Goal: Task Accomplishment & Management: Use online tool/utility

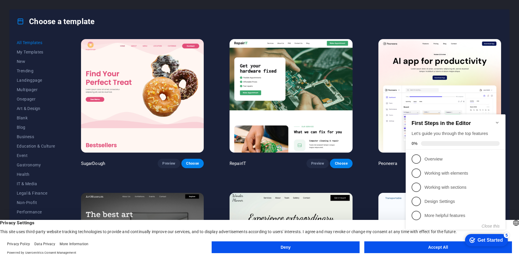
click at [498, 120] on icon "Minimize checklist" at bounding box center [497, 122] width 5 height 5
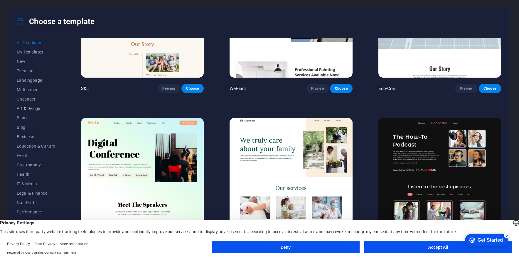
click at [39, 108] on span "Art & Design" at bounding box center [36, 108] width 38 height 5
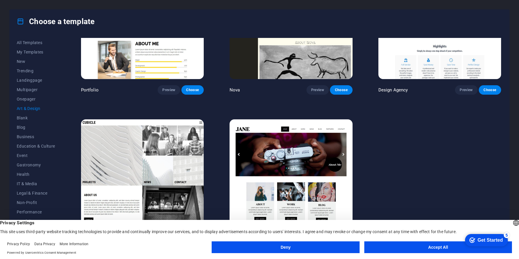
scroll to position [536, 0]
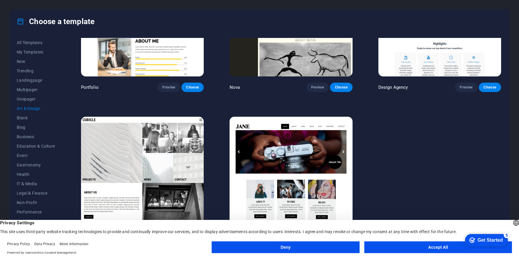
click at [281, 144] on img at bounding box center [291, 173] width 123 height 113
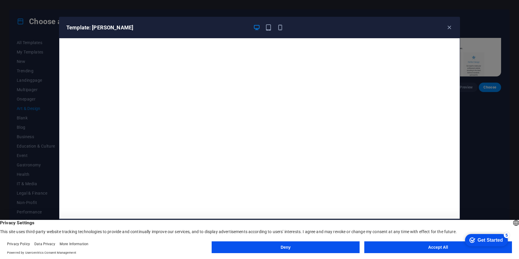
drag, startPoint x: 480, startPoint y: 238, endPoint x: 536, endPoint y: 326, distance: 104.5
click at [479, 238] on div "Get Started" at bounding box center [490, 239] width 25 height 5
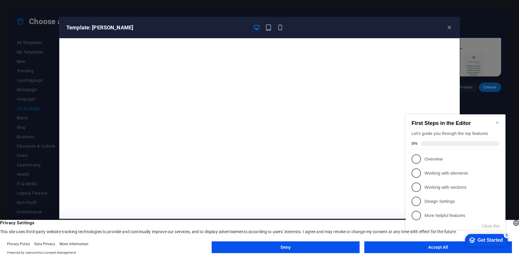
click at [479, 238] on div "Get Started" at bounding box center [490, 239] width 25 height 5
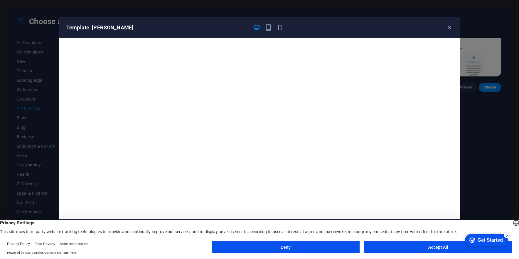
click at [478, 239] on div "Get Started" at bounding box center [490, 239] width 25 height 5
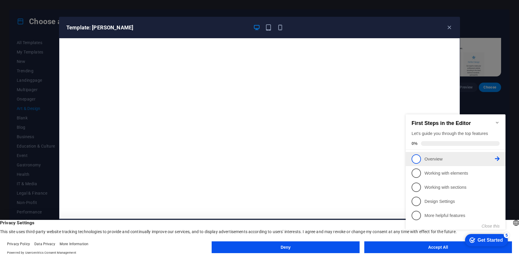
click at [418, 156] on span "1" at bounding box center [416, 158] width 9 height 9
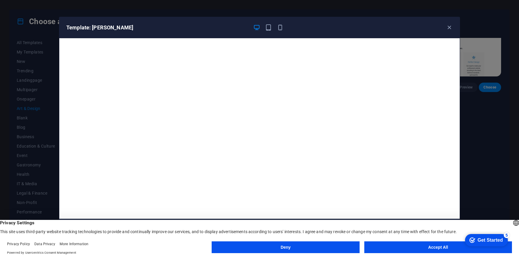
click at [474, 240] on icon "checkmark" at bounding box center [472, 240] width 6 height 6
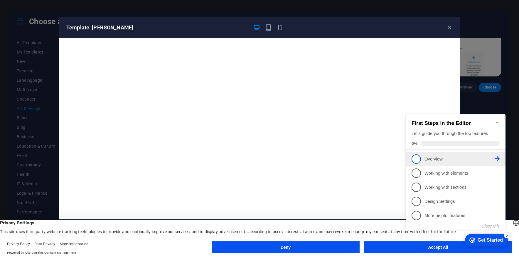
click at [499, 158] on icon at bounding box center [497, 158] width 5 height 5
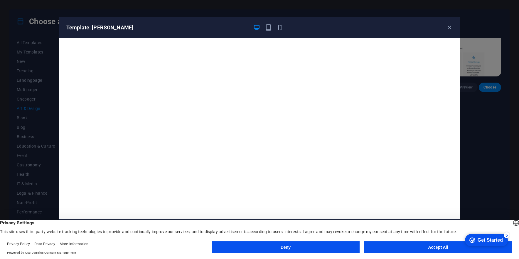
click at [489, 239] on div "Get Started" at bounding box center [490, 239] width 25 height 5
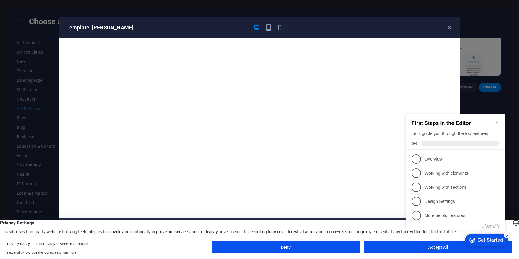
scroll to position [1, 0]
click at [404, 246] on div "checkmark Get Started 5 First Steps in the Editor Let's guide you through the t…" at bounding box center [456, 177] width 107 height 143
click at [405, 250] on button "Accept All" at bounding box center [438, 247] width 148 height 12
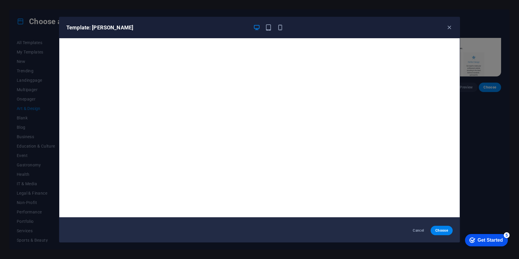
scroll to position [0, 0]
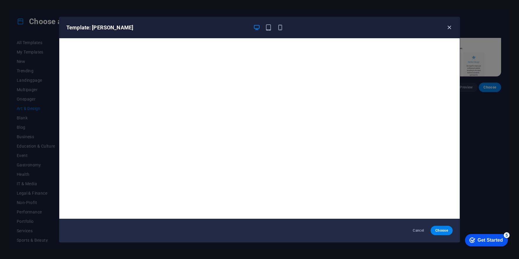
click at [448, 28] on icon "button" at bounding box center [449, 27] width 7 height 7
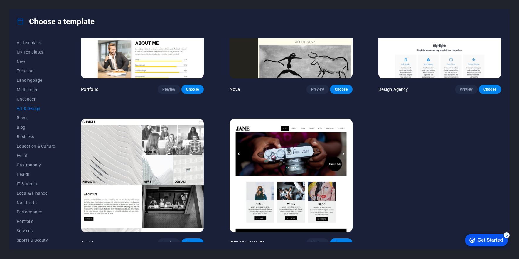
scroll to position [536, 0]
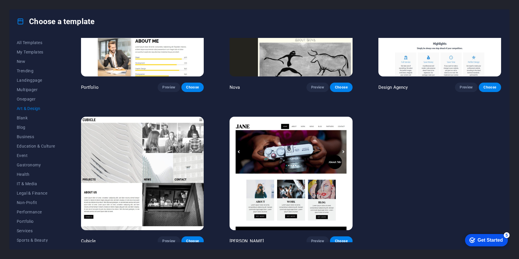
click at [132, 160] on img at bounding box center [142, 173] width 123 height 113
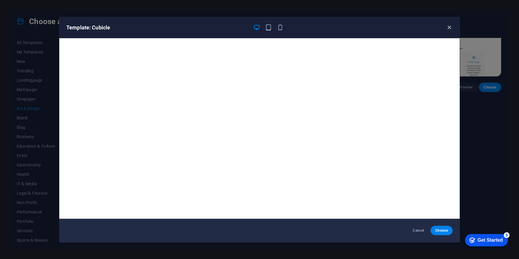
click at [450, 26] on icon "button" at bounding box center [449, 27] width 7 height 7
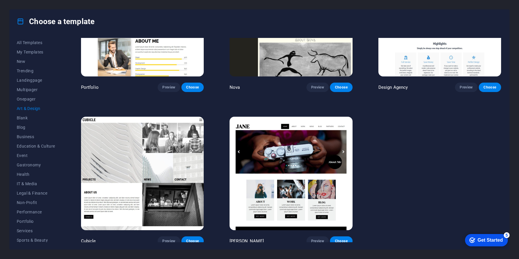
click at [145, 161] on img at bounding box center [142, 173] width 123 height 113
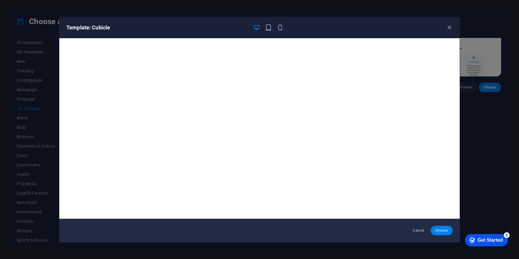
click at [437, 230] on span "Choose" at bounding box center [441, 230] width 13 height 5
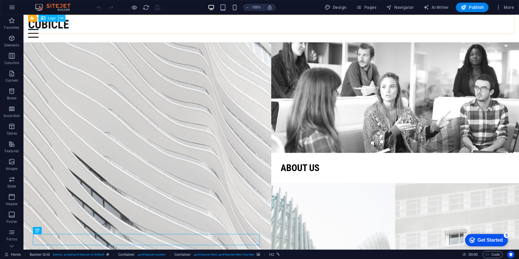
click at [64, 20] on button at bounding box center [61, 18] width 7 height 7
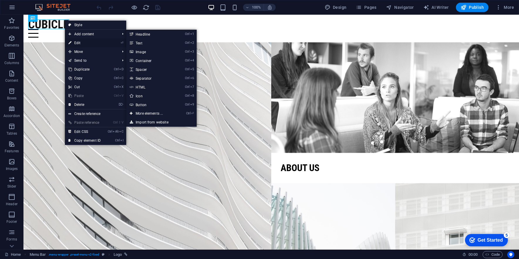
click at [82, 40] on link "⏎ Edit" at bounding box center [84, 42] width 39 height 9
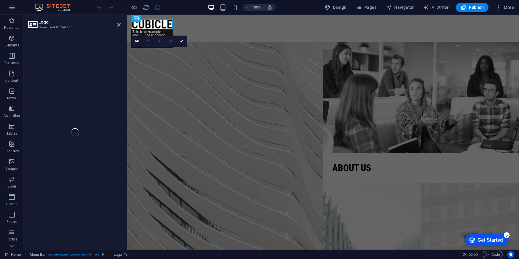
select select "px"
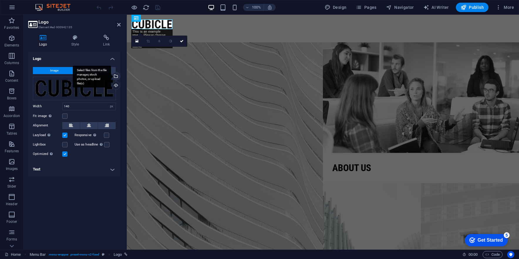
click at [111, 78] on div "Select files from the file manager, stock photos, or upload file(s)" at bounding box center [92, 76] width 38 height 22
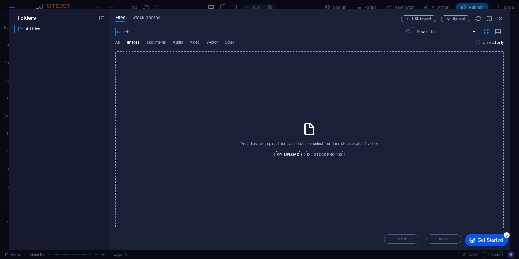
click at [296, 157] on span "Upload" at bounding box center [288, 154] width 22 height 7
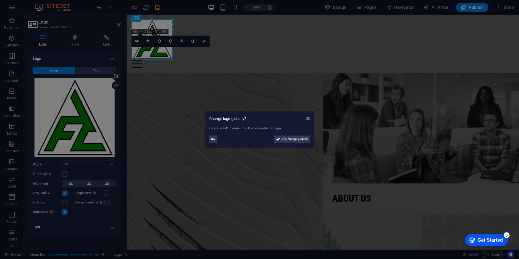
click at [86, 128] on aside "Change logo globally? Do you want to make this the new website logo? No Yes, ch…" at bounding box center [259, 129] width 519 height 259
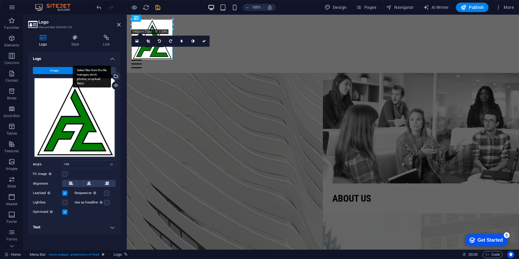
click at [117, 76] on div "Select files from the file manager, stock photos, or upload file(s)" at bounding box center [115, 76] width 9 height 9
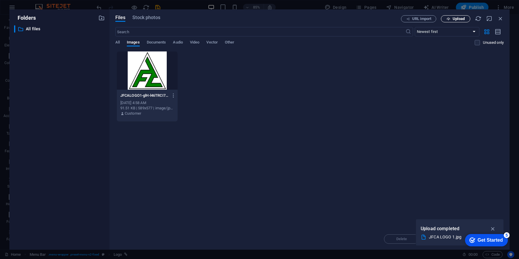
click at [447, 19] on icon "button" at bounding box center [449, 19] width 4 height 4
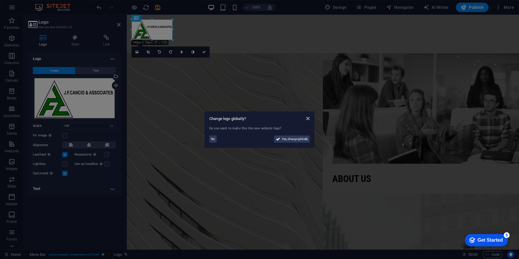
click at [257, 189] on aside "Change logo globally? Do you want to make this the new website logo? No Yes, ch…" at bounding box center [259, 129] width 519 height 259
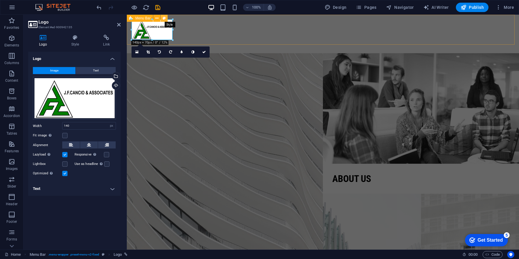
click at [166, 16] on button at bounding box center [164, 18] width 7 height 7
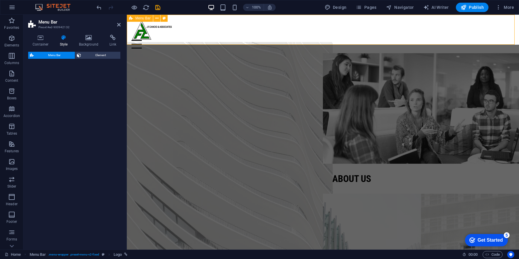
select select "rem"
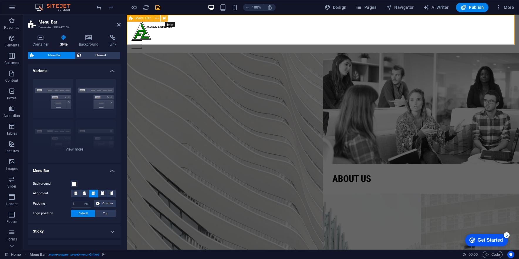
click at [166, 17] on icon at bounding box center [164, 18] width 3 height 6
click at [505, 40] on div at bounding box center [323, 44] width 383 height 9
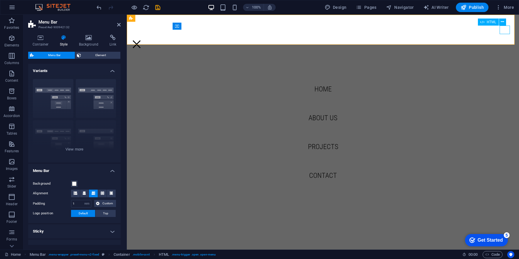
click at [142, 40] on div at bounding box center [137, 44] width 10 height 9
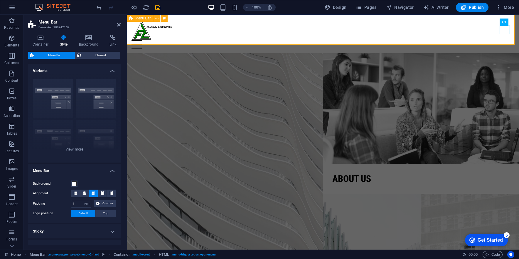
click at [145, 19] on span "Menu Bar" at bounding box center [142, 18] width 15 height 4
click at [158, 19] on icon at bounding box center [156, 18] width 3 height 6
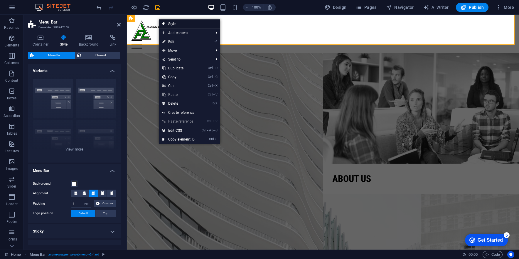
click at [182, 23] on link "Style" at bounding box center [189, 23] width 61 height 9
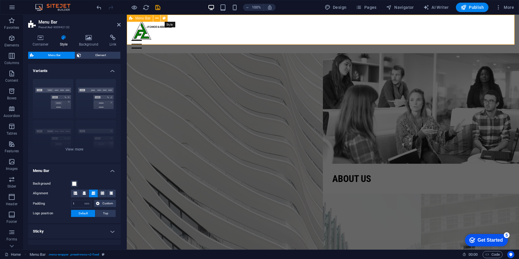
click at [167, 17] on button at bounding box center [164, 18] width 7 height 7
click at [153, 19] on span "Logo" at bounding box center [155, 18] width 8 height 4
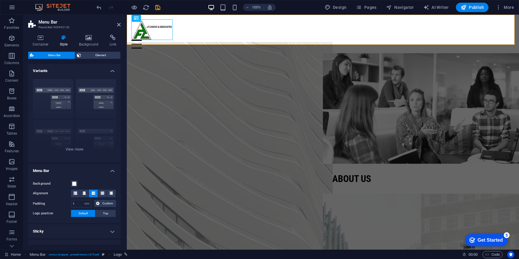
click at [250, 128] on figure at bounding box center [225, 163] width 216 height 243
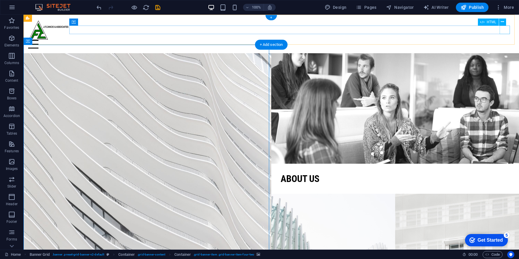
click at [502, 40] on div at bounding box center [271, 44] width 486 height 9
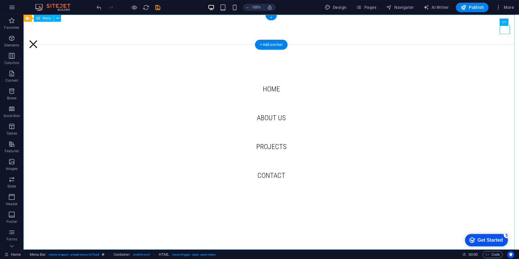
click at [267, 120] on nav "Home About us Projects Contact" at bounding box center [271, 132] width 496 height 235
click at [268, 115] on nav "Home About us Projects Contact" at bounding box center [271, 132] width 496 height 235
click at [268, 121] on nav "Home About us Projects Contact" at bounding box center [271, 132] width 496 height 235
click at [265, 142] on nav "Home About us Projects Contact" at bounding box center [271, 132] width 496 height 235
click at [268, 45] on div "+ Add section" at bounding box center [271, 45] width 33 height 10
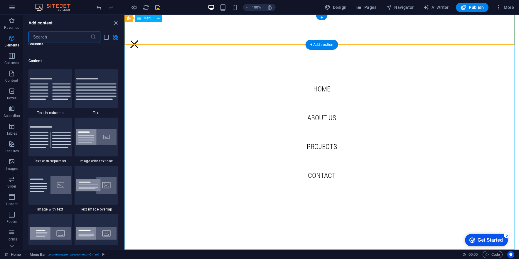
scroll to position [1027, 0]
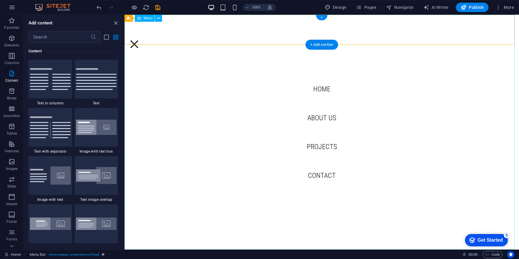
click at [327, 89] on nav "Home About us Projects Contact" at bounding box center [321, 132] width 395 height 235
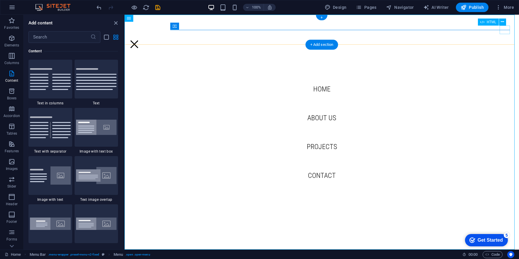
click at [139, 40] on div at bounding box center [134, 44] width 10 height 9
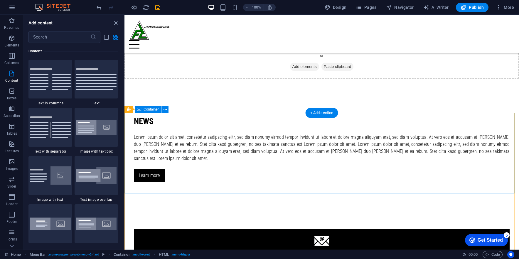
scroll to position [767, 0]
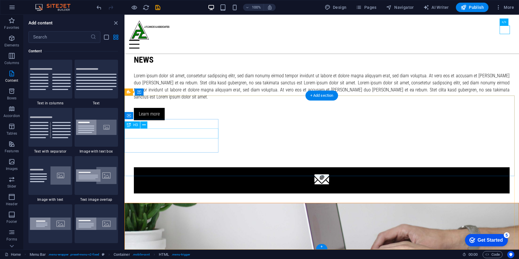
click at [145, 124] on icon at bounding box center [143, 125] width 3 height 6
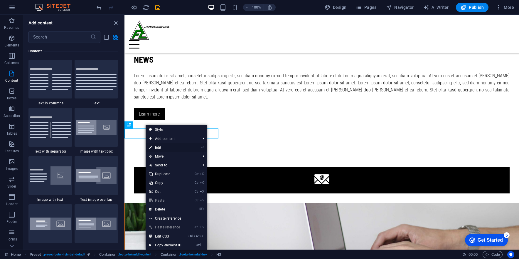
click at [162, 145] on link "⏎ Edit" at bounding box center [165, 147] width 39 height 9
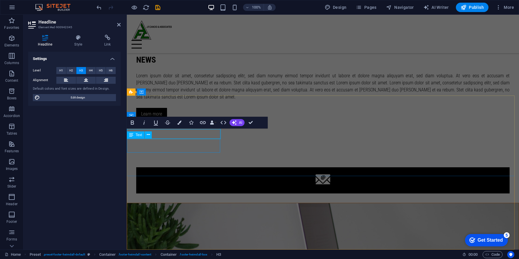
scroll to position [766, 0]
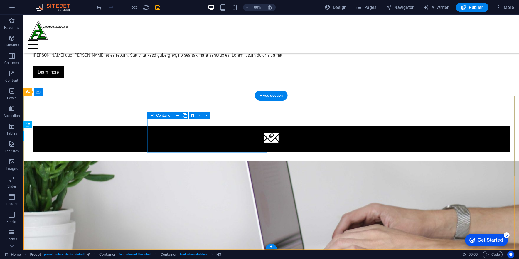
scroll to position [764, 0]
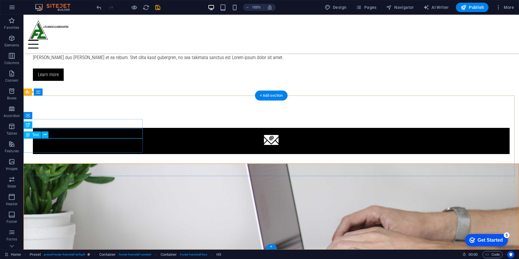
click at [34, 132] on div "Text" at bounding box center [32, 134] width 18 height 7
click at [36, 136] on span "Text" at bounding box center [35, 135] width 6 height 4
click at [46, 135] on icon at bounding box center [44, 135] width 3 height 6
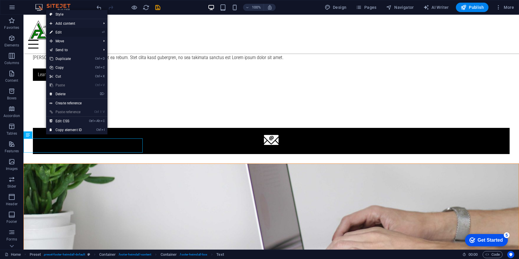
click at [70, 32] on link "⏎ Edit" at bounding box center [65, 32] width 39 height 9
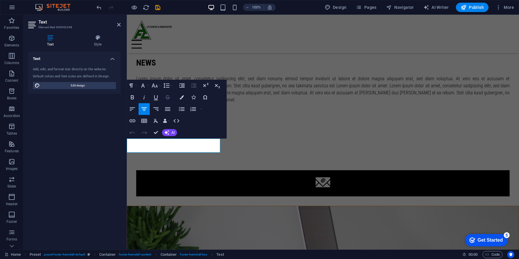
scroll to position [766, 0]
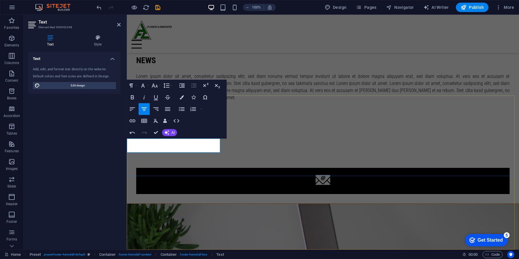
drag, startPoint x: 193, startPoint y: 149, endPoint x: 148, endPoint y: 143, distance: 45.9
drag, startPoint x: 181, startPoint y: 148, endPoint x: 193, endPoint y: 150, distance: 12.2
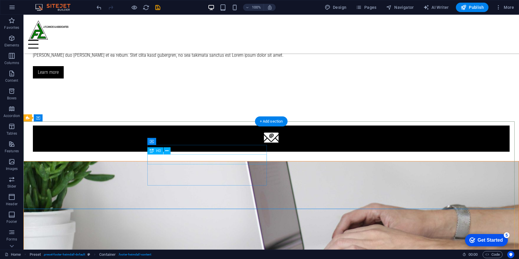
scroll to position [738, 0]
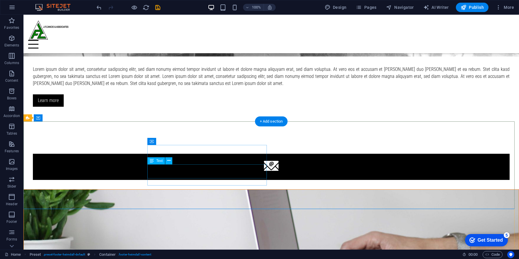
click at [169, 161] on icon at bounding box center [168, 160] width 3 height 6
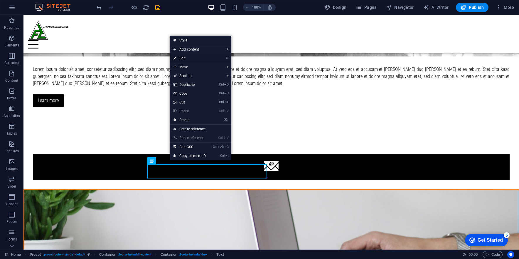
click at [186, 59] on link "⏎ Edit" at bounding box center [189, 58] width 39 height 9
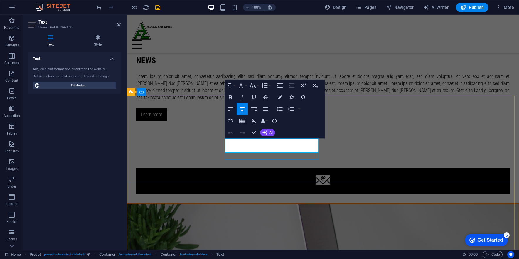
drag, startPoint x: 261, startPoint y: 142, endPoint x: 255, endPoint y: 142, distance: 5.6
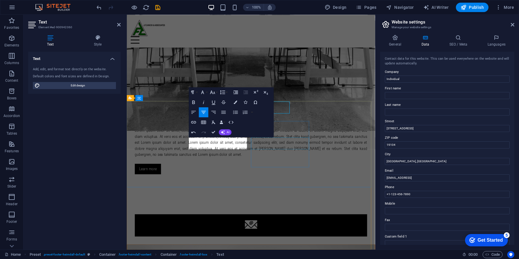
scroll to position [788, 0]
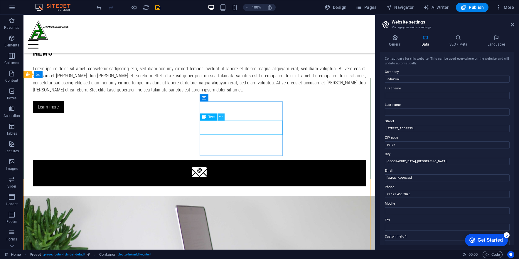
click at [221, 115] on icon at bounding box center [220, 117] width 3 height 6
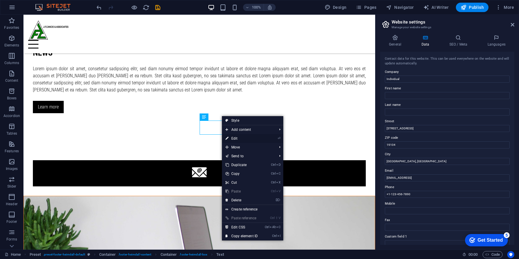
click at [238, 138] on link "⏎ Edit" at bounding box center [241, 138] width 39 height 9
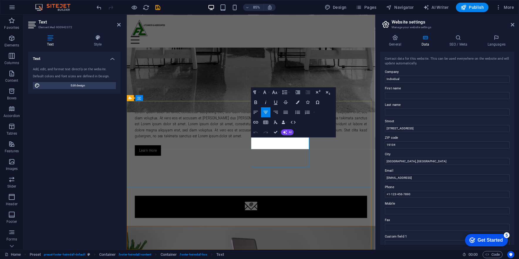
drag, startPoint x: 321, startPoint y: 168, endPoint x: 293, endPoint y: 167, distance: 28.2
drag, startPoint x: 318, startPoint y: 168, endPoint x: 549, endPoint y: 155, distance: 231.7
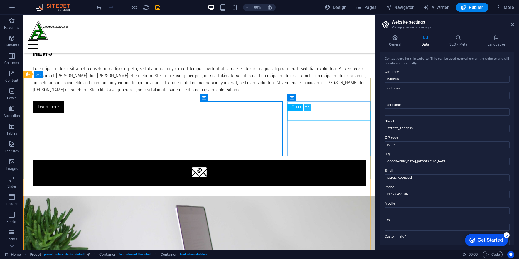
click at [307, 106] on icon at bounding box center [306, 107] width 3 height 6
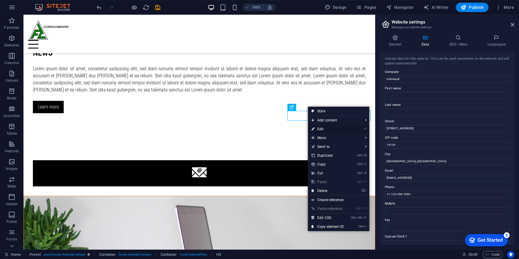
click at [321, 130] on link "⏎ Edit" at bounding box center [327, 128] width 39 height 9
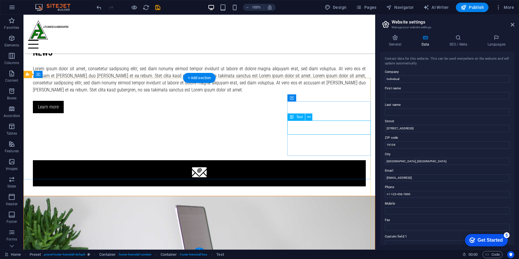
drag, startPoint x: 351, startPoint y: 130, endPoint x: 312, endPoint y: 129, distance: 38.5
click at [309, 114] on icon at bounding box center [308, 117] width 3 height 6
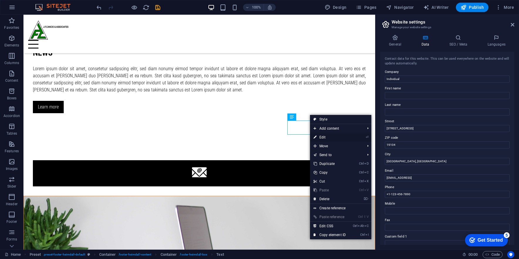
click at [331, 135] on link "⏎ Edit" at bounding box center [329, 137] width 39 height 9
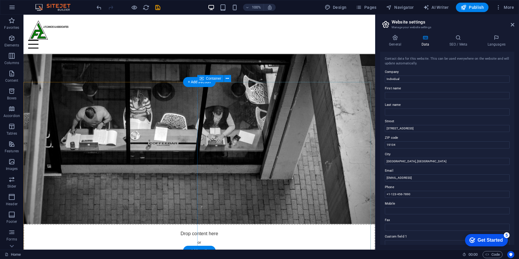
scroll to position [323, 0]
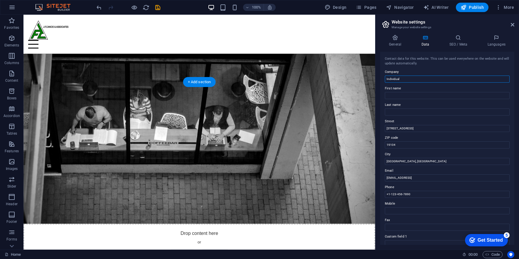
drag, startPoint x: 429, startPoint y: 91, endPoint x: 541, endPoint y: 82, distance: 112.6
type input "j"
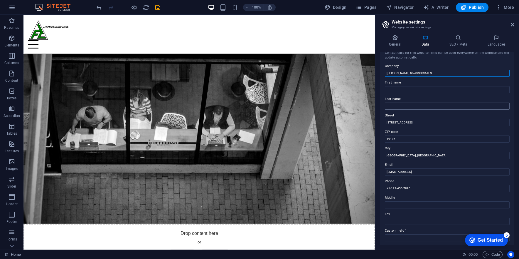
scroll to position [0, 0]
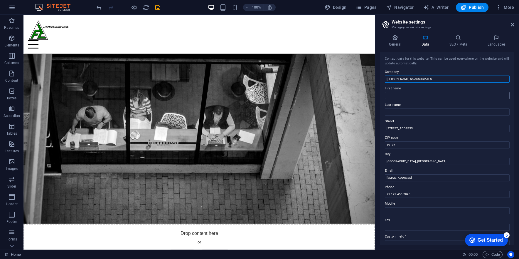
type input "[PERSON_NAME] && ASSOCIATES"
click at [419, 92] on input "First name" at bounding box center [447, 95] width 125 height 7
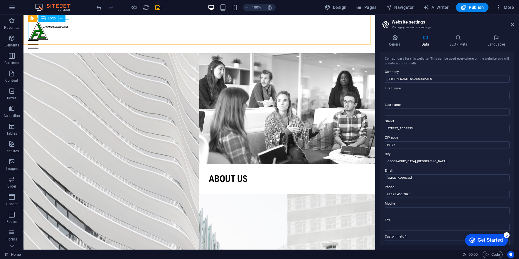
click at [49, 18] on span "Logo" at bounding box center [52, 18] width 8 height 4
click at [57, 24] on div at bounding box center [199, 29] width 342 height 21
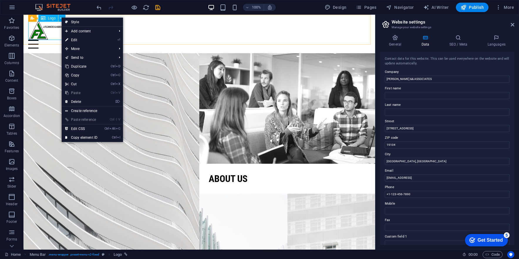
click at [0, 0] on icon at bounding box center [0, 0] width 0 height 0
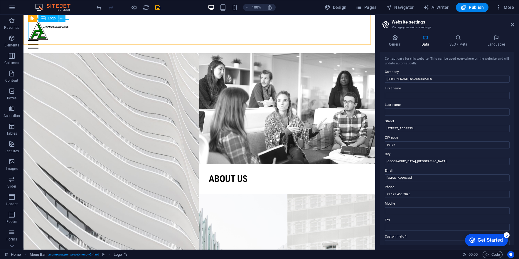
click at [64, 19] on button at bounding box center [61, 18] width 7 height 7
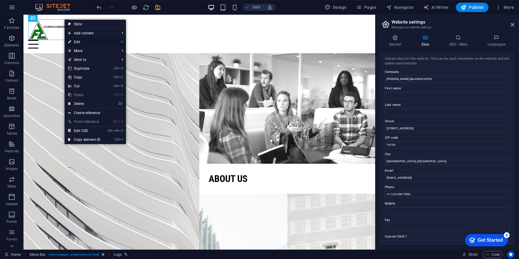
click at [78, 45] on link "⏎ Edit" at bounding box center [84, 42] width 39 height 9
select select "px"
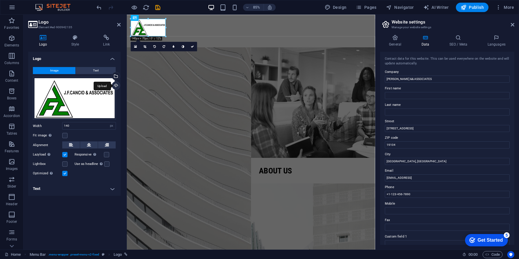
click at [118, 86] on div "Upload" at bounding box center [115, 86] width 9 height 9
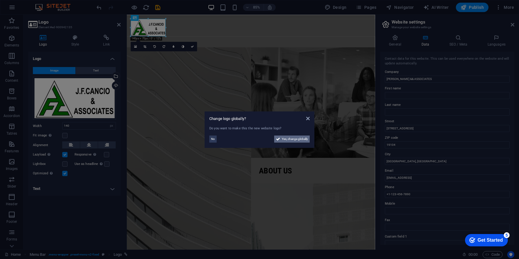
click at [285, 140] on span "Yes, change globally" at bounding box center [295, 138] width 26 height 7
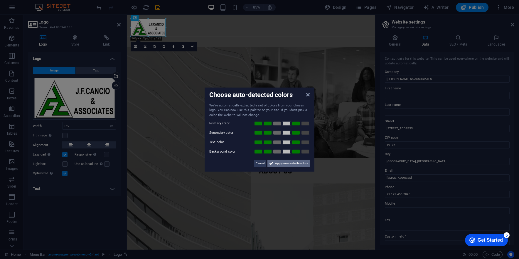
click at [287, 163] on span "Apply new website colors" at bounding box center [291, 163] width 33 height 7
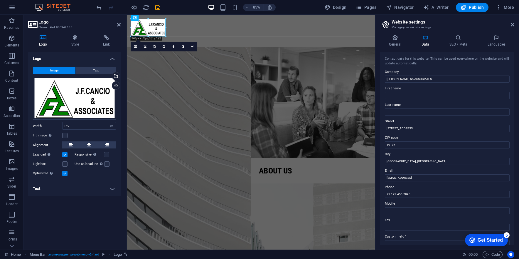
click at [86, 218] on div "Logo Image Text Drag files here, click to choose files or select files from Fil…" at bounding box center [74, 148] width 92 height 193
click at [84, 217] on div "Logo Image Text Drag files here, click to choose files or select files from Fil…" at bounding box center [74, 148] width 92 height 193
click at [212, 40] on div at bounding box center [273, 44] width 283 height 9
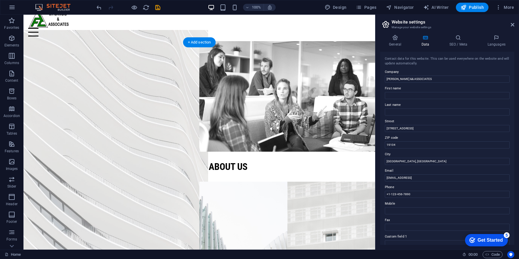
scroll to position [59, 0]
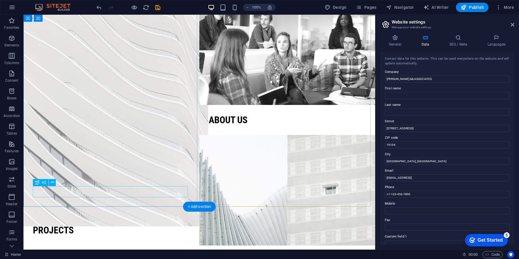
click at [51, 224] on div "Projects" at bounding box center [111, 229] width 157 height 11
click at [123, 104] on figure at bounding box center [111, 104] width 193 height 243
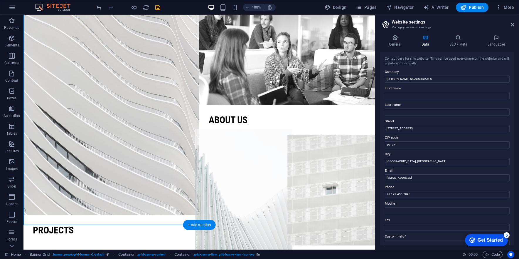
scroll to position [0, 0]
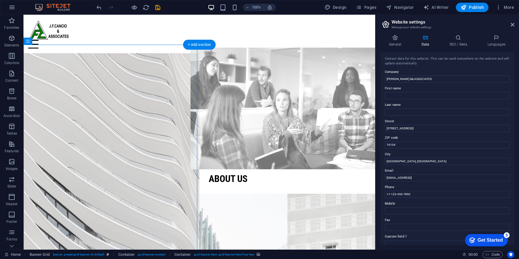
click at [255, 100] on figure at bounding box center [287, 109] width 193 height 122
click at [269, 87] on figure at bounding box center [287, 109] width 193 height 122
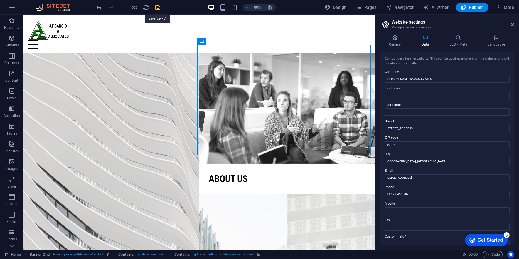
click at [159, 4] on icon "save" at bounding box center [157, 7] width 7 height 7
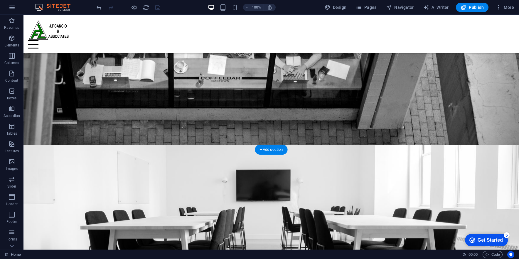
scroll to position [382, 0]
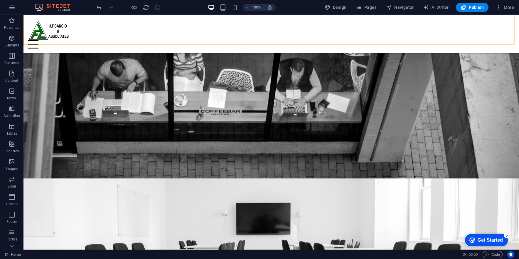
click at [510, 30] on div "Home About us Projects Contact" at bounding box center [271, 34] width 496 height 38
click at [509, 40] on div at bounding box center [271, 44] width 486 height 9
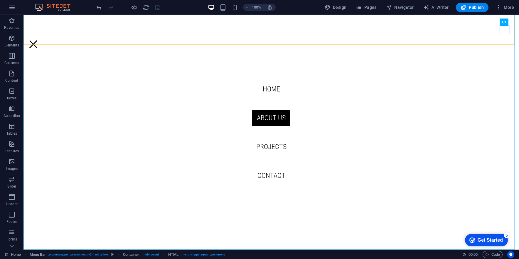
click at [266, 145] on nav "Home About us Projects Contact" at bounding box center [271, 132] width 496 height 235
click at [263, 172] on nav "Home About us Projects Contact" at bounding box center [271, 132] width 496 height 235
click at [271, 119] on nav "Home About us Projects Contact" at bounding box center [271, 132] width 496 height 235
click at [267, 91] on nav "Home About us Projects Contact" at bounding box center [271, 132] width 496 height 235
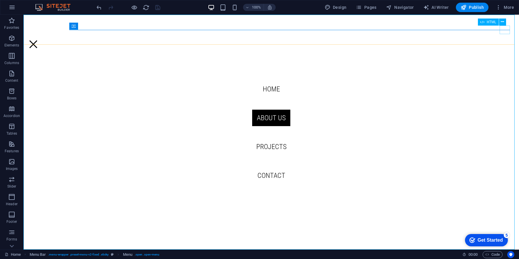
click at [38, 40] on div at bounding box center [33, 44] width 10 height 9
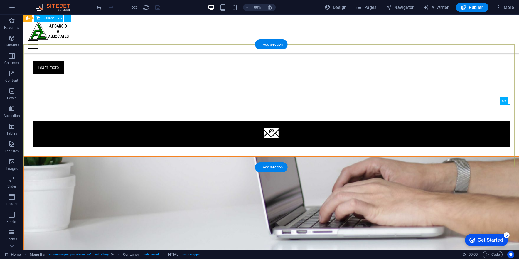
scroll to position [654, 0]
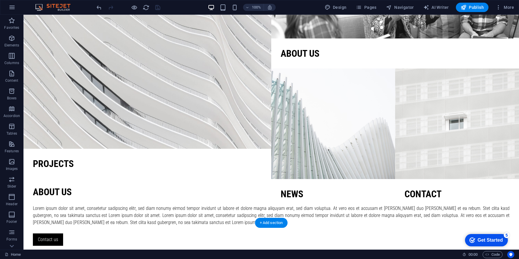
scroll to position [0, 0]
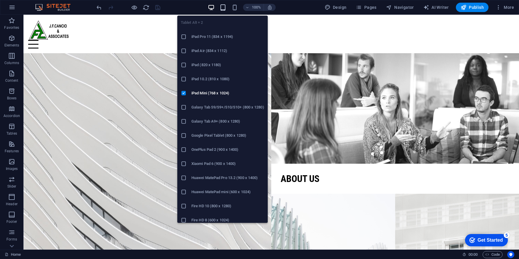
click at [224, 6] on icon "button" at bounding box center [223, 7] width 7 height 7
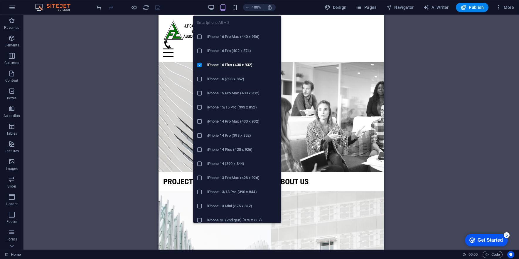
click at [233, 4] on icon "button" at bounding box center [234, 7] width 7 height 7
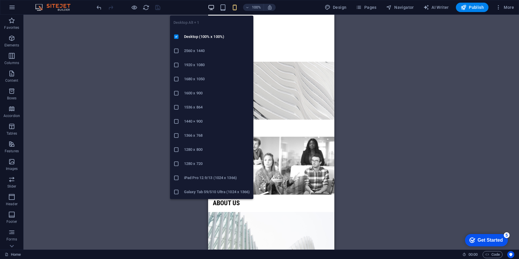
click at [213, 9] on icon "button" at bounding box center [211, 7] width 7 height 7
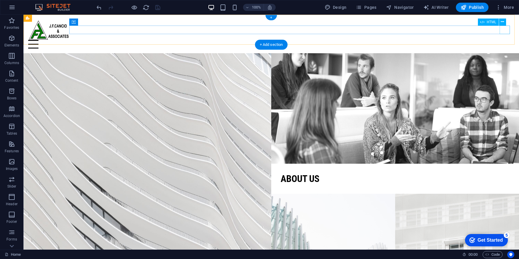
click at [507, 40] on div at bounding box center [271, 44] width 486 height 9
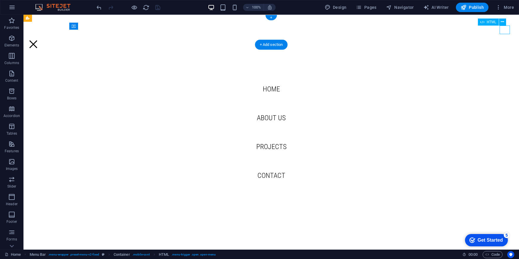
click at [38, 40] on div at bounding box center [33, 44] width 10 height 9
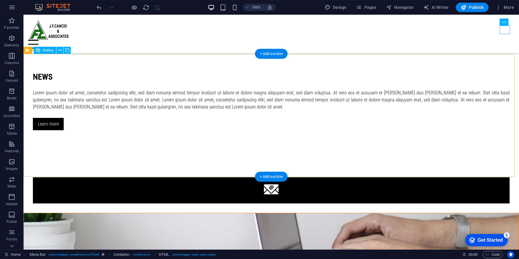
scroll to position [771, 0]
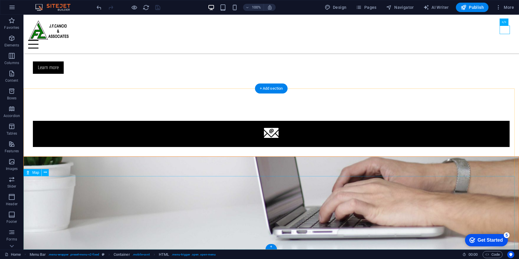
click at [34, 172] on span "Map" at bounding box center [35, 173] width 7 height 4
click at [44, 172] on icon at bounding box center [45, 172] width 3 height 6
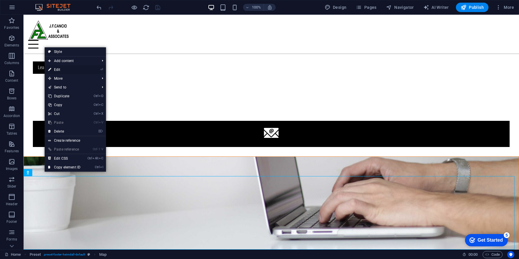
click at [64, 68] on link "⏎ Edit" at bounding box center [64, 69] width 39 height 9
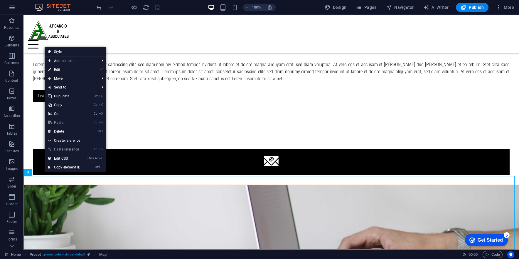
select select "1"
select select "px"
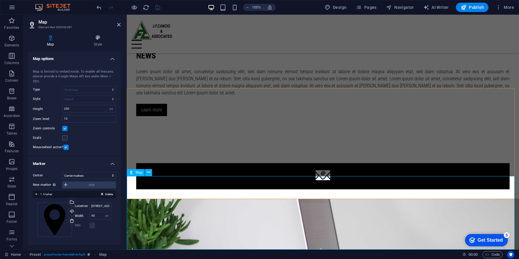
scroll to position [773, 0]
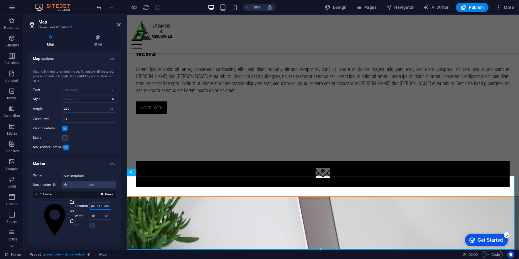
click at [100, 205] on input "[STREET_ADDRESS]" at bounding box center [101, 205] width 22 height 7
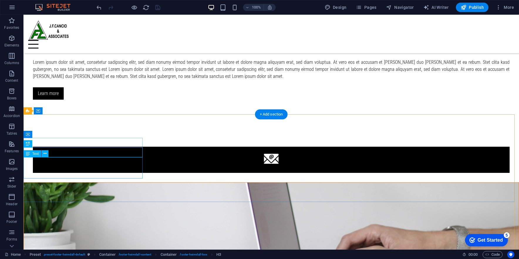
click at [48, 154] on button at bounding box center [44, 153] width 7 height 7
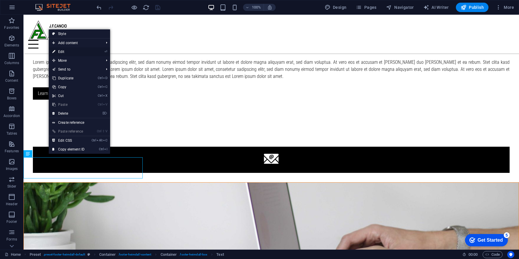
click at [63, 49] on link "⏎ Edit" at bounding box center [68, 51] width 39 height 9
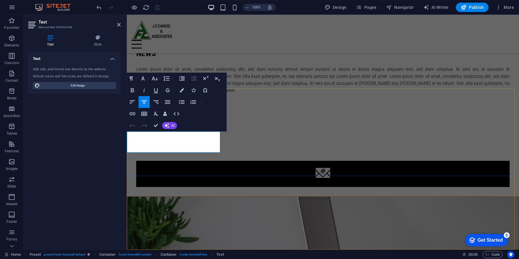
drag, startPoint x: 127, startPoint y: 133, endPoint x: 209, endPoint y: 148, distance: 83.2
copy div "[STREET_ADDRESS][PERSON_NAME] [GEOGRAPHIC_DATA], [GEOGRAPHIC_DATA], [GEOGRAPHIC…"
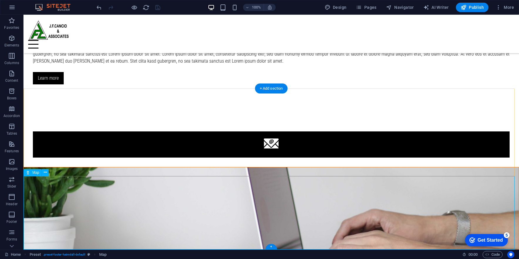
scroll to position [771, 0]
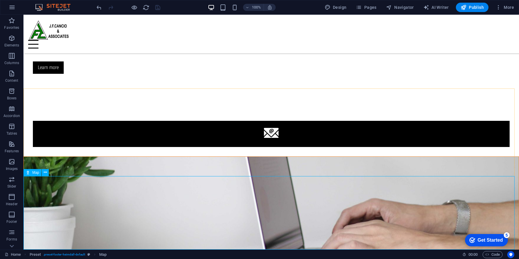
click at [38, 173] on span "Map" at bounding box center [35, 173] width 7 height 4
click at [44, 170] on icon at bounding box center [45, 172] width 3 height 6
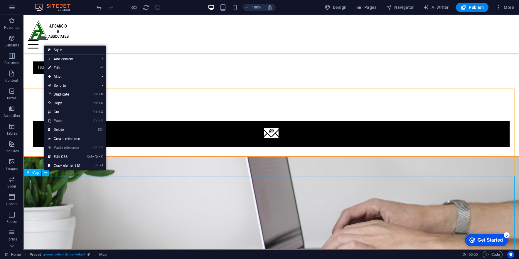
click at [26, 174] on div "Map" at bounding box center [32, 172] width 18 height 7
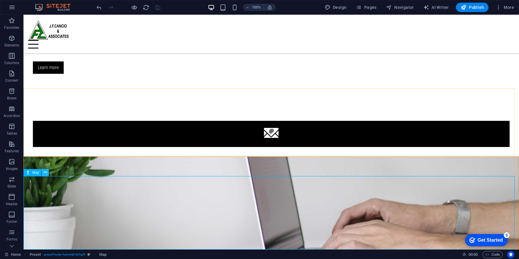
click at [44, 173] on icon at bounding box center [45, 172] width 3 height 6
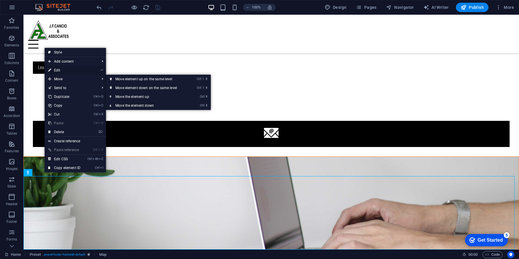
click at [65, 70] on link "⏎ Edit" at bounding box center [64, 70] width 39 height 9
select select "1"
select select "px"
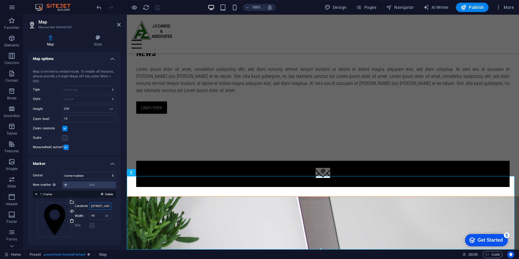
scroll to position [0, 36]
drag, startPoint x: 218, startPoint y: 220, endPoint x: 127, endPoint y: 203, distance: 91.9
click at [109, 204] on input "[STREET_ADDRESS]" at bounding box center [101, 205] width 22 height 7
click at [103, 203] on input "[STREET_ADDRESS]" at bounding box center [101, 205] width 22 height 7
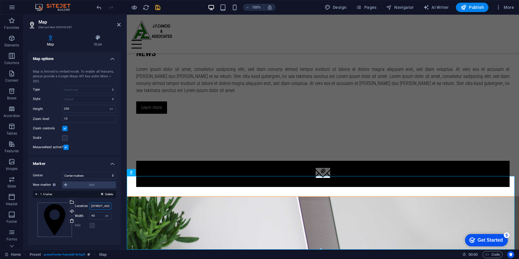
drag, startPoint x: 108, startPoint y: 206, endPoint x: 54, endPoint y: 210, distance: 54.5
click at [54, 210] on div "Drag files here, click to choose files or select files from Files or our free s…" at bounding box center [75, 219] width 74 height 34
drag, startPoint x: 218, startPoint y: 220, endPoint x: 133, endPoint y: 205, distance: 86.4
type input "19104 [GEOGRAPHIC_DATA], [GEOGRAPHIC_DATA]"
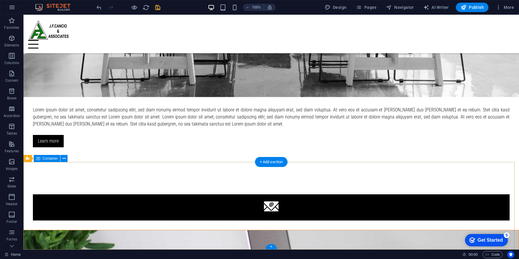
scroll to position [771, 0]
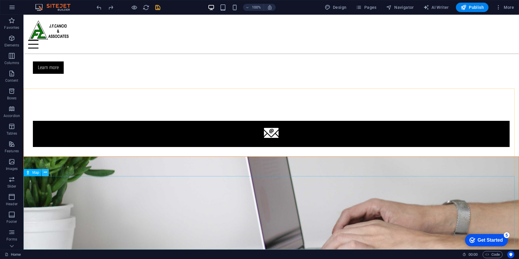
click at [47, 172] on button at bounding box center [45, 172] width 7 height 7
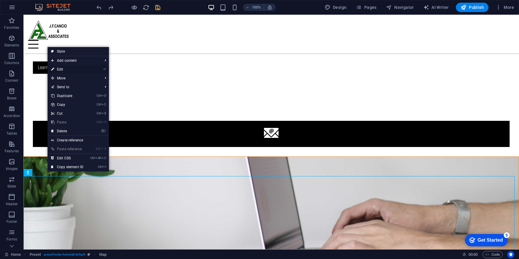
click at [67, 66] on link "⏎ Edit" at bounding box center [67, 69] width 39 height 9
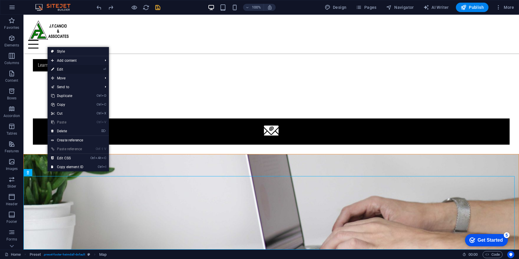
select select "1"
select select "px"
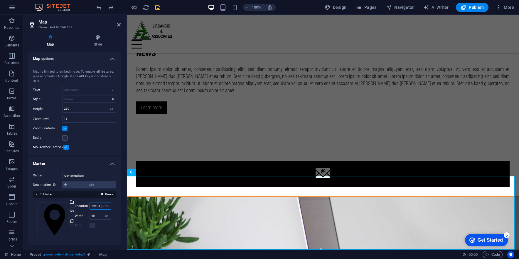
scroll to position [0, 12]
drag, startPoint x: 92, startPoint y: 204, endPoint x: 120, endPoint y: 202, distance: 28.9
click at [120, 202] on div "Map options Map center [STREET_ADDRESS] Map is limited to embed mode. To enable…" at bounding box center [74, 148] width 92 height 193
type input "1"
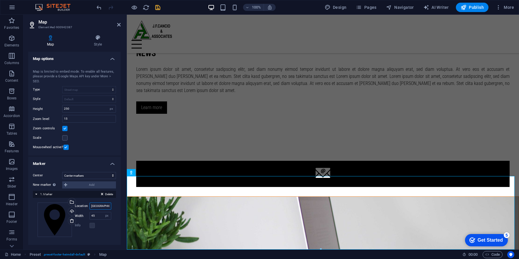
click at [91, 206] on input "[GEOGRAPHIC_DATA]" at bounding box center [101, 205] width 22 height 7
paste input "[STREET_ADDRESS][PERSON_NAME] [GEOGRAPHIC_DATA], [GEOGRAPHIC_DATA], [GEOGRAPHIC…"
type input "[STREET_ADDRESS][PERSON_NAME] [GEOGRAPHIC_DATA], [GEOGRAPHIC_DATA], [GEOGRAPHIC…"
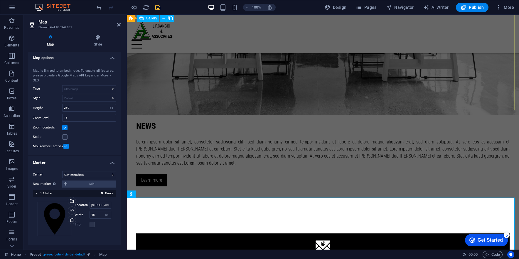
scroll to position [656, 0]
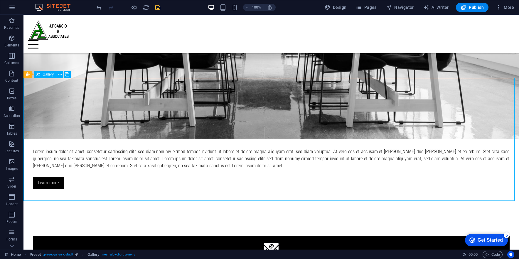
scroll to position [771, 0]
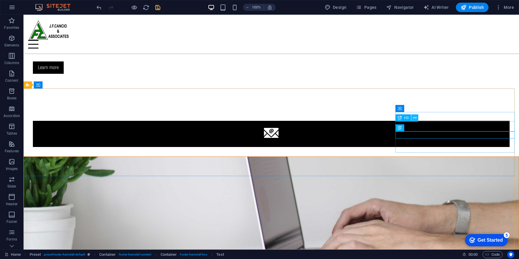
click at [414, 114] on button at bounding box center [414, 117] width 7 height 7
click at [417, 127] on icon at bounding box center [416, 127] width 3 height 6
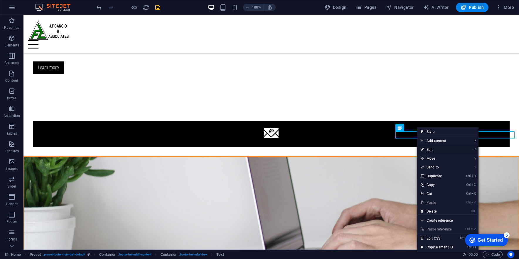
click at [431, 148] on link "⏎ Edit" at bounding box center [436, 149] width 39 height 9
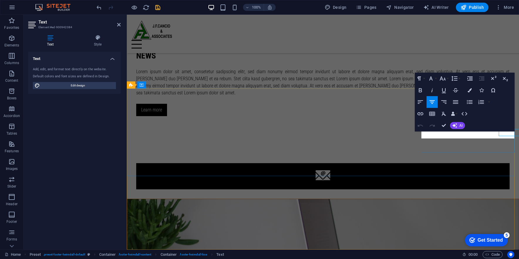
scroll to position [773, 0]
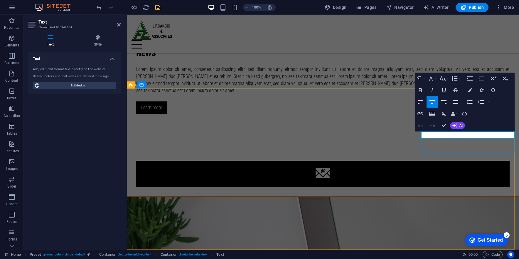
drag, startPoint x: 468, startPoint y: 137, endPoint x: 444, endPoint y: 138, distance: 24.1
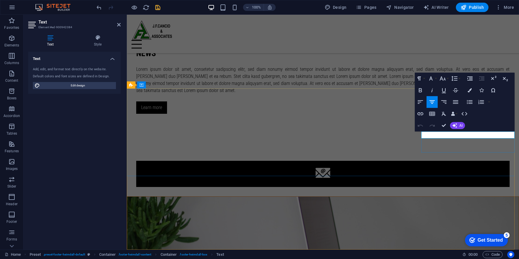
drag, startPoint x: 469, startPoint y: 134, endPoint x: 435, endPoint y: 136, distance: 34.1
drag, startPoint x: 469, startPoint y: 135, endPoint x: 437, endPoint y: 135, distance: 32.9
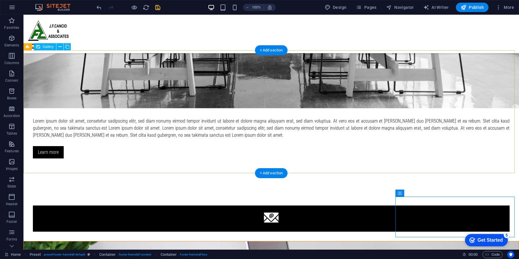
scroll to position [716, 0]
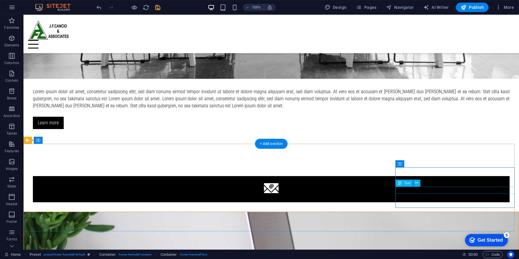
click at [415, 172] on icon at bounding box center [414, 173] width 3 height 6
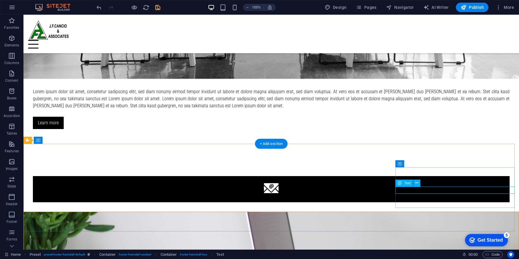
click at [417, 183] on icon at bounding box center [416, 183] width 3 height 6
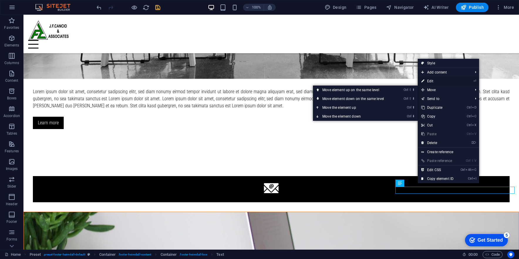
click at [436, 78] on link "⏎ Edit" at bounding box center [437, 81] width 39 height 9
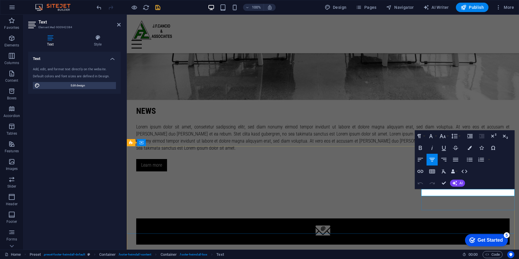
drag, startPoint x: 470, startPoint y: 191, endPoint x: 628, endPoint y: 200, distance: 158.2
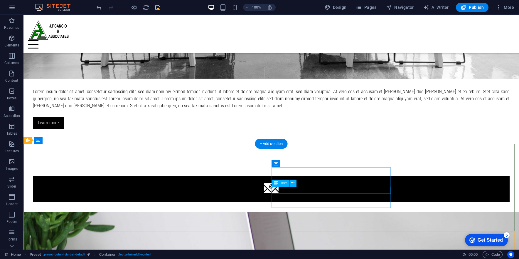
click at [291, 182] on button at bounding box center [292, 182] width 7 height 7
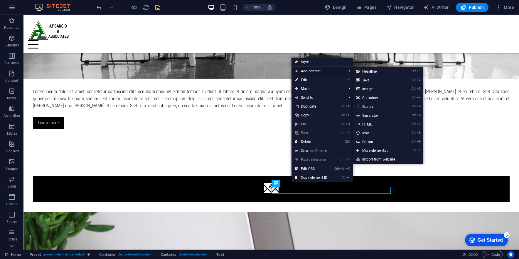
click at [314, 70] on span "Add content" at bounding box center [318, 71] width 53 height 9
click at [368, 132] on link "Ctrl 8 Icon" at bounding box center [377, 132] width 48 height 9
select select "xMidYMid"
select select "px"
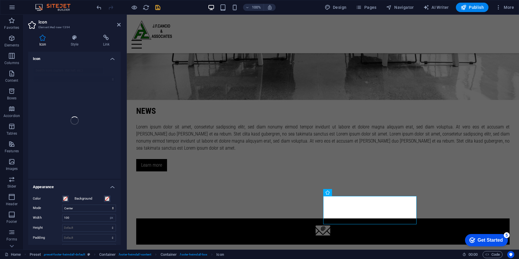
click at [63, 69] on div at bounding box center [74, 120] width 92 height 116
click at [58, 72] on div at bounding box center [74, 120] width 92 height 116
click at [40, 69] on div at bounding box center [74, 120] width 92 height 116
click at [41, 67] on div at bounding box center [74, 120] width 92 height 116
click at [35, 65] on div at bounding box center [74, 120] width 92 height 116
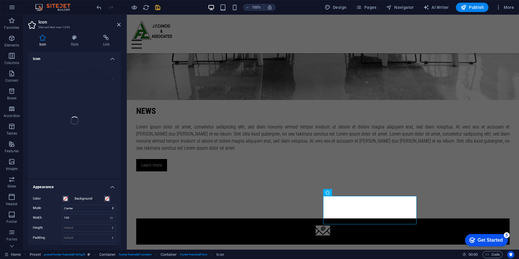
click at [35, 73] on div at bounding box center [74, 120] width 92 height 116
click at [42, 70] on div at bounding box center [74, 120] width 92 height 116
click at [68, 127] on div at bounding box center [74, 120] width 92 height 116
click at [112, 82] on div at bounding box center [74, 120] width 92 height 116
click at [101, 77] on div at bounding box center [74, 120] width 92 height 116
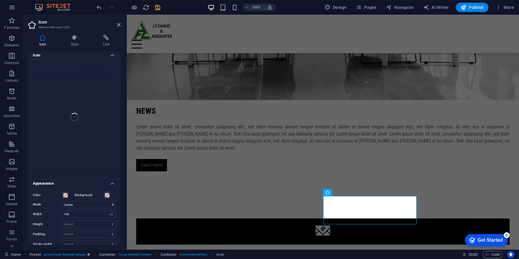
scroll to position [0, 0]
click at [110, 60] on h4 "Icon" at bounding box center [74, 57] width 92 height 11
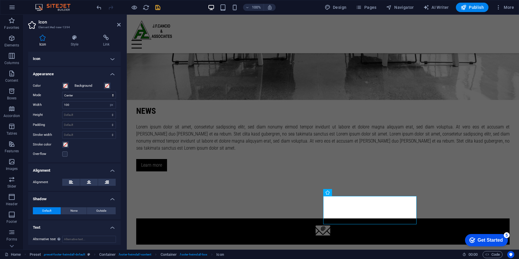
click at [111, 58] on h4 "Icon" at bounding box center [74, 59] width 92 height 14
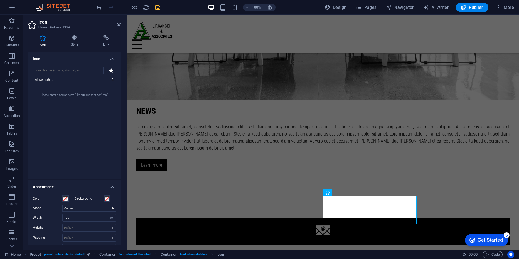
click at [85, 80] on select "All icon sets... IcoFont Ionicons FontAwesome Brands FontAwesome Duotone FontAw…" at bounding box center [74, 79] width 83 height 7
select select "ionicons"
click at [33, 76] on select "All icon sets... IcoFont Ionicons FontAwesome Brands FontAwesome Duotone FontAw…" at bounding box center [74, 79] width 83 height 7
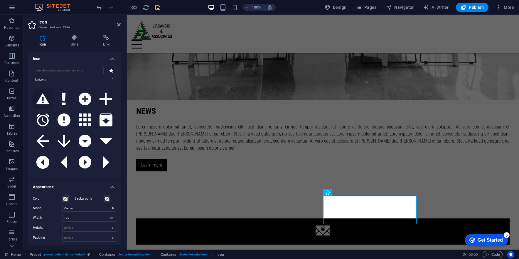
click at [42, 100] on icon at bounding box center [42, 98] width 13 height 11
click at [41, 101] on icon at bounding box center [42, 98] width 13 height 11
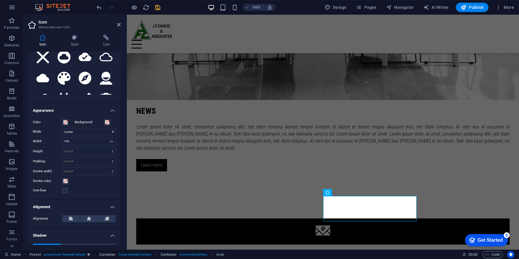
scroll to position [88, 0]
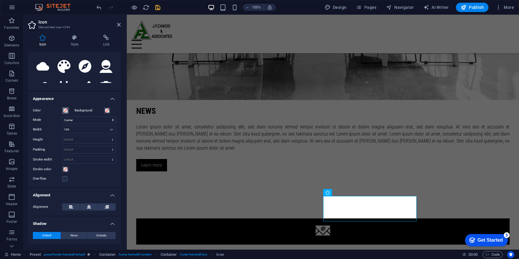
click at [67, 110] on span at bounding box center [65, 110] width 5 height 5
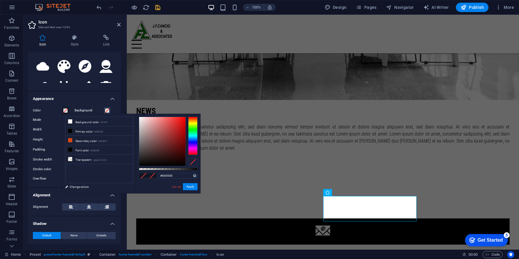
click at [195, 124] on div at bounding box center [192, 136] width 9 height 38
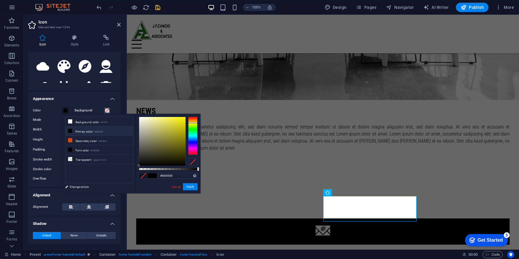
click at [193, 122] on div at bounding box center [192, 136] width 9 height 38
drag, startPoint x: 182, startPoint y: 129, endPoint x: 187, endPoint y: 148, distance: 19.4
click at [181, 148] on div at bounding box center [162, 141] width 46 height 49
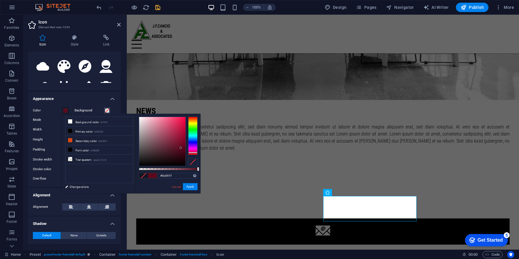
click at [192, 152] on div at bounding box center [192, 136] width 9 height 38
click at [191, 155] on div at bounding box center [192, 154] width 9 height 1
click at [191, 153] on div at bounding box center [192, 136] width 9 height 38
drag, startPoint x: 179, startPoint y: 145, endPoint x: 180, endPoint y: 125, distance: 19.7
click at [180, 126] on div at bounding box center [162, 141] width 46 height 49
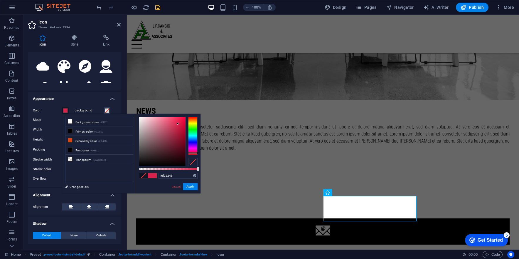
click at [178, 124] on div at bounding box center [162, 141] width 46 height 49
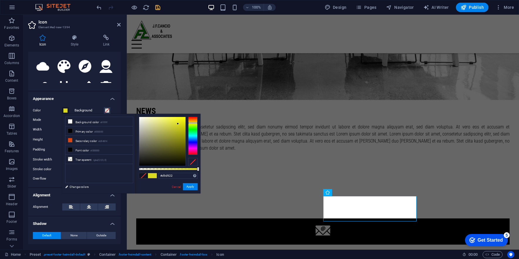
type input "#d9c022"
click at [192, 122] on div at bounding box center [192, 136] width 9 height 38
click at [87, 220] on h4 "Shadow" at bounding box center [74, 221] width 92 height 11
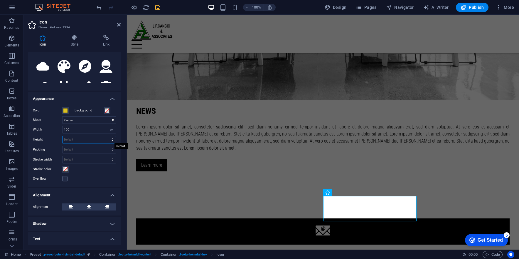
click at [93, 139] on select "Default auto px rem em vh vw" at bounding box center [89, 139] width 53 height 7
click at [63, 136] on select "Default auto px rem em vh vw" at bounding box center [89, 139] width 53 height 7
select select "DISABLED_OPTION_VALUE"
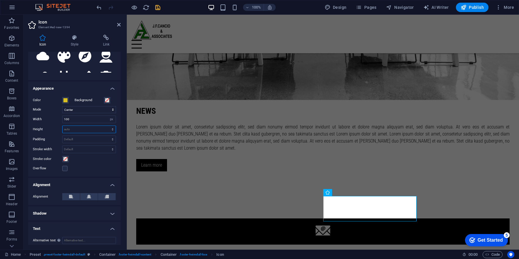
scroll to position [102, 0]
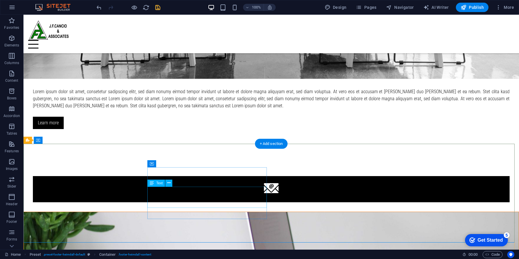
click at [170, 182] on icon at bounding box center [168, 183] width 3 height 6
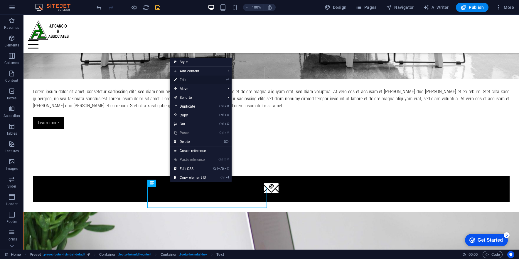
click at [185, 81] on link "⏎ Edit" at bounding box center [189, 79] width 39 height 9
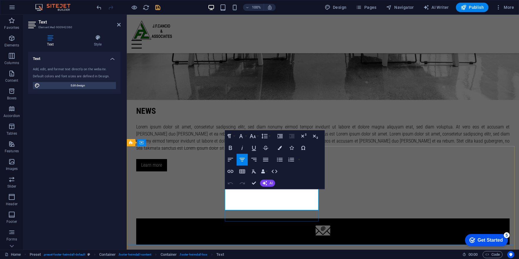
drag, startPoint x: 288, startPoint y: 200, endPoint x: 256, endPoint y: 198, distance: 32.6
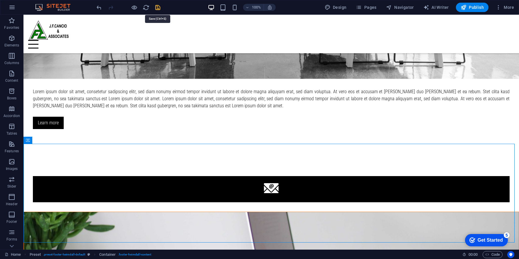
click at [160, 6] on icon "save" at bounding box center [157, 7] width 7 height 7
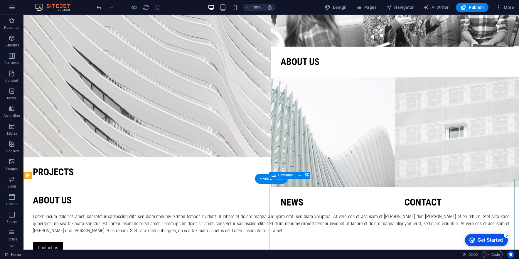
scroll to position [117, 0]
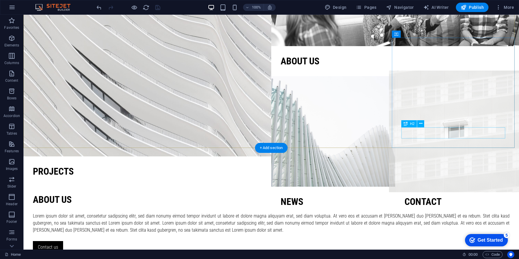
click at [427, 196] on div "Contact" at bounding box center [457, 201] width 105 height 11
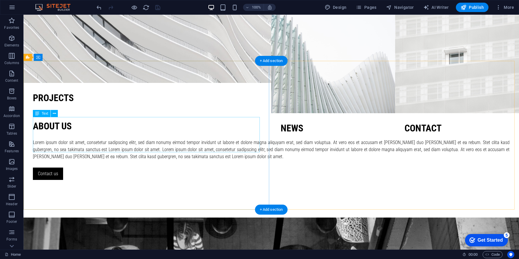
scroll to position [206, 0]
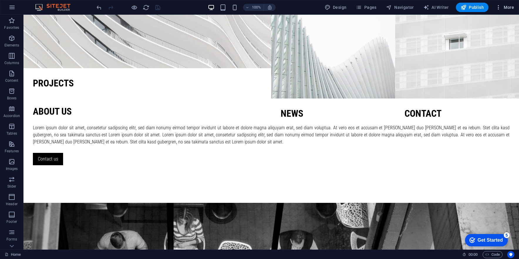
click at [513, 8] on span "More" at bounding box center [505, 7] width 18 height 6
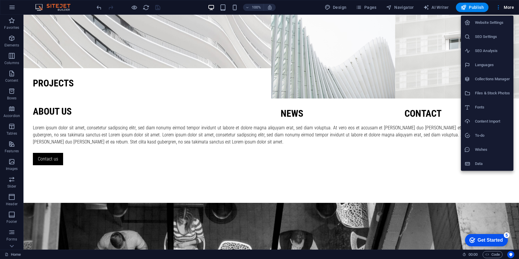
click at [495, 19] on h6 "Website Settings" at bounding box center [492, 22] width 35 height 7
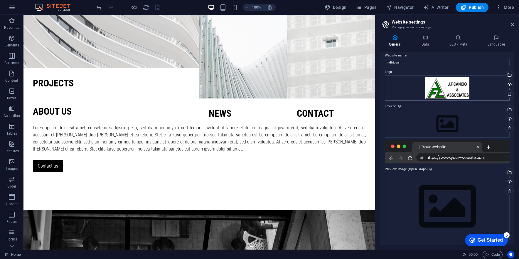
scroll to position [0, 0]
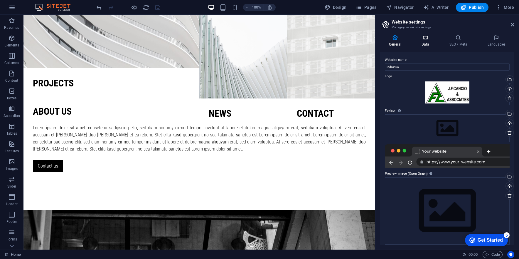
click at [431, 40] on icon at bounding box center [426, 38] width 26 height 6
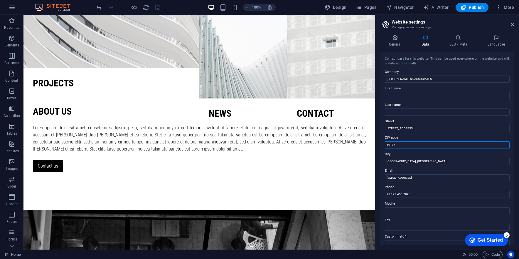
drag, startPoint x: 424, startPoint y: 145, endPoint x: 378, endPoint y: 149, distance: 46.2
click at [378, 149] on div "General Data SEO / Meta Languages Website name Individual Logo Drag files here,…" at bounding box center [448, 139] width 144 height 219
type input "1605"
drag, startPoint x: 423, startPoint y: 160, endPoint x: 383, endPoint y: 160, distance: 40.8
click at [383, 160] on div "Contact data for this website. This can be used everywhere on the website and w…" at bounding box center [447, 148] width 134 height 193
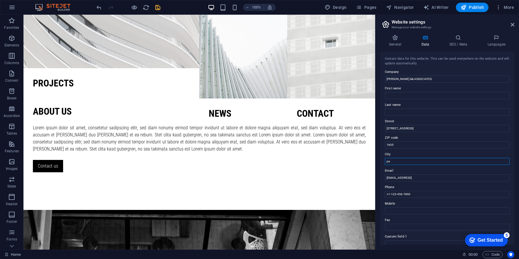
type input "p"
type input "P"
type input "[GEOGRAPHIC_DATA]"
drag, startPoint x: 453, startPoint y: 177, endPoint x: 384, endPoint y: 174, distance: 69.1
click at [384, 174] on div "Contact data for this website. This can be used everywhere on the website and w…" at bounding box center [447, 148] width 134 height 193
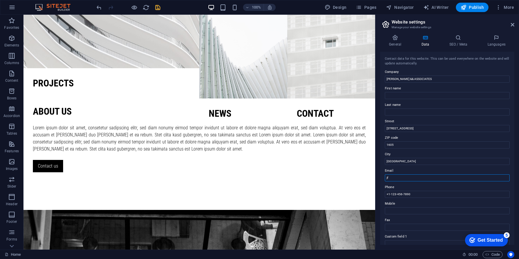
type input "j"
drag, startPoint x: 405, startPoint y: 176, endPoint x: 399, endPoint y: 175, distance: 6.0
click at [399, 175] on input "[EMAIL_ADDRESS][DOMAIN_NAME]" at bounding box center [447, 177] width 125 height 7
type input "[EMAIL_ADDRESS][DOMAIN_NAME]"
drag, startPoint x: 439, startPoint y: 208, endPoint x: 425, endPoint y: 209, distance: 14.5
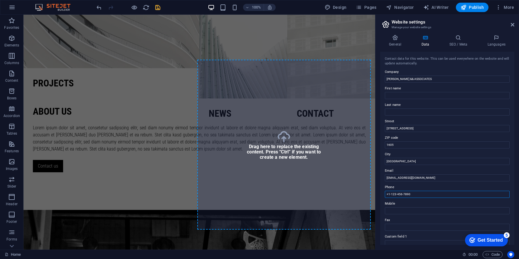
click at [414, 195] on input "+1-123-456-7890" at bounding box center [447, 194] width 125 height 7
drag, startPoint x: 418, startPoint y: 195, endPoint x: 394, endPoint y: 193, distance: 24.1
click at [394, 193] on input "+1-123-456-7890" at bounding box center [447, 194] width 125 height 7
drag, startPoint x: 411, startPoint y: 196, endPoint x: 417, endPoint y: 196, distance: 5.9
click at [412, 196] on input "+1-123-456-7890" at bounding box center [447, 194] width 125 height 7
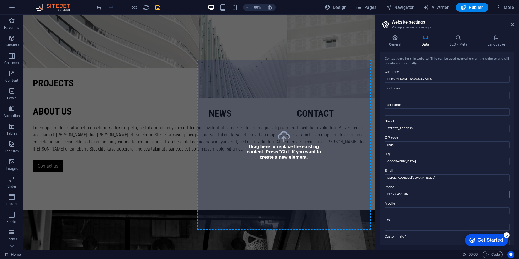
drag, startPoint x: 417, startPoint y: 196, endPoint x: 407, endPoint y: 194, distance: 10.1
click at [417, 195] on input "+1-123-456-7890" at bounding box center [447, 194] width 125 height 7
click at [420, 193] on input "+1-123-456-7890" at bounding box center [447, 194] width 125 height 7
drag, startPoint x: 420, startPoint y: 193, endPoint x: 385, endPoint y: 192, distance: 35.0
click at [385, 192] on input "+1-123-456-7890" at bounding box center [447, 194] width 125 height 7
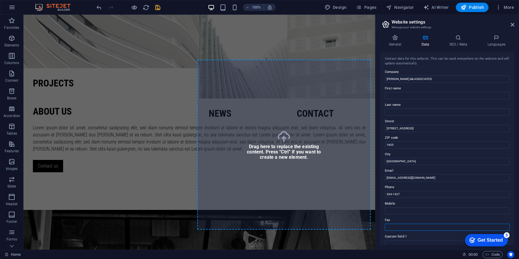
click at [395, 226] on input "Fax" at bounding box center [447, 226] width 125 height 7
drag, startPoint x: 404, startPoint y: 193, endPoint x: 424, endPoint y: 193, distance: 20.0
click at [404, 193] on input "534-1427" at bounding box center [447, 194] width 125 height 7
type input "534-1427, 535-116"
click at [395, 223] on input "Fax" at bounding box center [447, 226] width 125 height 7
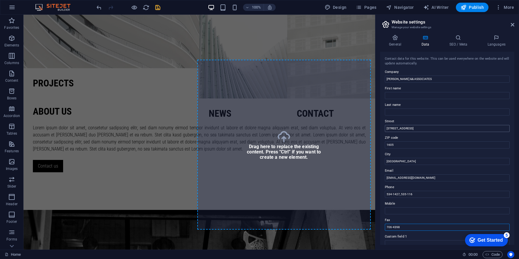
type input "706-4398"
drag, startPoint x: 414, startPoint y: 128, endPoint x: 380, endPoint y: 129, distance: 34.1
click at [380, 129] on div "General Data SEO / Meta Languages Website name Individual Logo Drag files here,…" at bounding box center [448, 139] width 144 height 219
type input "u"
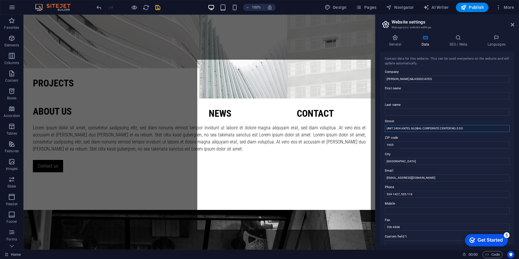
click at [464, 126] on input "UNIT 2404 ANTEL GLOBAL CORPORATE CENTER NO.3 DO" at bounding box center [447, 128] width 125 height 7
paste input "Ñ"
type input "[STREET_ADDRESS][PERSON_NAME] [GEOGRAPHIC_DATA]"
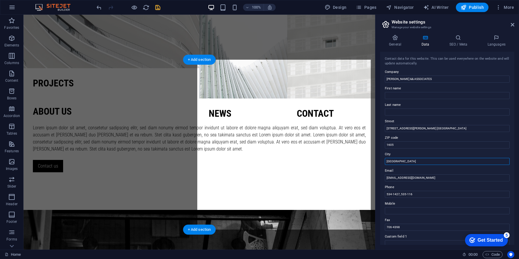
drag, startPoint x: 446, startPoint y: 176, endPoint x: 337, endPoint y: 165, distance: 109.8
type input "[GEOGRAPHIC_DATA]"
click at [464, 40] on icon at bounding box center [458, 38] width 36 height 6
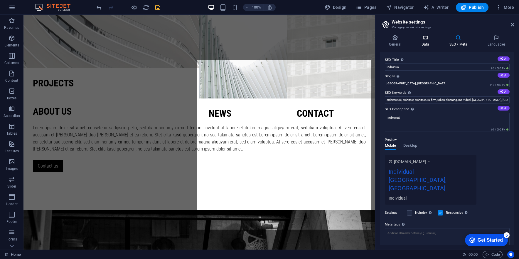
click at [426, 41] on h4 "Data" at bounding box center [427, 41] width 28 height 12
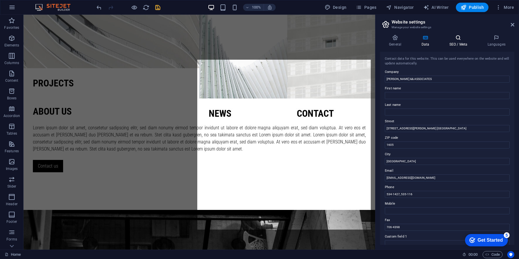
click at [456, 40] on icon at bounding box center [458, 38] width 36 height 6
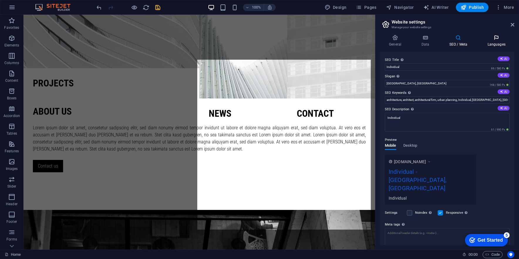
click at [490, 38] on icon at bounding box center [497, 38] width 36 height 6
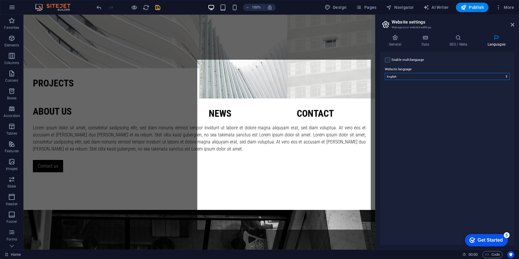
click at [401, 76] on select "Abkhazian Afar Afrikaans Akan Albanian Amharic Arabic Aragonese Armenian Assame…" at bounding box center [447, 76] width 125 height 7
click at [388, 60] on label at bounding box center [387, 59] width 5 height 5
click at [0, 0] on input "Enable multilanguage To disable multilanguage delete all languages until only o…" at bounding box center [0, 0] width 0 height 0
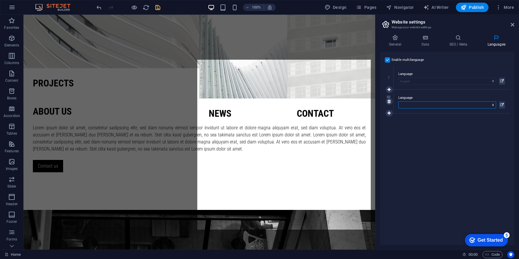
click at [429, 101] on select "Abkhazian Afar Afrikaans Akan Albanian Amharic Arabic Aragonese Armenian Assame…" at bounding box center [447, 104] width 98 height 7
select select "153"
click at [422, 107] on select "Abkhazian Afar Afrikaans Akan Albanian Amharic Arabic Aragonese Armenian Assame…" at bounding box center [447, 104] width 98 height 7
click at [400, 38] on icon at bounding box center [395, 38] width 30 height 6
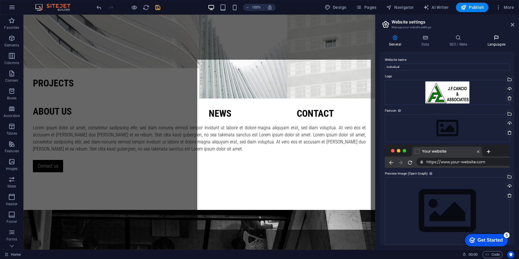
click at [492, 38] on icon at bounding box center [497, 38] width 36 height 6
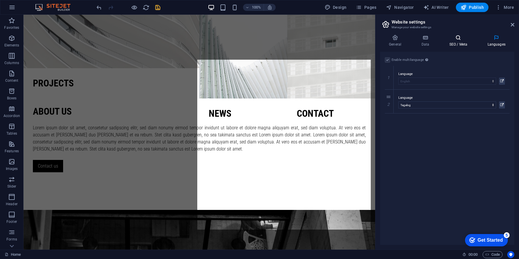
click at [464, 36] on icon at bounding box center [458, 38] width 36 height 6
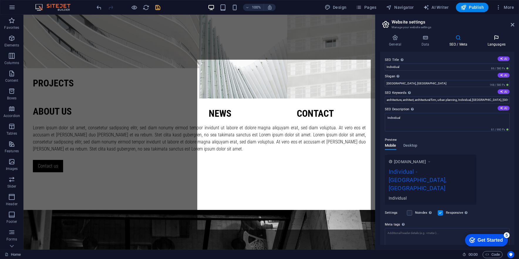
drag, startPoint x: 495, startPoint y: 38, endPoint x: 482, endPoint y: 39, distance: 13.2
click at [495, 38] on icon at bounding box center [497, 38] width 36 height 6
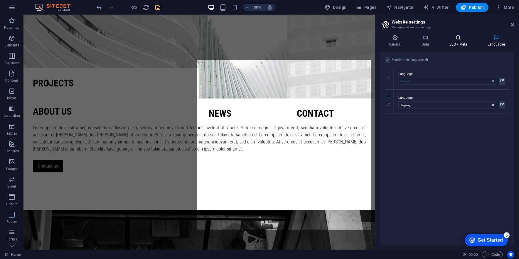
click at [461, 41] on h4 "SEO / Meta" at bounding box center [459, 41] width 38 height 12
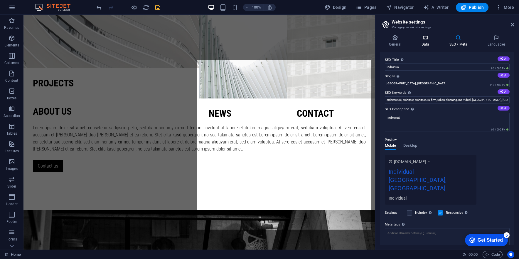
click at [429, 42] on h4 "Data" at bounding box center [427, 41] width 28 height 12
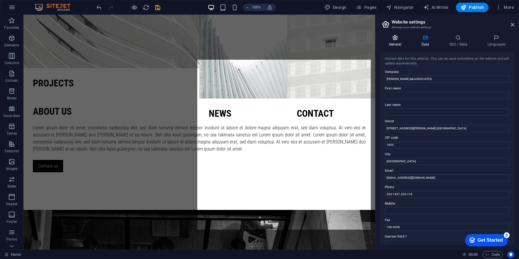
click at [399, 38] on icon at bounding box center [395, 38] width 30 height 6
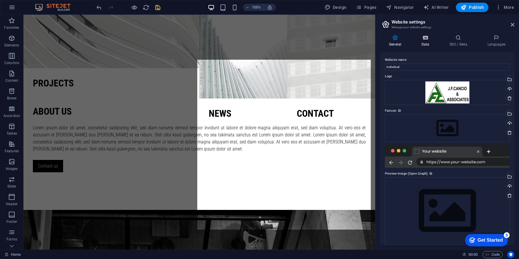
click at [426, 37] on icon at bounding box center [426, 38] width 26 height 6
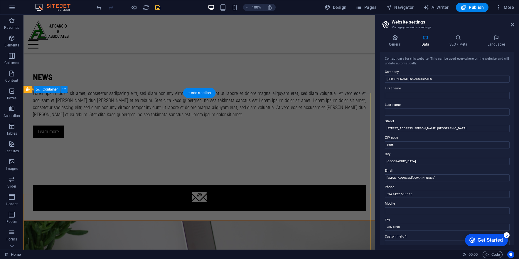
scroll to position [791, 0]
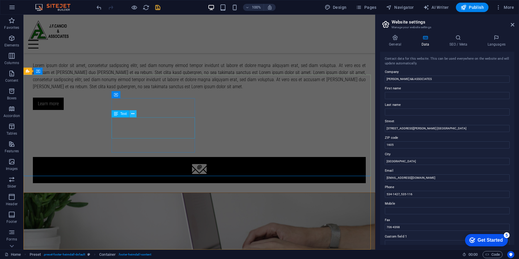
click at [134, 114] on icon at bounding box center [132, 114] width 3 height 6
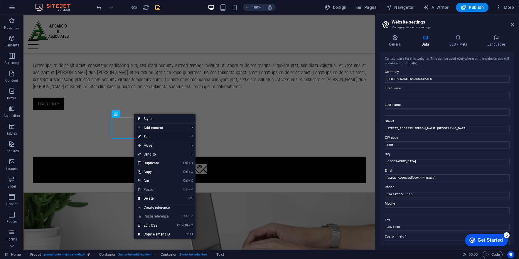
click at [150, 133] on link "⏎ Edit" at bounding box center [153, 136] width 39 height 9
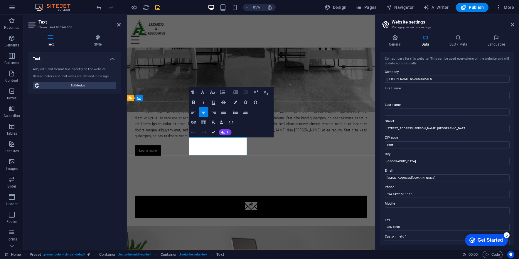
drag, startPoint x: 245, startPoint y: 170, endPoint x: 219, endPoint y: 170, distance: 25.8
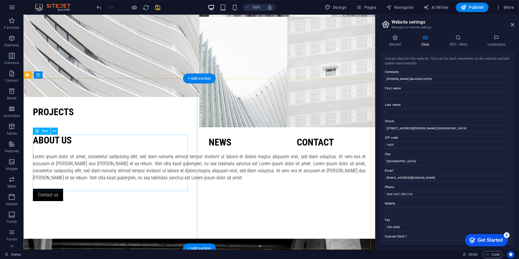
scroll to position [175, 0]
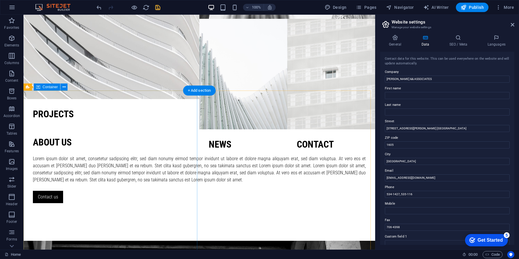
click at [176, 230] on div "About us Lorem ipsum dolor sit amet, consetetur sadipscing elitr, sed diam nonu…" at bounding box center [199, 170] width 352 height 142
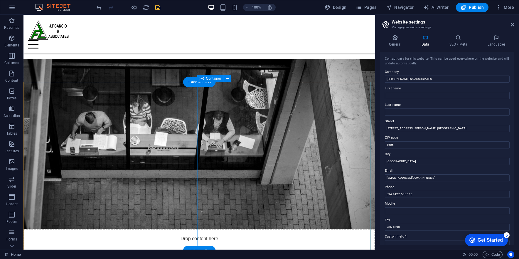
scroll to position [323, 0]
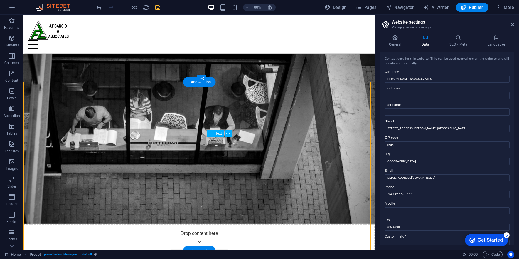
drag, startPoint x: 244, startPoint y: 188, endPoint x: 211, endPoint y: 161, distance: 42.7
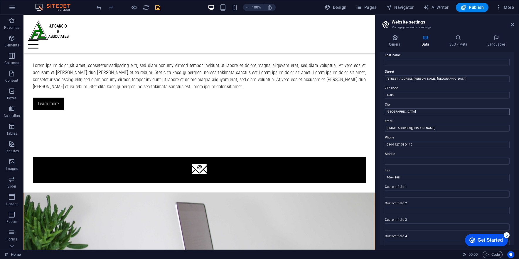
scroll to position [0, 0]
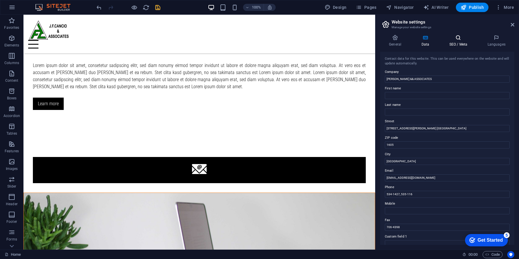
click at [461, 39] on icon at bounding box center [458, 38] width 36 height 6
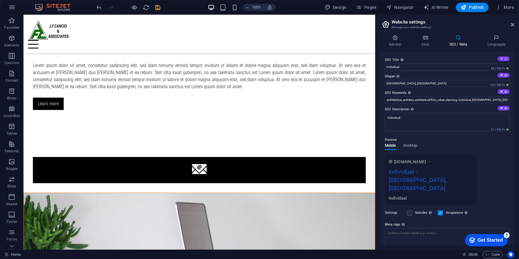
click at [504, 56] on button "AI" at bounding box center [504, 58] width 12 height 5
type input "Explore Our Projects [DATE]!"
click at [503, 75] on button "AI" at bounding box center [504, 75] width 12 height 5
type input "Transforming Ideas into Impactful Reality"
drag, startPoint x: 474, startPoint y: 100, endPoint x: 498, endPoint y: 99, distance: 24.1
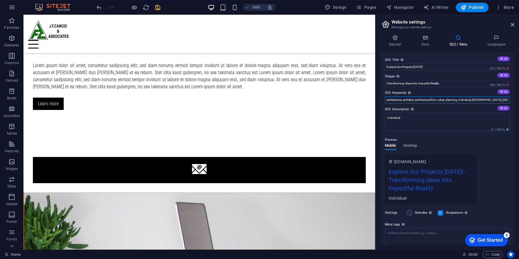
click at [498, 99] on input "architecture, architect, architectural firm, urban planning, Individual, [GEOGR…" at bounding box center [447, 99] width 125 height 7
type input "architecture, architect, architectural firm, urban planning, Individual"
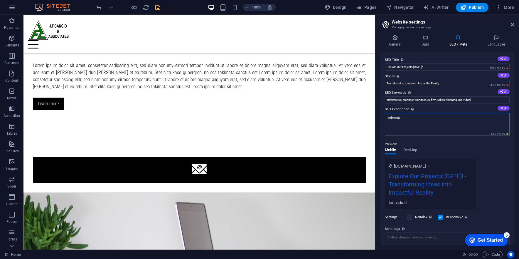
click at [426, 127] on textarea "Individual" at bounding box center [447, 124] width 125 height 23
drag, startPoint x: 438, startPoint y: 136, endPoint x: 402, endPoint y: 135, distance: 36.4
click at [501, 107] on icon at bounding box center [501, 107] width 3 height 3
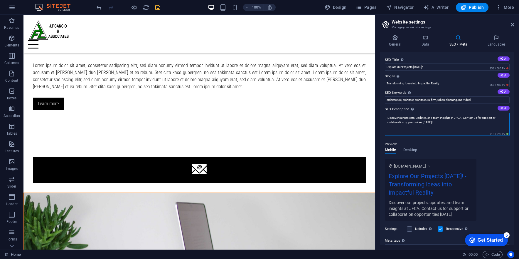
type textarea "Discover our projects, updates, and team insights at JFCA. Contact us for suppo…"
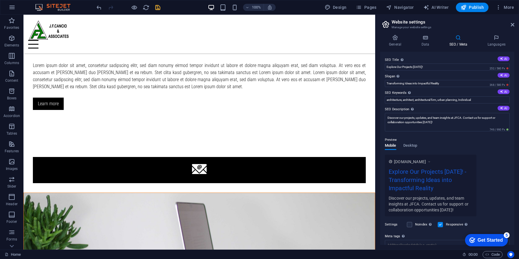
click at [495, 34] on div "General Data SEO / Meta Languages Website name Individual Logo Drag files here,…" at bounding box center [448, 139] width 144 height 219
click at [496, 38] on icon at bounding box center [497, 38] width 36 height 6
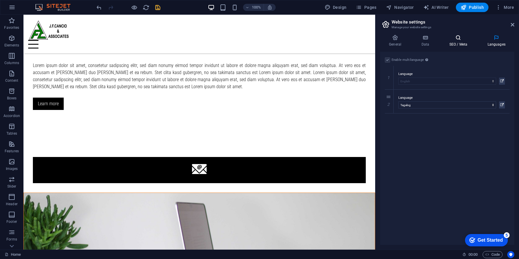
click at [464, 38] on icon at bounding box center [458, 38] width 36 height 6
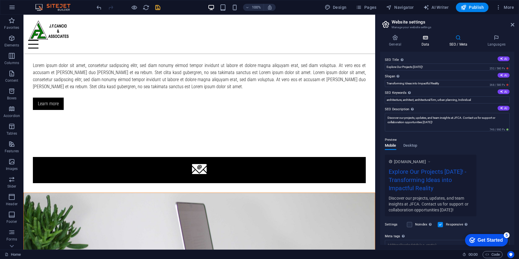
click at [430, 38] on icon at bounding box center [426, 38] width 26 height 6
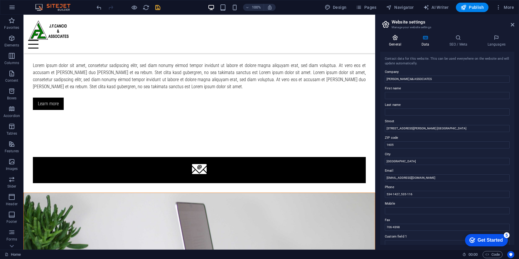
click at [393, 38] on icon at bounding box center [395, 38] width 30 height 6
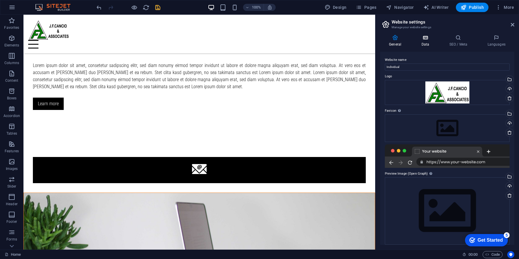
click at [428, 39] on icon at bounding box center [426, 38] width 26 height 6
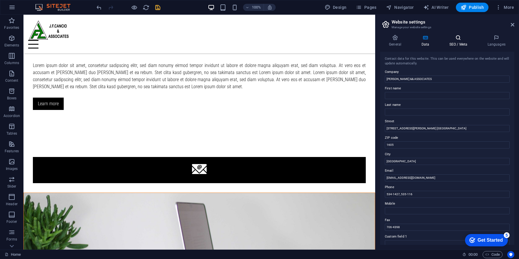
click at [462, 38] on icon at bounding box center [458, 38] width 36 height 6
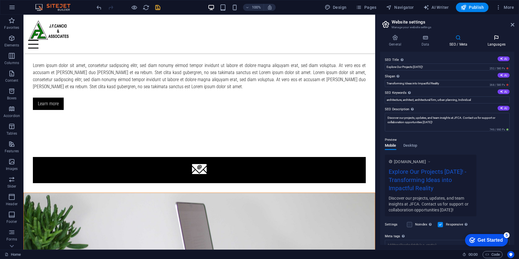
click at [488, 38] on icon at bounding box center [497, 38] width 36 height 6
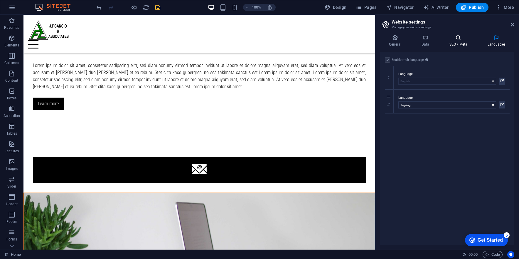
click at [463, 38] on icon at bounding box center [458, 38] width 36 height 6
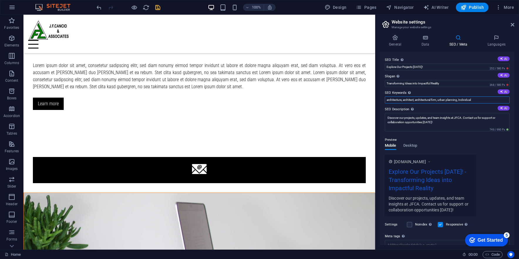
drag, startPoint x: 477, startPoint y: 100, endPoint x: 460, endPoint y: 100, distance: 17.0
click at [460, 100] on input "architecture, architect, architectural firm, urban planning, Individual" at bounding box center [447, 99] width 125 height 7
type input "architecture, architect, architectural firm, urban planning"
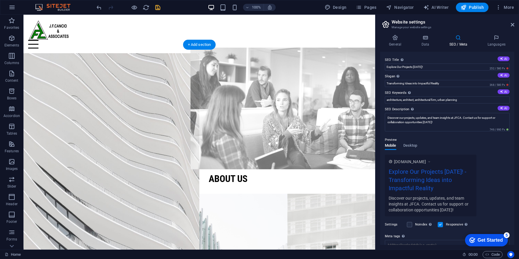
click at [231, 122] on figure at bounding box center [287, 109] width 193 height 122
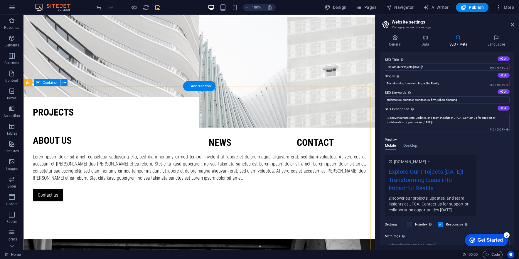
scroll to position [176, 0]
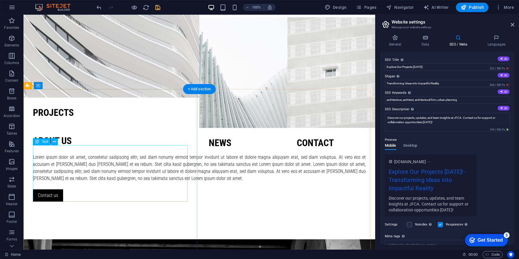
click at [83, 154] on div "Lorem ipsum dolor sit amet, consetetur sadipscing elitr, sed diam nonumy eirmod…" at bounding box center [199, 168] width 333 height 28
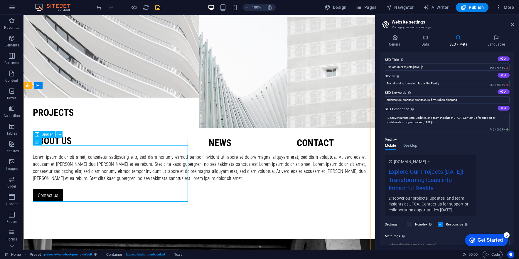
click at [60, 135] on icon at bounding box center [59, 134] width 3 height 6
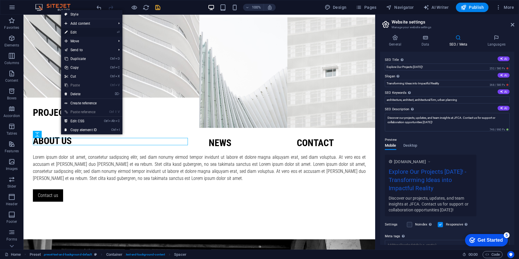
click at [84, 31] on link "⏎ Edit" at bounding box center [80, 32] width 39 height 9
select select "px"
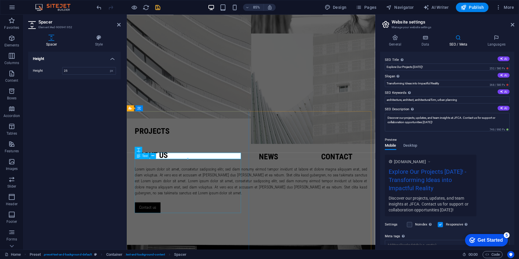
click at [174, 208] on div "Lorem ipsum dolor sit amet, consetetur sadipscing elitr, sed diam nonumy eirmod…" at bounding box center [272, 210] width 273 height 35
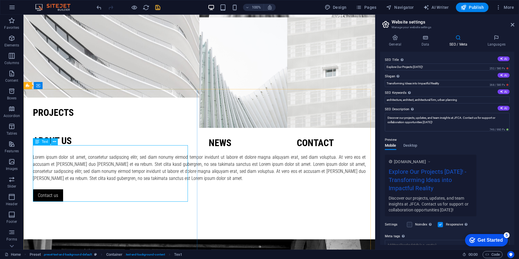
click at [52, 143] on button at bounding box center [54, 141] width 7 height 7
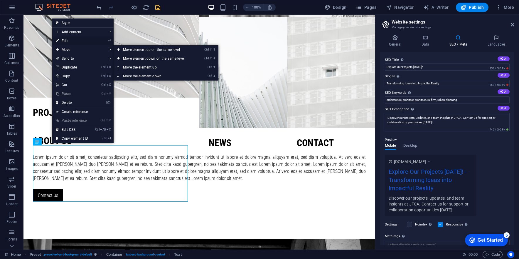
click at [68, 40] on link "⏎ Edit" at bounding box center [71, 40] width 39 height 9
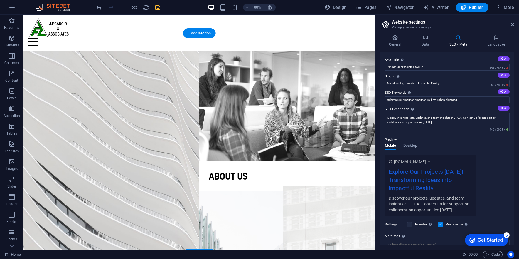
scroll to position [0, 0]
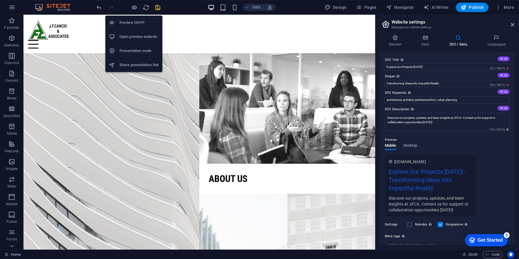
click at [134, 20] on h6 "Preview Ctrl+P" at bounding box center [138, 22] width 39 height 7
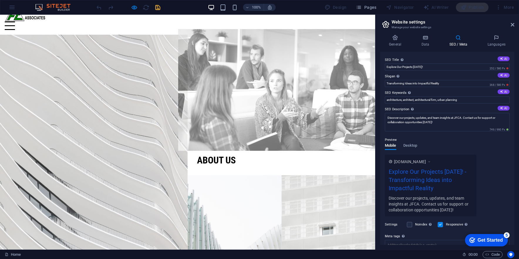
scroll to position [29, 0]
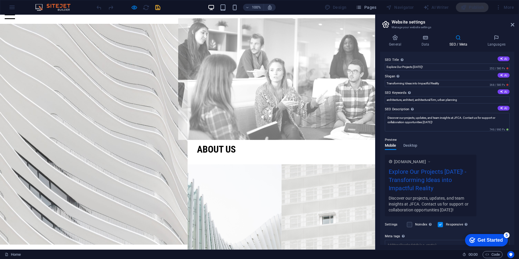
click at [243, 59] on div at bounding box center [281, 79] width 206 height 122
click at [222, 144] on link "About us" at bounding box center [216, 149] width 39 height 11
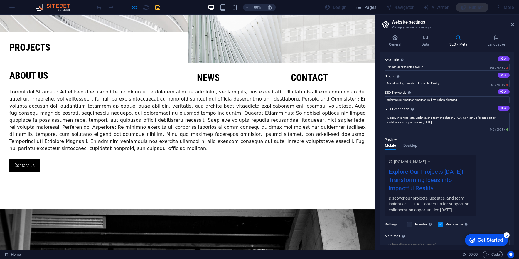
scroll to position [250, 0]
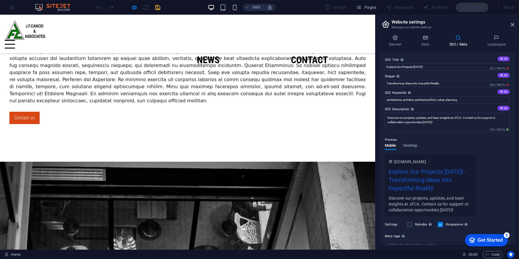
click at [29, 124] on link "Contact us" at bounding box center [24, 118] width 30 height 12
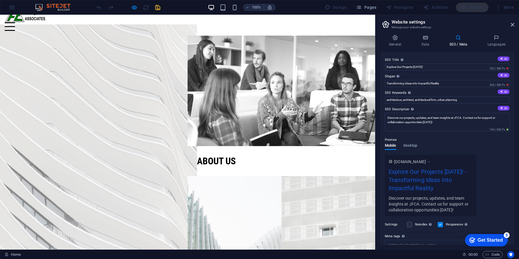
scroll to position [0, 0]
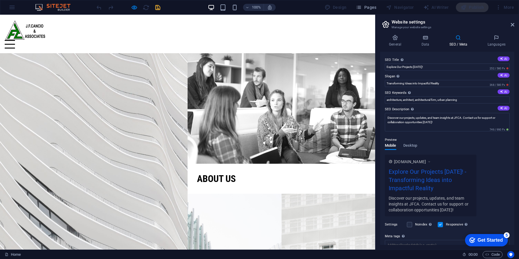
click at [15, 40] on div at bounding box center [10, 44] width 10 height 9
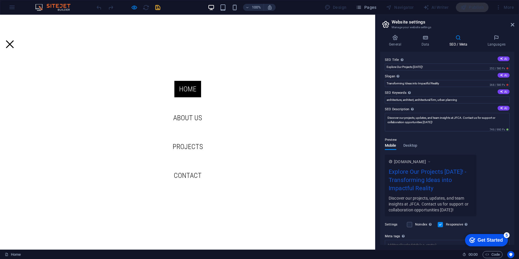
click at [190, 90] on link "Home" at bounding box center [187, 89] width 27 height 16
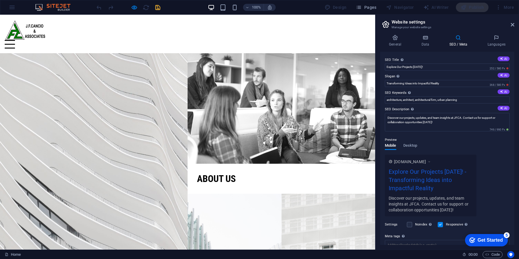
click at [15, 40] on div at bounding box center [10, 44] width 10 height 9
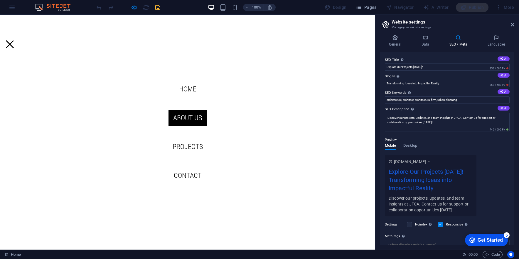
click at [182, 114] on link "About us" at bounding box center [188, 118] width 38 height 16
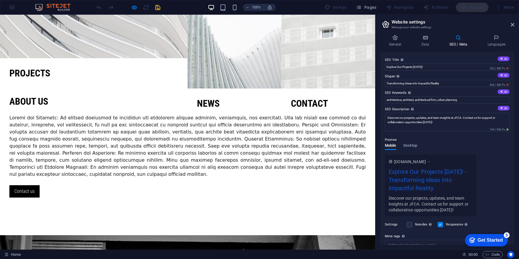
scroll to position [250, 0]
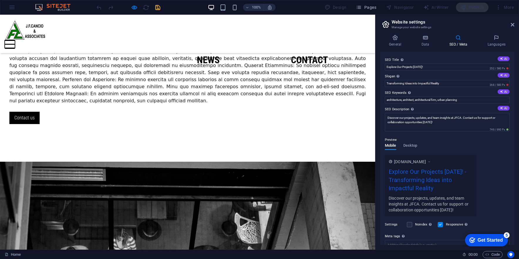
click at [15, 44] on button at bounding box center [10, 44] width 10 height 1
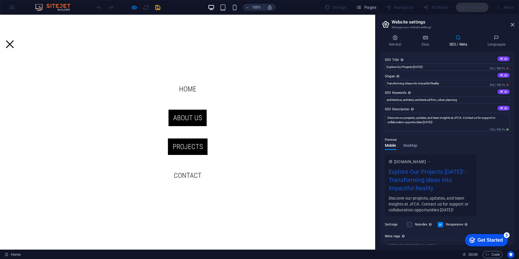
click at [181, 146] on link "Projects" at bounding box center [188, 146] width 40 height 16
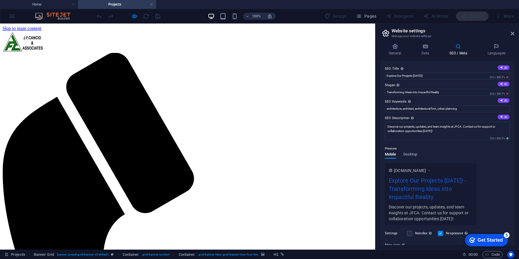
scroll to position [0, 0]
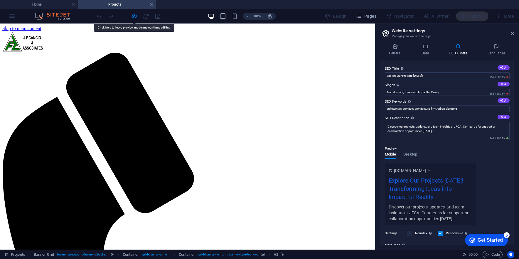
click at [147, 16] on div at bounding box center [128, 15] width 66 height 9
click at [152, 4] on link at bounding box center [152, 5] width 4 height 6
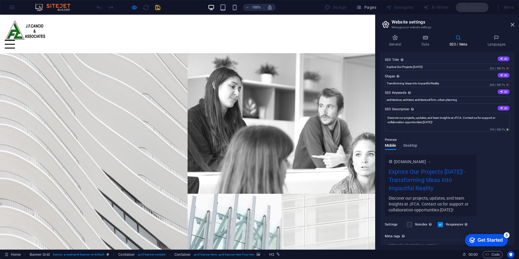
scroll to position [250, 0]
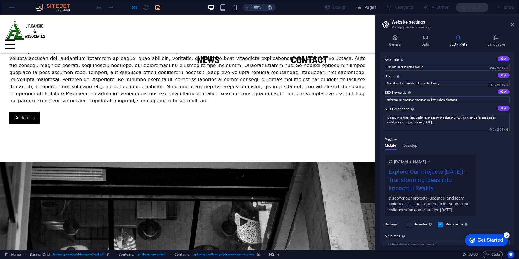
click at [158, 8] on div at bounding box center [128, 7] width 66 height 9
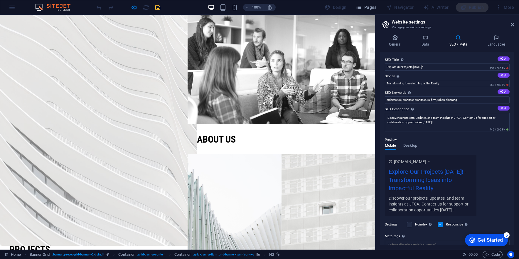
scroll to position [0, 0]
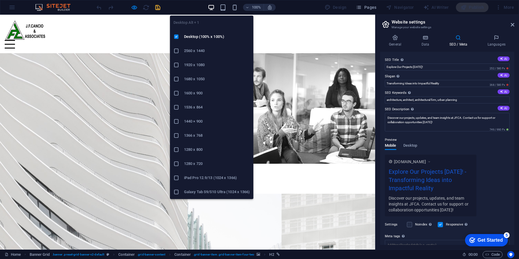
click at [213, 6] on icon "button" at bounding box center [211, 7] width 7 height 7
click at [212, 6] on icon "button" at bounding box center [211, 7] width 7 height 7
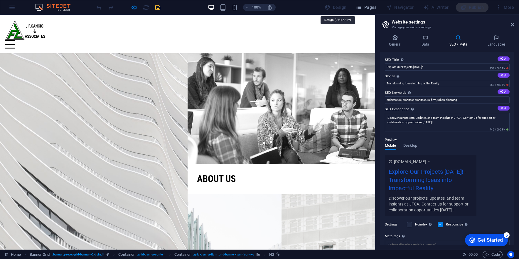
click at [333, 6] on div "Design" at bounding box center [335, 7] width 27 height 9
click at [344, 6] on div "Design" at bounding box center [335, 7] width 27 height 9
select select "px"
select select "300"
select select "px"
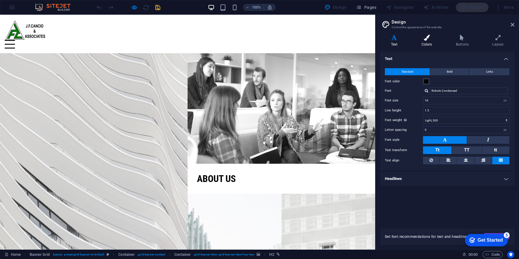
click at [427, 37] on icon at bounding box center [427, 38] width 32 height 6
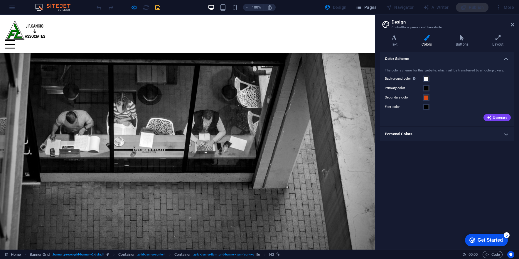
scroll to position [239, 0]
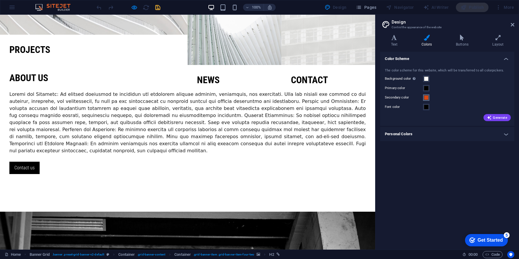
click at [425, 99] on span at bounding box center [426, 97] width 5 height 5
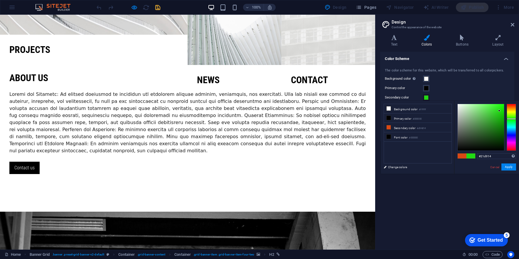
click at [512, 119] on div at bounding box center [511, 127] width 9 height 47
drag, startPoint x: 497, startPoint y: 111, endPoint x: 500, endPoint y: 132, distance: 21.3
click at [500, 132] on div at bounding box center [481, 127] width 46 height 46
type input "#188810"
drag, startPoint x: 500, startPoint y: 131, endPoint x: 498, endPoint y: 125, distance: 5.8
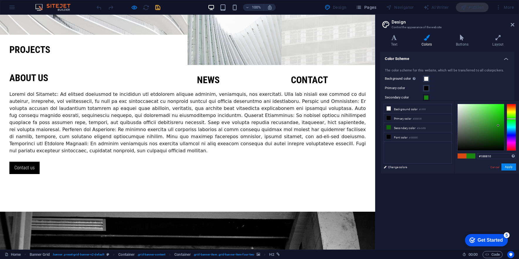
click at [498, 125] on div at bounding box center [498, 125] width 2 height 2
click at [508, 170] on button "Apply" at bounding box center [508, 166] width 15 height 7
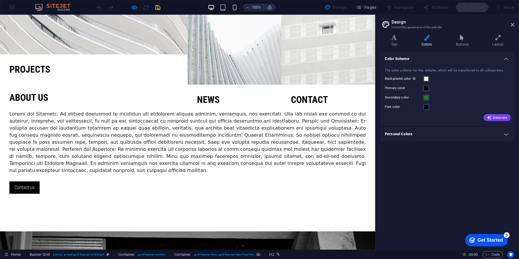
scroll to position [210, 0]
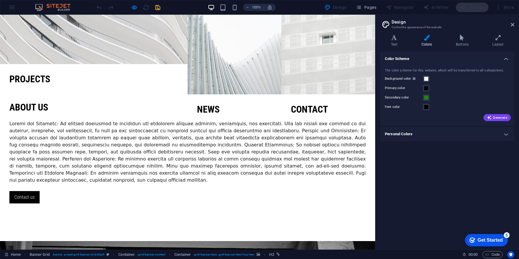
click at [94, 121] on span at bounding box center [187, 152] width 356 height 62
click at [46, 183] on span at bounding box center [187, 152] width 356 height 62
click at [55, 183] on span at bounding box center [187, 152] width 356 height 62
drag, startPoint x: 46, startPoint y: 8, endPoint x: 51, endPoint y: 8, distance: 5.9
click at [46, 8] on img at bounding box center [56, 7] width 44 height 7
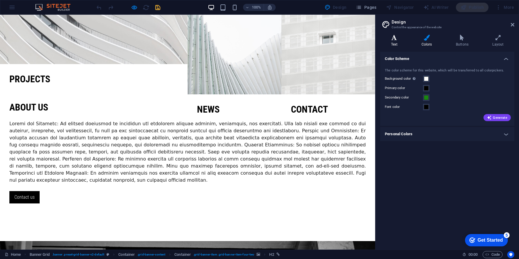
click at [400, 41] on h4 "Text" at bounding box center [395, 41] width 31 height 12
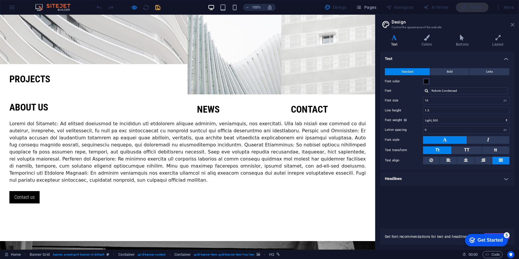
click at [513, 25] on icon at bounding box center [513, 24] width 4 height 5
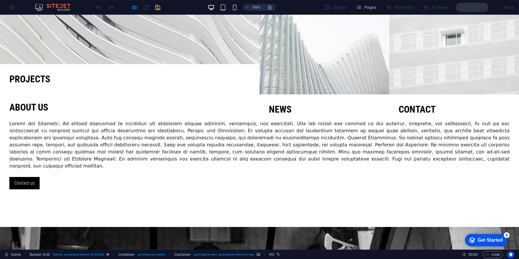
click at [487, 240] on div "Get Started" at bounding box center [490, 239] width 25 height 5
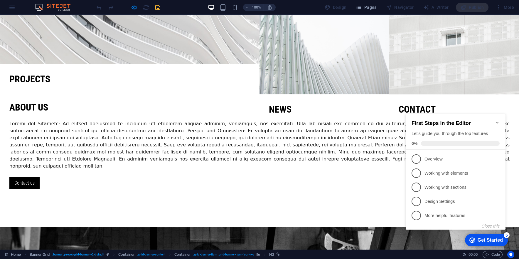
click at [487, 240] on div "Get Started" at bounding box center [490, 239] width 25 height 5
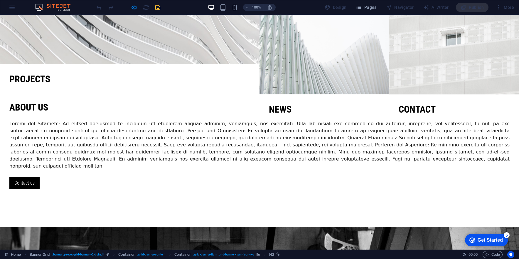
click at [433, 4] on div "AI Writer" at bounding box center [436, 7] width 30 height 9
click at [368, 4] on button "Pages" at bounding box center [365, 7] width 25 height 9
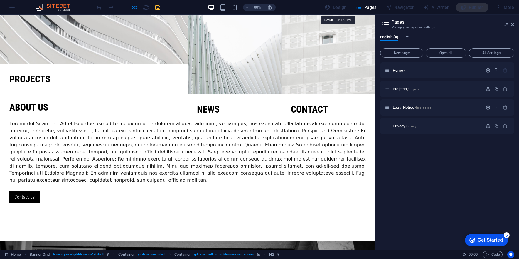
click at [345, 8] on div "Design" at bounding box center [335, 7] width 27 height 9
click at [343, 6] on div "Design" at bounding box center [335, 7] width 27 height 9
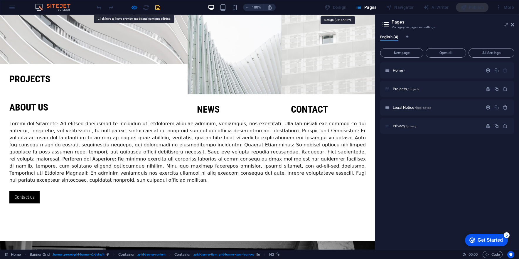
drag, startPoint x: 343, startPoint y: 6, endPoint x: 235, endPoint y: 14, distance: 108.7
click at [342, 6] on div "Design" at bounding box center [335, 7] width 27 height 9
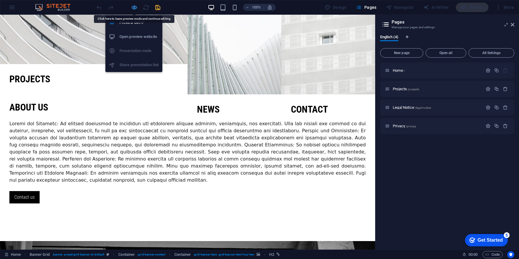
click at [132, 8] on icon "button" at bounding box center [134, 7] width 7 height 7
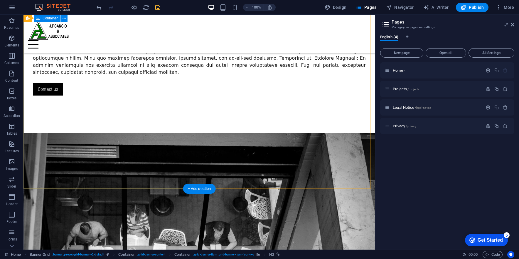
scroll to position [298, 0]
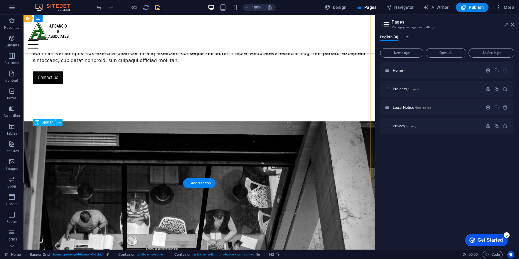
click at [71, 71] on div at bounding box center [199, 67] width 333 height 7
click at [77, 71] on div at bounding box center [199, 67] width 333 height 7
click at [60, 123] on icon at bounding box center [59, 122] width 3 height 6
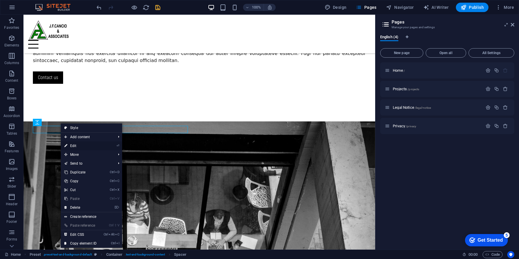
click at [79, 145] on link "⏎ Edit" at bounding box center [80, 145] width 39 height 9
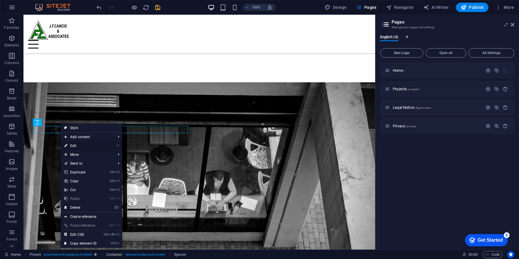
select select "px"
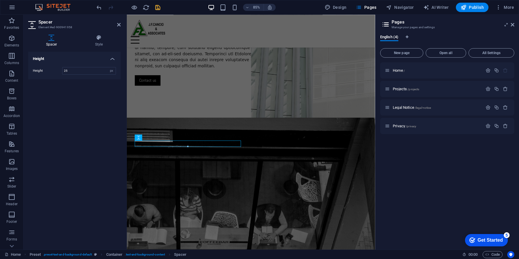
click at [194, 147] on div at bounding box center [188, 146] width 106 height 2
drag, startPoint x: 213, startPoint y: 204, endPoint x: 301, endPoint y: 173, distance: 93.2
click at [303, 176] on div "About us Contact us Drop content here or Add elements Paste clipboard" at bounding box center [273, 198] width 292 height 522
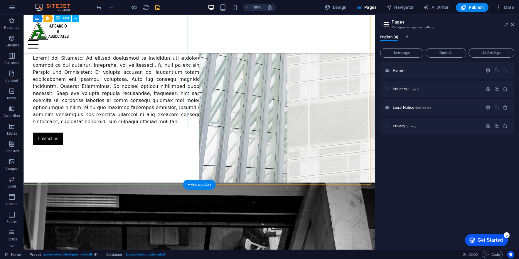
scroll to position [210, 0]
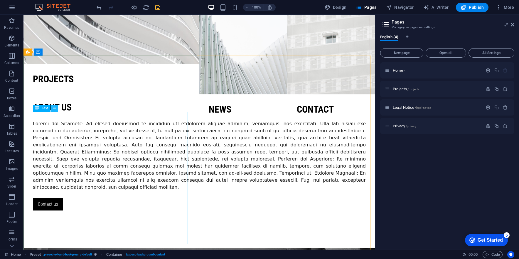
click at [54, 107] on icon at bounding box center [54, 108] width 3 height 6
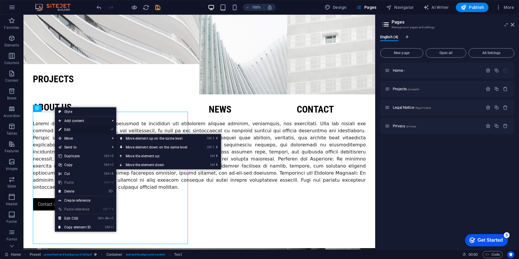
click at [71, 130] on link "⏎ Edit" at bounding box center [74, 129] width 39 height 9
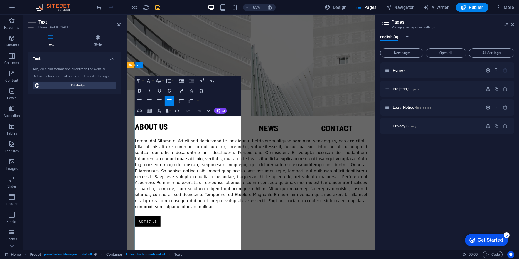
scroll to position [356, 0]
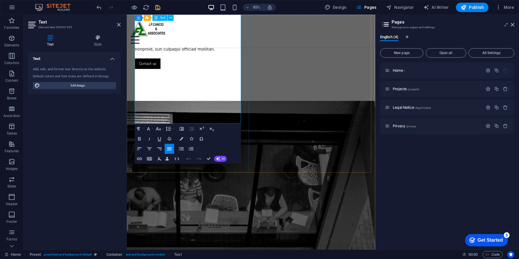
click at [201, 58] on p at bounding box center [272, 16] width 273 height 85
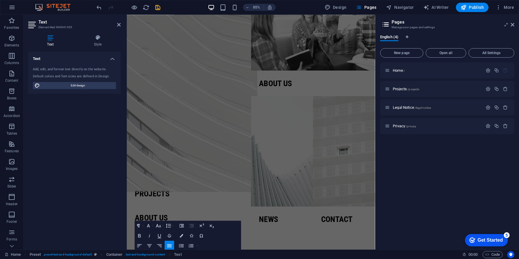
scroll to position [174, 0]
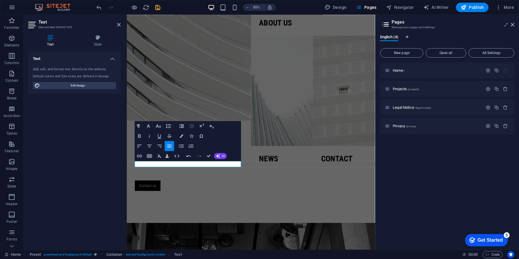
drag, startPoint x: 55, startPoint y: 143, endPoint x: 63, endPoint y: 139, distance: 9.1
click at [55, 143] on div "Text Add, edit, and format text directly on the website. Default colors and fon…" at bounding box center [74, 148] width 92 height 193
click at [123, 22] on aside "Text Element #ed-900941955 Text Style Text Add, edit, and format text directly …" at bounding box center [74, 132] width 103 height 235
click at [120, 23] on icon at bounding box center [119, 24] width 4 height 5
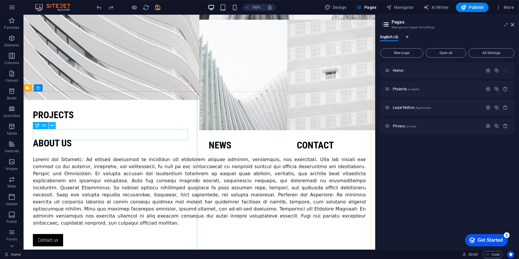
click at [53, 126] on icon at bounding box center [52, 125] width 3 height 6
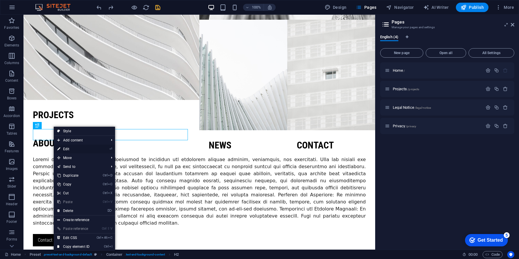
click at [73, 148] on link "⏎ Edit" at bounding box center [73, 148] width 39 height 9
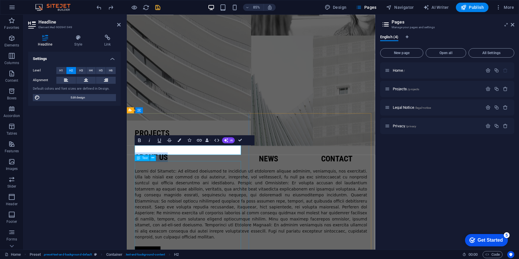
click at [198, 205] on div at bounding box center [272, 237] width 273 height 85
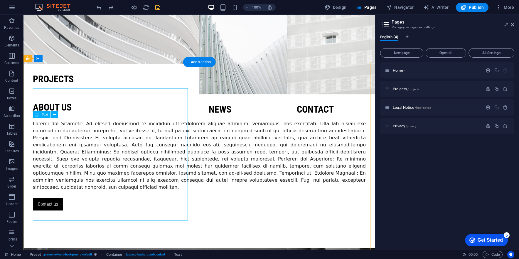
scroll to position [203, 0]
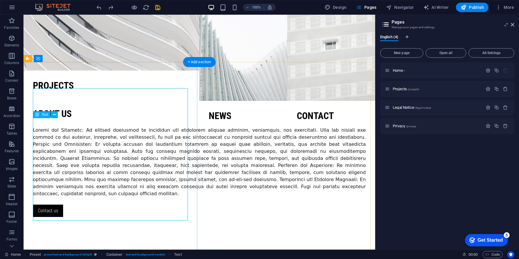
click at [81, 179] on div at bounding box center [199, 162] width 333 height 70
click at [55, 113] on icon at bounding box center [54, 115] width 3 height 6
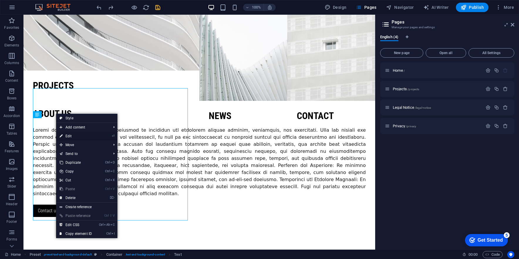
click at [76, 135] on link "⏎ Edit" at bounding box center [75, 136] width 39 height 9
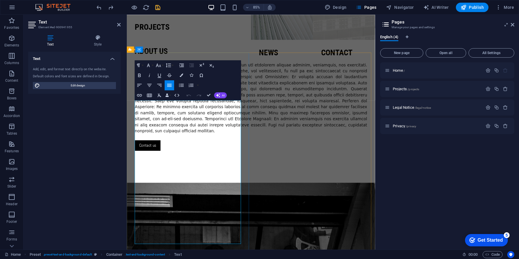
scroll to position [350, 0]
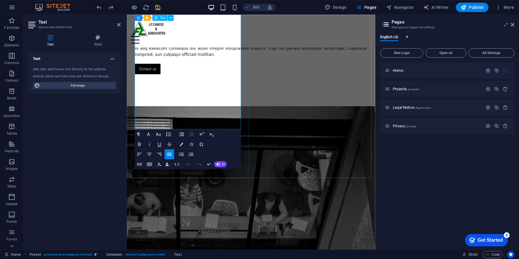
click at [201, 65] on p at bounding box center [272, 22] width 273 height 85
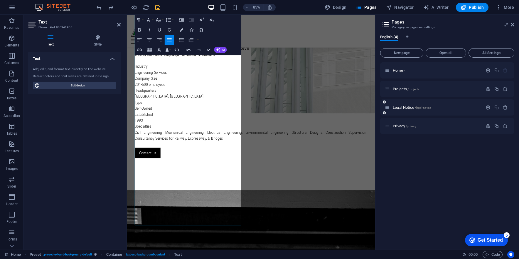
scroll to position [1671, 2]
click at [136, 86] on p "Engineering Services" at bounding box center [272, 82] width 273 height 7
click at [154, 79] on p "Industry" at bounding box center [272, 75] width 273 height 7
click at [165, 93] on p "Company Size" at bounding box center [272, 89] width 273 height 7
click at [169, 107] on p "Headquarters" at bounding box center [272, 103] width 273 height 7
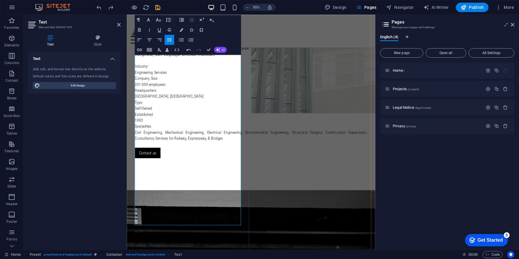
drag, startPoint x: 146, startPoint y: 201, endPoint x: 252, endPoint y: 181, distance: 108.5
click at [147, 121] on p "Type" at bounding box center [272, 117] width 273 height 7
click at [163, 135] on p "Established" at bounding box center [272, 131] width 273 height 7
click at [163, 149] on p "Specialties" at bounding box center [272, 145] width 273 height 7
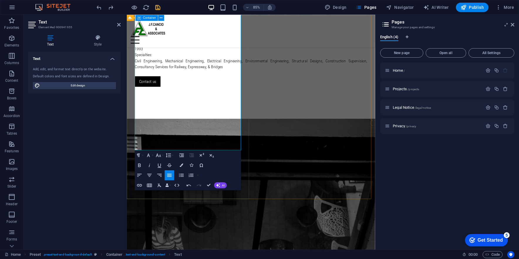
scroll to position [438, 0]
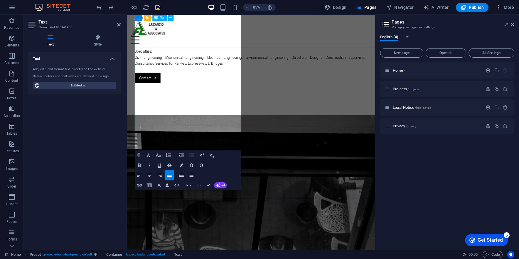
click at [162, 75] on p "Civil Engineering, Mechanical Engineering, Electrical Engineering, Environmenta…" at bounding box center [272, 68] width 273 height 14
click at [159, 75] on p "Civil Engineering, Mechanical Engineering, Electrical Engineering, Environmenta…" at bounding box center [272, 68] width 273 height 14
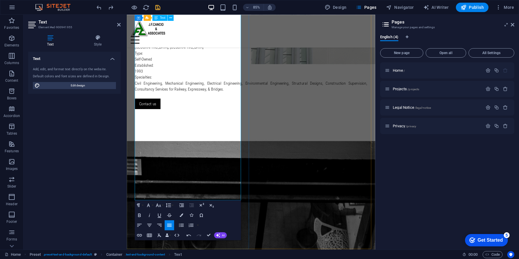
scroll to position [379, 0]
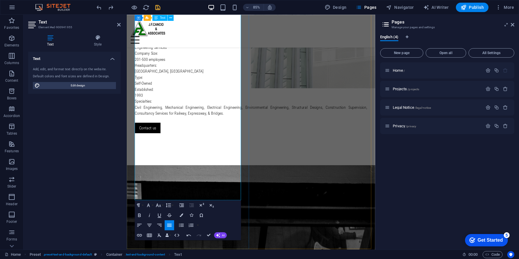
drag, startPoint x: 191, startPoint y: 118, endPoint x: 161, endPoint y: 116, distance: 30.3
drag, startPoint x: 194, startPoint y: 114, endPoint x: 152, endPoint y: 116, distance: 42.3
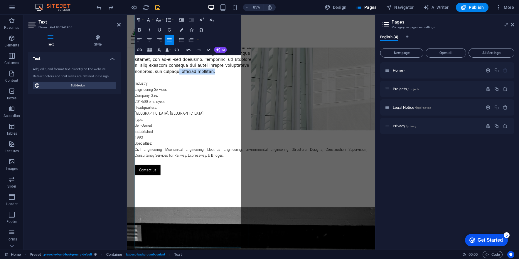
scroll to position [321, 0]
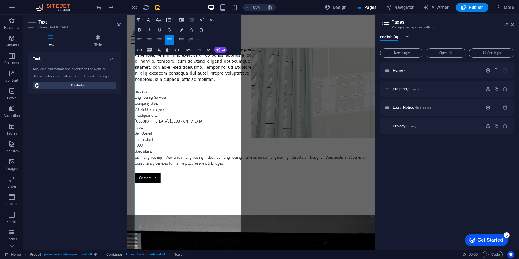
click at [172, 93] on span at bounding box center [272, 51] width 273 height 83
click at [171, 93] on span at bounding box center [272, 51] width 273 height 83
click at [186, 101] on p "​" at bounding box center [272, 97] width 273 height 7
drag, startPoint x: 188, startPoint y: 175, endPoint x: 181, endPoint y: 178, distance: 7.9
click at [188, 93] on span at bounding box center [272, 51] width 273 height 83
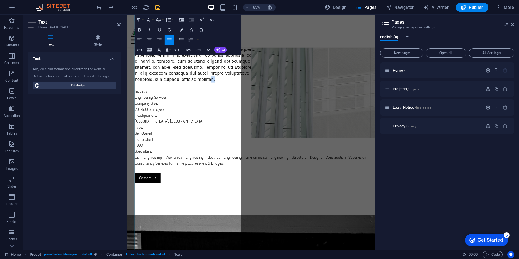
drag, startPoint x: 190, startPoint y: 176, endPoint x: 187, endPoint y: 176, distance: 3.5
click at [187, 94] on p at bounding box center [272, 52] width 273 height 85
click at [153, 108] on p "Industry:" at bounding box center [272, 104] width 273 height 7
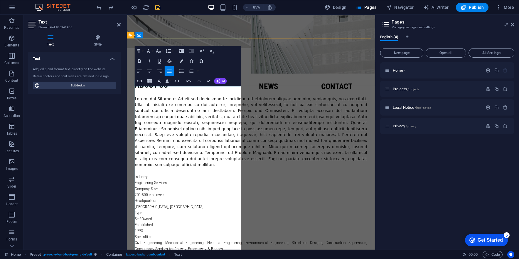
scroll to position [262, 0]
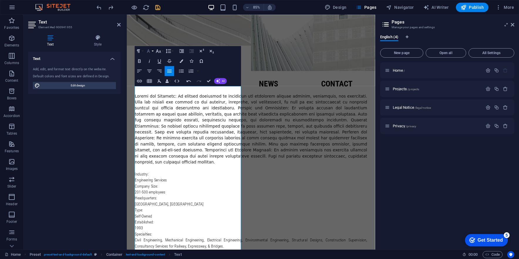
click at [154, 51] on button "Font Family" at bounding box center [149, 51] width 9 height 10
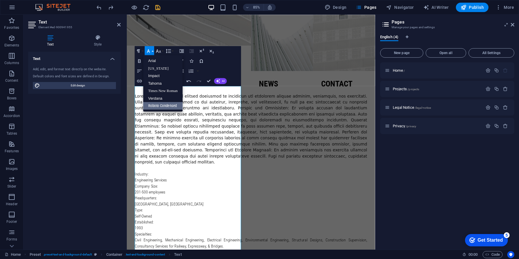
scroll to position [0, 0]
click at [198, 188] on span at bounding box center [272, 148] width 273 height 83
drag, startPoint x: 193, startPoint y: 265, endPoint x: 159, endPoint y: 256, distance: 35.1
click at [159, 191] on p at bounding box center [272, 149] width 273 height 85
click at [215, 175] on span at bounding box center [272, 148] width 273 height 83
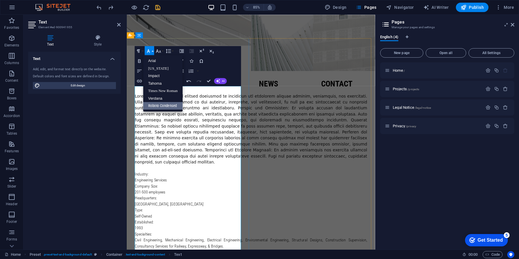
drag, startPoint x: 206, startPoint y: 178, endPoint x: 201, endPoint y: 168, distance: 11.2
click at [206, 177] on span at bounding box center [272, 148] width 273 height 83
click at [190, 191] on span at bounding box center [272, 148] width 273 height 83
click at [146, 206] on p "Industry:" at bounding box center [272, 201] width 273 height 7
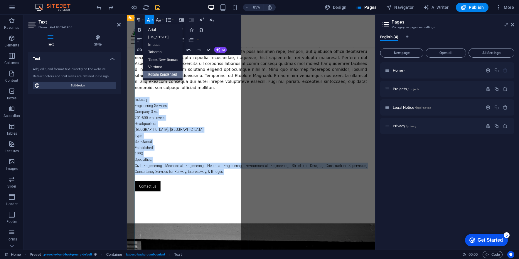
scroll to position [373, 0]
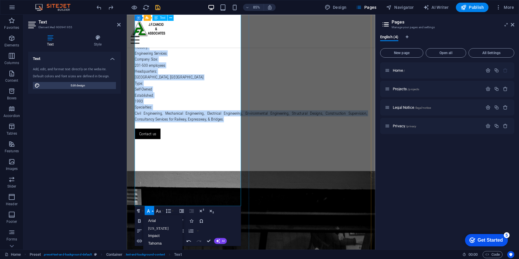
drag, startPoint x: 136, startPoint y: 276, endPoint x: 191, endPoint y: 235, distance: 68.3
click at [191, 141] on div "​ Industry: Engineering Services Company Size: 201-500 employees Headquarters: …" at bounding box center [272, 49] width 273 height 183
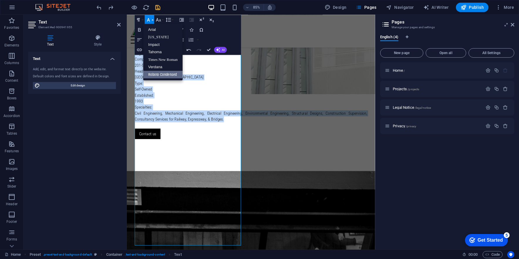
scroll to position [314, 0]
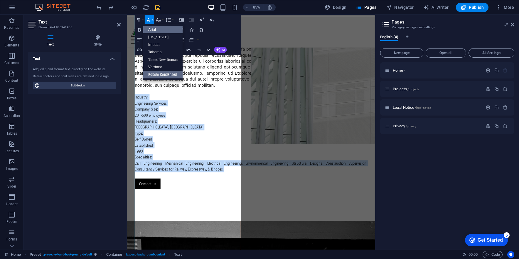
click at [160, 31] on link "Arial" at bounding box center [162, 30] width 39 height 8
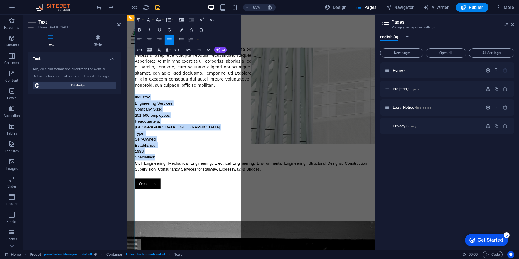
click at [199, 136] on p "201-500 employees" at bounding box center [272, 132] width 273 height 7
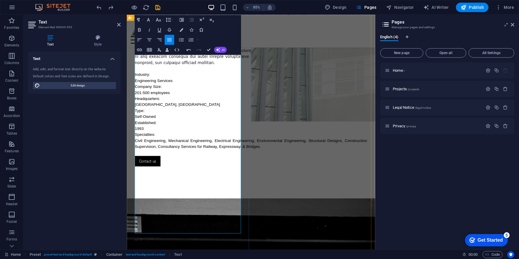
scroll to position [343, 0]
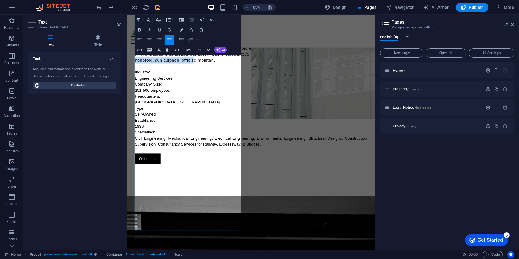
drag, startPoint x: 148, startPoint y: 147, endPoint x: 171, endPoint y: 149, distance: 23.6
click at [171, 71] on span at bounding box center [272, 29] width 273 height 83
click at [152, 21] on button "Font Family" at bounding box center [149, 20] width 9 height 10
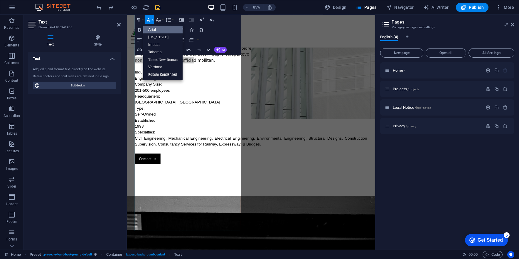
scroll to position [0, 0]
click at [216, 100] on p "Company Size:" at bounding box center [272, 96] width 273 height 7
click at [203, 86] on p "Industry:" at bounding box center [272, 82] width 273 height 7
click at [182, 79] on p "​" at bounding box center [272, 75] width 273 height 7
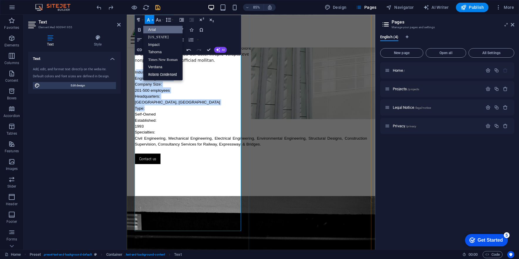
drag, startPoint x: 137, startPoint y: 165, endPoint x: 203, endPoint y: 208, distance: 78.7
click at [203, 170] on div "​ Industry: Engineering Services Company Size: 201-500 employees Headquarters: …" at bounding box center [272, 78] width 273 height 183
click at [171, 86] on p "Industry:" at bounding box center [272, 82] width 273 height 7
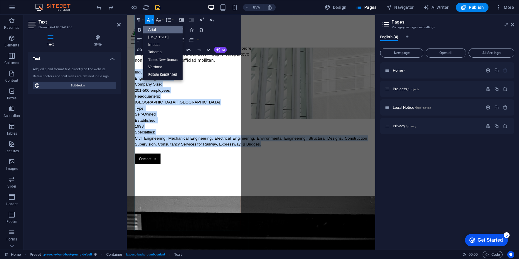
drag, startPoint x: 136, startPoint y: 166, endPoint x: 243, endPoint y: 267, distance: 146.6
click at [243, 170] on div "​ Industry: Engineering Services Company Size: 201-500 employees Headquarters: …" at bounding box center [272, 78] width 273 height 183
click at [173, 73] on link "Roboto Condensed" at bounding box center [162, 73] width 39 height 7
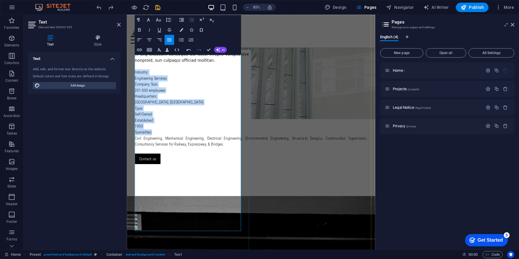
click at [210, 100] on p "Company Size:" at bounding box center [272, 96] width 273 height 7
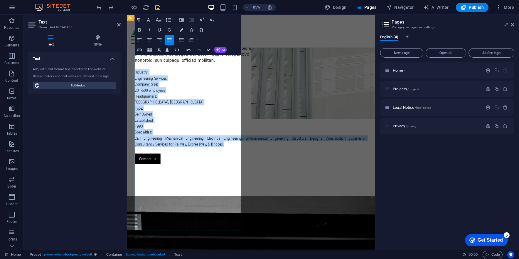
drag, startPoint x: 175, startPoint y: 262, endPoint x: 134, endPoint y: 167, distance: 103.9
click at [134, 167] on div "About us ​ Industry: Engineering Services Company Size: 201-500 employees Headq…" at bounding box center [273, 79] width 292 height 297
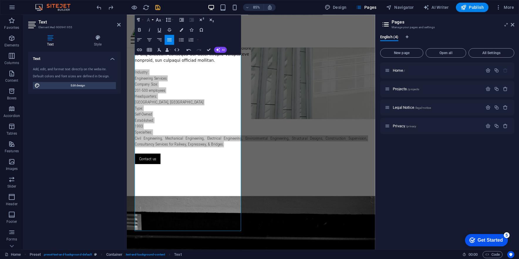
click at [151, 21] on icon "button" at bounding box center [149, 20] width 6 height 6
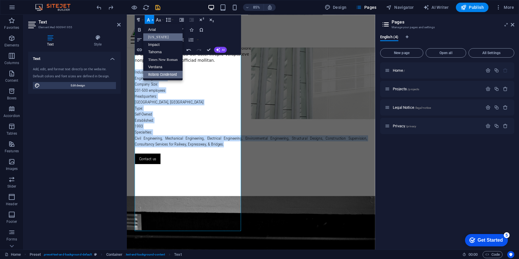
click at [169, 36] on link "[US_STATE]" at bounding box center [162, 36] width 39 height 7
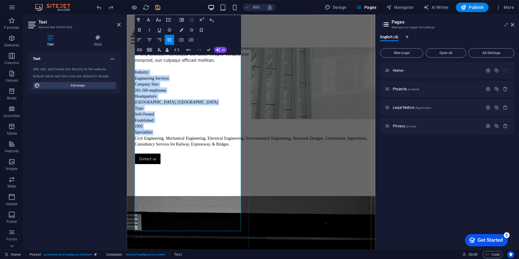
click at [190, 107] on p "201-500 employees" at bounding box center [272, 103] width 273 height 7
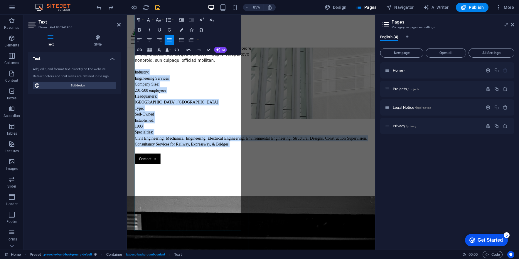
drag, startPoint x: 136, startPoint y: 167, endPoint x: 220, endPoint y: 267, distance: 130.6
click at [220, 170] on div "​ Industry: Engineering Services Company Size: 201-500 employees Headquarters: …" at bounding box center [272, 78] width 273 height 183
click at [140, 31] on icon "button" at bounding box center [139, 30] width 3 height 4
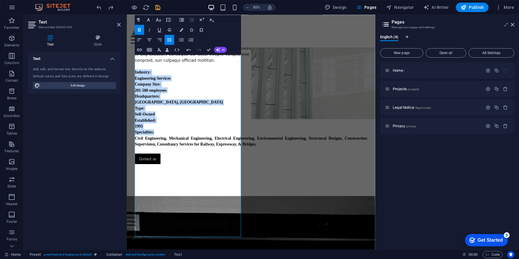
click at [140, 31] on icon "button" at bounding box center [139, 30] width 3 height 4
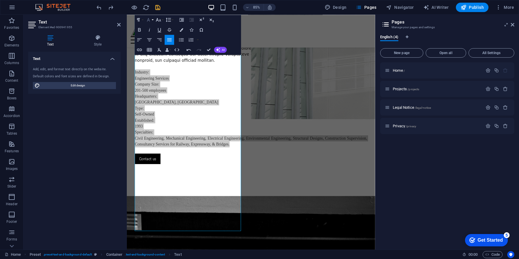
click at [151, 21] on icon "button" at bounding box center [149, 20] width 6 height 6
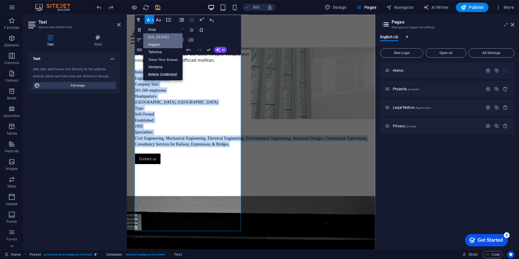
click at [156, 44] on link "Impact" at bounding box center [162, 45] width 39 height 8
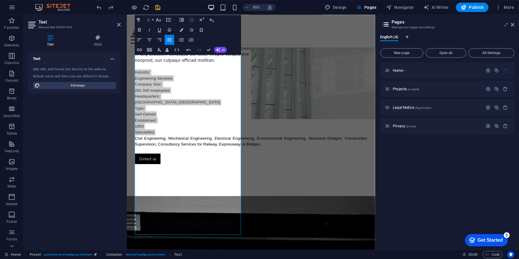
click at [152, 21] on button "Font Family" at bounding box center [149, 20] width 9 height 10
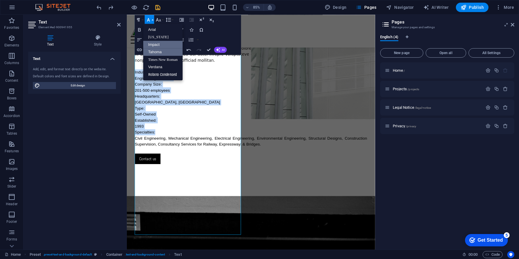
click at [162, 51] on link "Tahoma" at bounding box center [162, 52] width 39 height 8
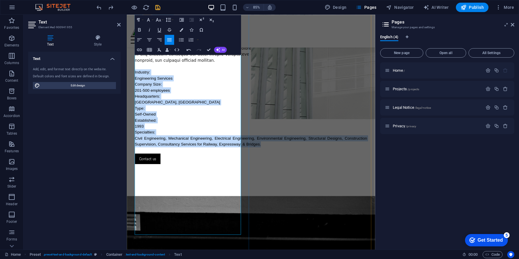
click at [204, 107] on p "201-500 employees" at bounding box center [272, 103] width 273 height 7
click at [188, 100] on p "Company Size:" at bounding box center [272, 96] width 273 height 7
drag, startPoint x: 136, startPoint y: 166, endPoint x: 235, endPoint y: 269, distance: 142.7
click at [235, 170] on div "​ Industry: Engineering Services Company Size: 201-500 employees Headquarters: …" at bounding box center [272, 78] width 273 height 183
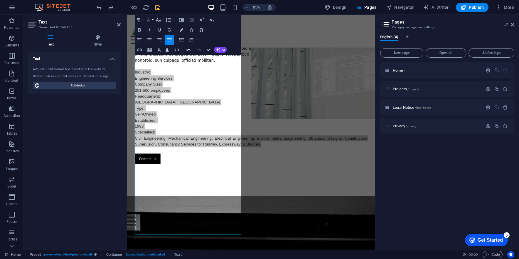
click at [152, 19] on button "Font Family" at bounding box center [149, 20] width 9 height 10
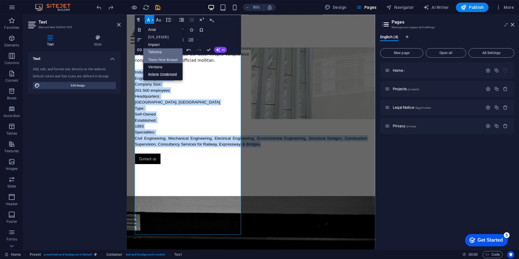
click at [163, 59] on link "Times New Roman" at bounding box center [162, 59] width 39 height 8
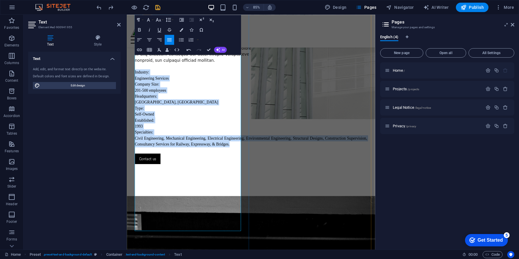
click at [210, 93] on p "Engineering Services" at bounding box center [272, 89] width 273 height 7
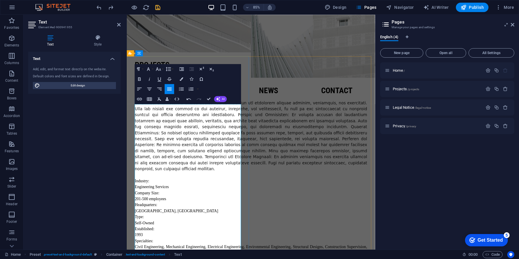
scroll to position [255, 0]
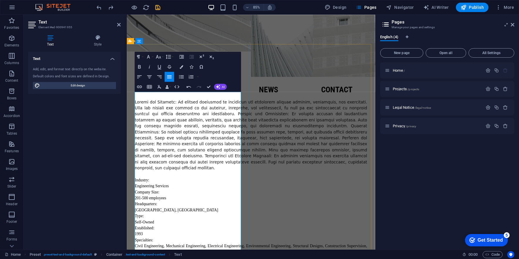
click at [171, 148] on span at bounding box center [272, 155] width 273 height 83
drag, startPoint x: 159, startPoint y: 141, endPoint x: 132, endPoint y: 126, distance: 30.8
click at [132, 126] on div "About us ​ Industry: Engineering Services Company Size: 201-500 employees Headq…" at bounding box center [273, 206] width 292 height 297
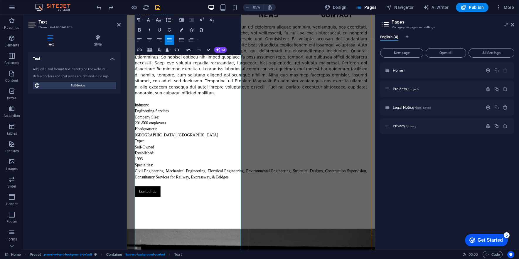
scroll to position [284, 0]
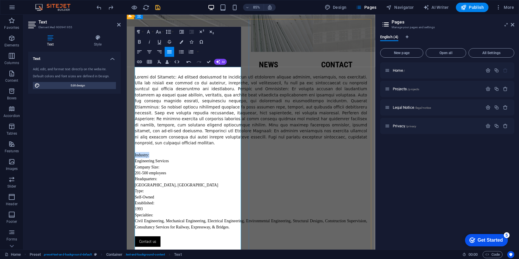
drag, startPoint x: 154, startPoint y: 254, endPoint x: 132, endPoint y: 253, distance: 21.7
click at [132, 253] on div "About us ​ Industry: Engineering Services Company Size: 201-500 employees Headq…" at bounding box center [273, 176] width 292 height 297
click at [151, 31] on icon "button" at bounding box center [149, 32] width 6 height 6
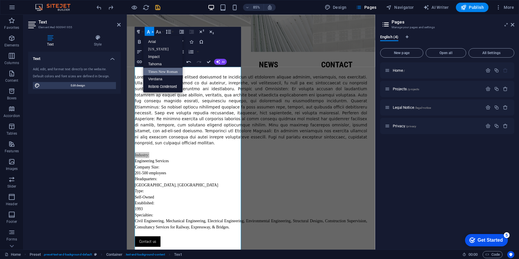
scroll to position [0, 0]
click at [165, 78] on link "Verdana" at bounding box center [162, 78] width 39 height 7
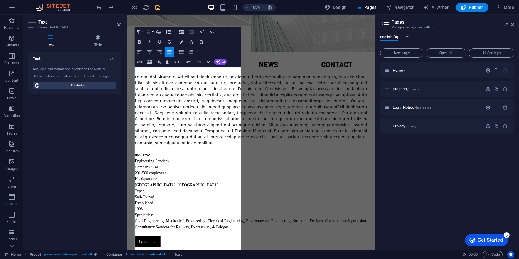
click at [153, 30] on button "Font Family" at bounding box center [149, 32] width 9 height 10
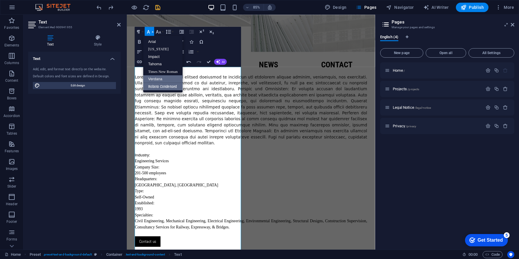
click at [165, 86] on link "Roboto Condensed" at bounding box center [162, 87] width 39 height 8
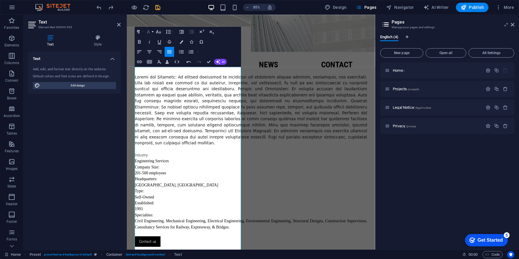
click at [151, 32] on icon "button" at bounding box center [149, 32] width 6 height 6
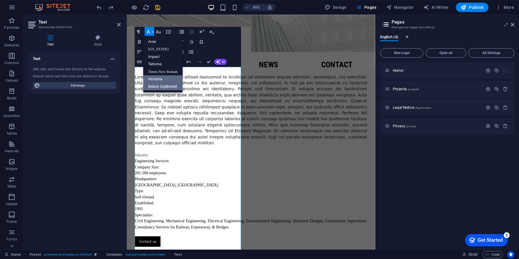
click at [160, 78] on link "Verdana" at bounding box center [162, 78] width 39 height 7
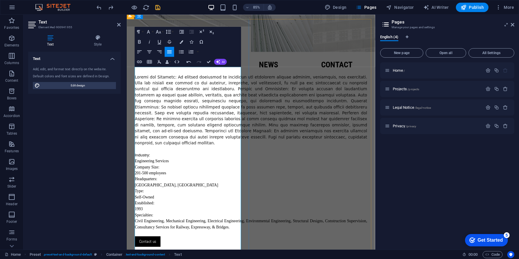
click at [159, 183] on p "Industry:" at bounding box center [272, 179] width 273 height 7
click at [151, 31] on button "Font Family" at bounding box center [149, 32] width 9 height 10
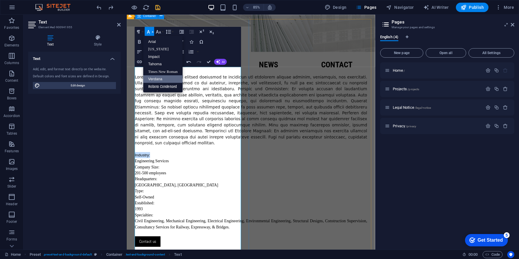
drag, startPoint x: 157, startPoint y: 254, endPoint x: 129, endPoint y: 256, distance: 28.5
click at [129, 256] on div "About us ​ Industry: Engineering Services Company Size: 201-500 employees Headq…" at bounding box center [273, 176] width 292 height 297
click at [153, 41] on link "Arial" at bounding box center [162, 42] width 39 height 8
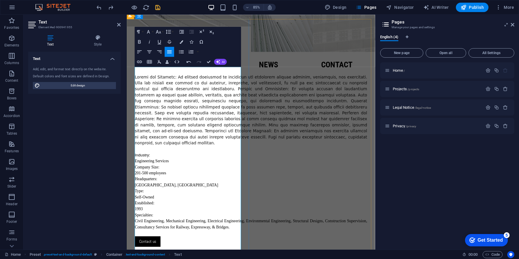
click at [175, 176] on p "​" at bounding box center [272, 172] width 273 height 7
click at [190, 204] on p "201-500 employees" at bounding box center [272, 200] width 273 height 7
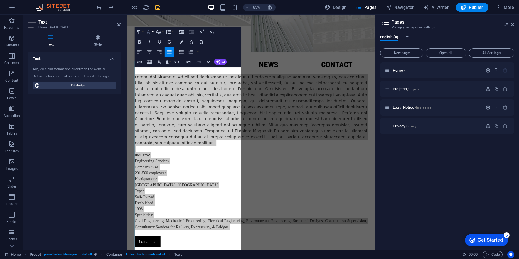
click at [153, 31] on button "Font Family" at bounding box center [149, 32] width 9 height 10
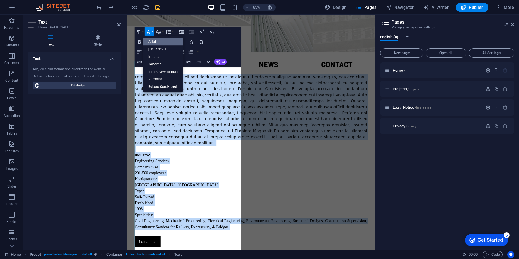
click at [158, 42] on link "Arial" at bounding box center [162, 42] width 39 height 8
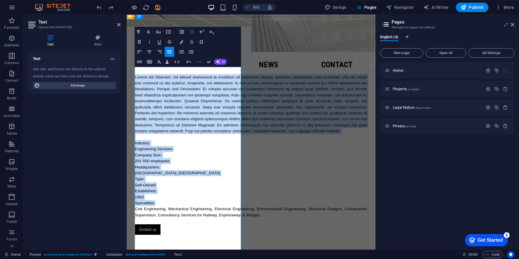
click at [205, 183] on p "Company Size:" at bounding box center [272, 179] width 273 height 7
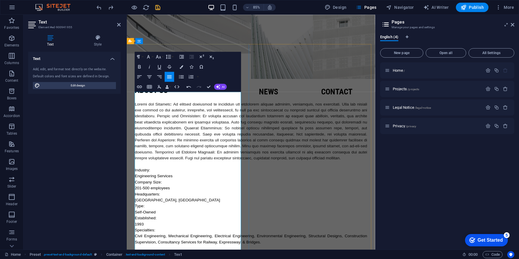
scroll to position [255, 0]
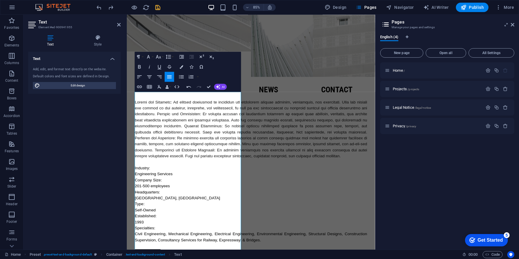
click at [110, 168] on div "Text Add, edit, and format text directly on the website. Default colors and fon…" at bounding box center [74, 148] width 92 height 193
click at [266, 58] on div "About us ​ Industry: Engineering Services Company Size: 201-500 employees Headq…" at bounding box center [273, 199] width 292 height 282
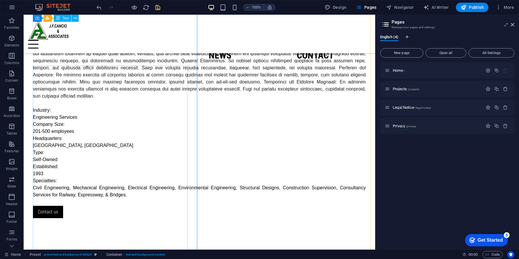
scroll to position [226, 0]
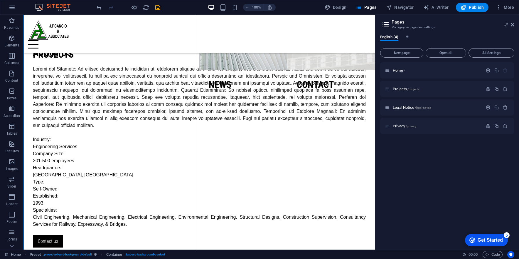
click at [160, 6] on icon "save" at bounding box center [157, 7] width 7 height 7
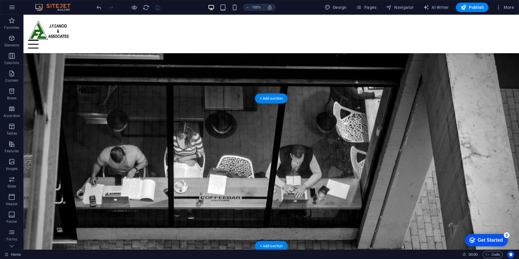
scroll to position [440, 0]
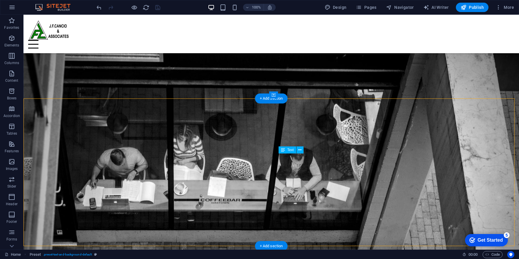
drag, startPoint x: 277, startPoint y: 156, endPoint x: 368, endPoint y: 178, distance: 93.6
drag, startPoint x: 462, startPoint y: 188, endPoint x: 417, endPoint y: 184, distance: 45.7
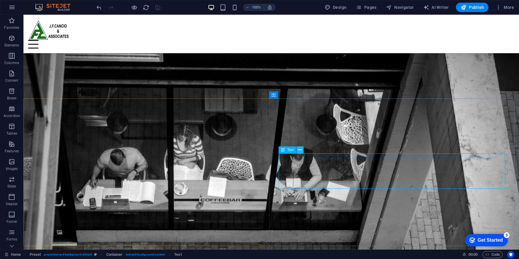
click at [301, 150] on icon at bounding box center [299, 150] width 3 height 6
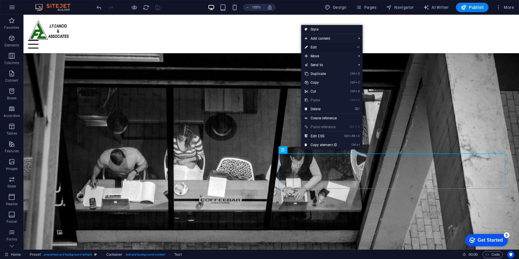
drag, startPoint x: 319, startPoint y: 47, endPoint x: 208, endPoint y: 77, distance: 114.7
click at [319, 47] on link "⏎ Edit" at bounding box center [320, 47] width 39 height 9
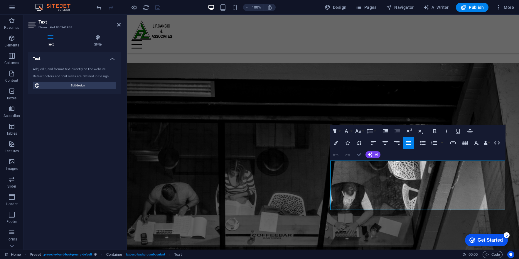
scroll to position [462, 0]
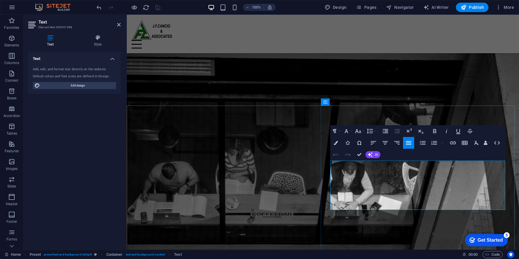
copy p "Lorem ipsum dolor sit amet, consetetur sadipscing elitr, sed diam nonumy eirmod…"
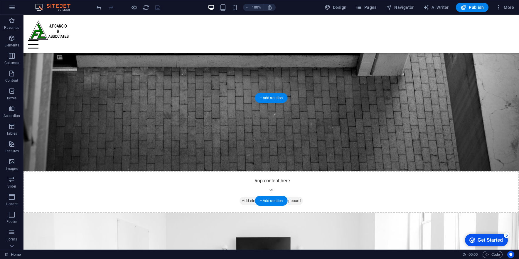
scroll to position [617, 0]
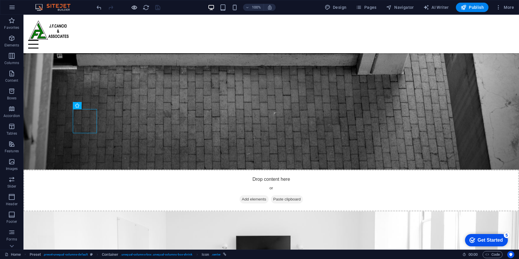
click at [134, 6] on icon "button" at bounding box center [134, 7] width 7 height 7
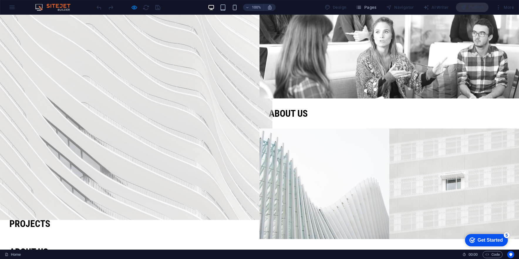
scroll to position [0, 0]
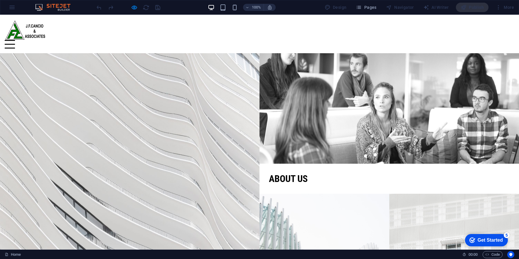
click at [15, 40] on div at bounding box center [10, 44] width 10 height 9
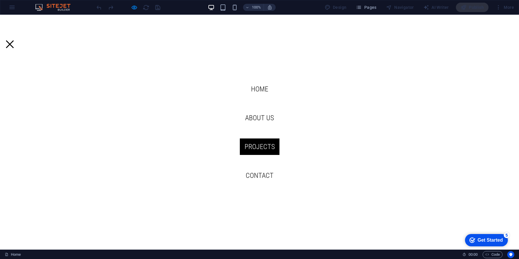
click at [256, 147] on link "Projects" at bounding box center [260, 146] width 40 height 16
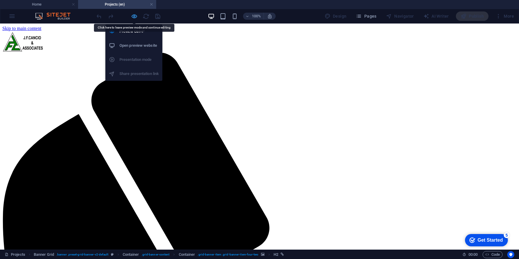
click at [134, 14] on icon "button" at bounding box center [134, 16] width 7 height 7
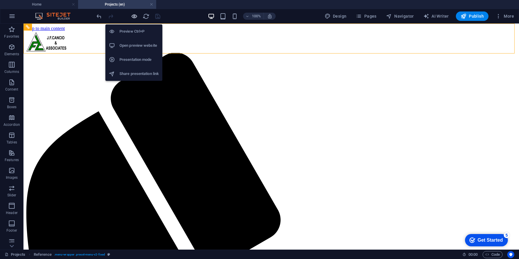
click at [136, 16] on icon "button" at bounding box center [134, 16] width 7 height 7
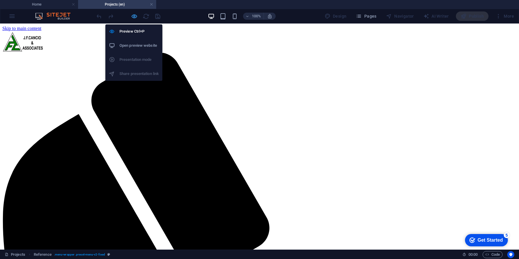
click at [131, 13] on icon "button" at bounding box center [134, 16] width 7 height 7
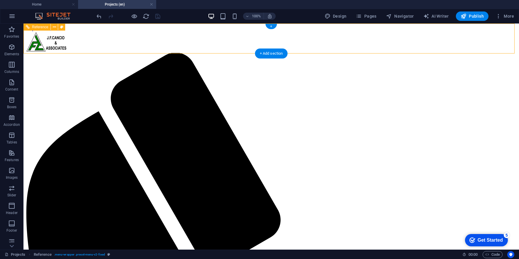
click at [144, 15] on icon "reload" at bounding box center [146, 16] width 7 height 7
click at [146, 17] on icon "reload" at bounding box center [146, 16] width 7 height 7
click at [147, 17] on icon "reload" at bounding box center [146, 16] width 7 height 7
drag, startPoint x: 64, startPoint y: 27, endPoint x: 105, endPoint y: 18, distance: 42.0
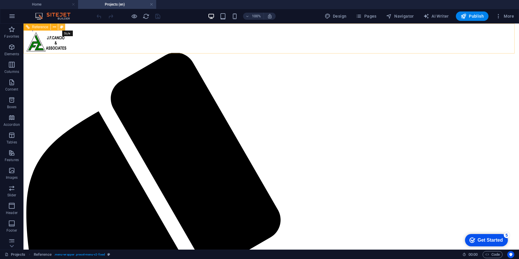
click at [64, 27] on button at bounding box center [61, 26] width 7 height 7
select select "rem"
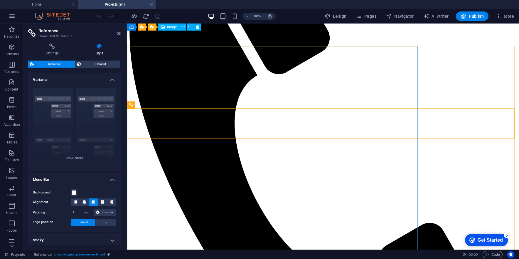
scroll to position [88, 0]
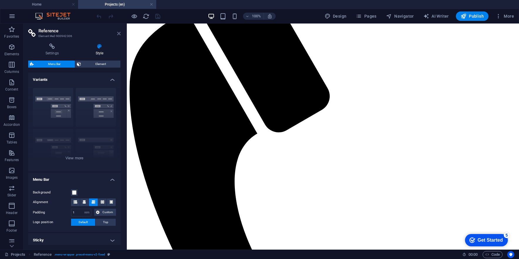
drag, startPoint x: 118, startPoint y: 33, endPoint x: 196, endPoint y: 43, distance: 78.5
click at [118, 33] on icon at bounding box center [119, 33] width 4 height 5
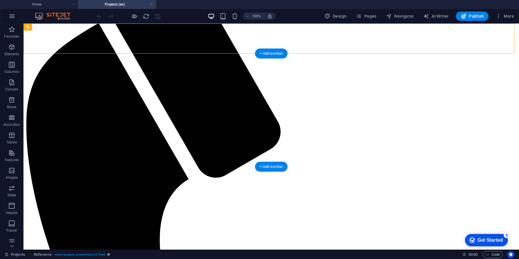
scroll to position [0, 0]
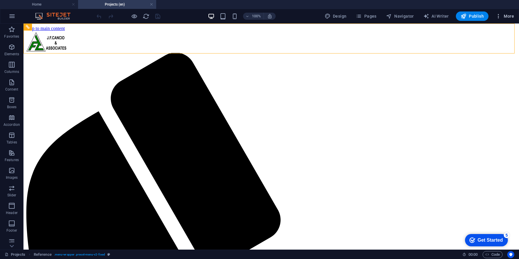
click at [511, 14] on span "More" at bounding box center [505, 16] width 18 height 6
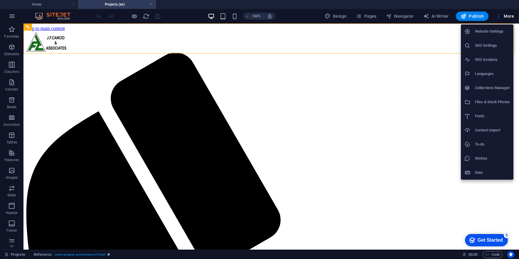
click at [492, 30] on h6 "Website Settings" at bounding box center [492, 31] width 35 height 7
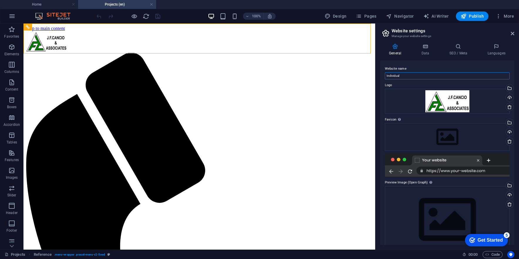
click at [414, 76] on input "Individual" at bounding box center [447, 75] width 125 height 7
drag, startPoint x: 375, startPoint y: 73, endPoint x: 369, endPoint y: 73, distance: 5.6
click at [433, 79] on input "[DOMAIN_NAME]" at bounding box center [447, 75] width 125 height 7
type input "[DOMAIN_NAME]"
click at [157, 16] on icon "save" at bounding box center [157, 16] width 7 height 7
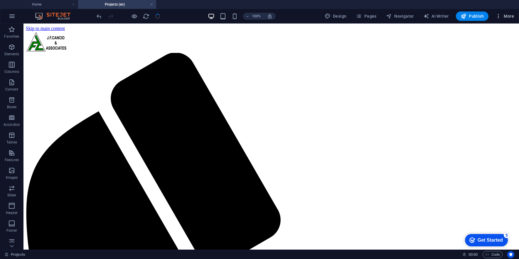
click at [513, 13] on button "More" at bounding box center [504, 15] width 23 height 9
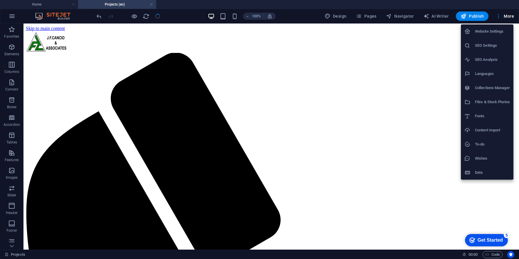
click at [491, 28] on li "Website Settings" at bounding box center [487, 31] width 53 height 14
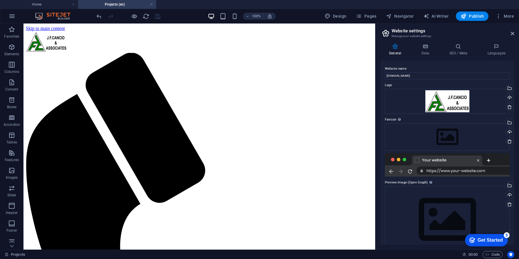
click at [452, 171] on div at bounding box center [447, 164] width 125 height 23
click at [469, 163] on div at bounding box center [447, 164] width 125 height 23
click at [406, 162] on div at bounding box center [447, 164] width 125 height 23
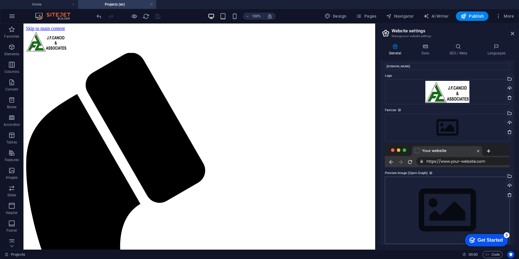
scroll to position [13, 0]
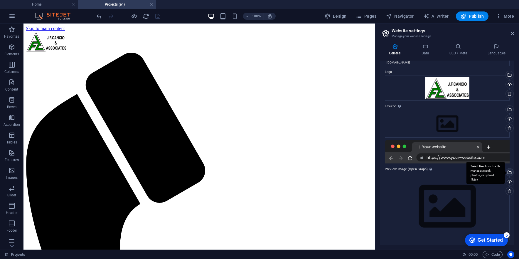
click at [509, 171] on div "Select files from the file manager, stock photos, or upload file(s)" at bounding box center [509, 172] width 9 height 9
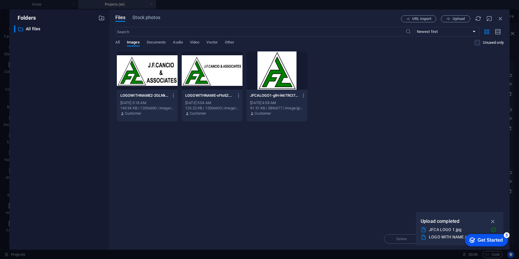
click at [221, 79] on div at bounding box center [212, 70] width 61 height 38
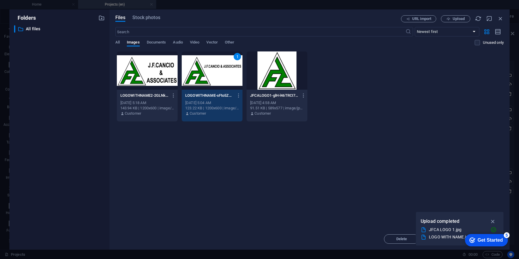
click at [221, 79] on div "1" at bounding box center [212, 70] width 61 height 38
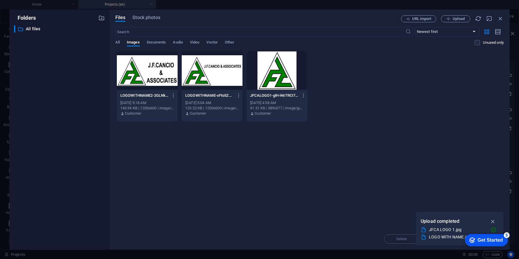
click at [163, 75] on div at bounding box center [147, 70] width 61 height 38
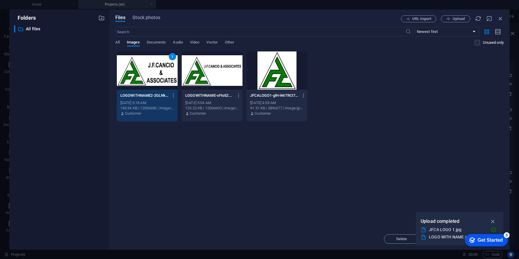
click at [435, 191] on div "Drop files here to upload them instantly 1 LOGOWITHNAME2-2GLNkb9G5c3dae9RkgXJmg…" at bounding box center [309, 139] width 388 height 177
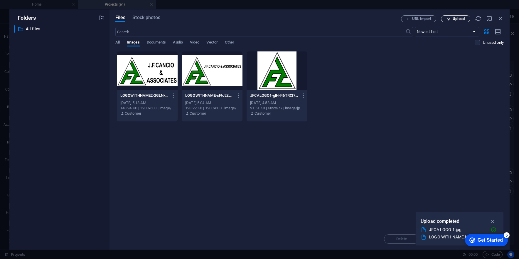
click at [459, 18] on span "Upload" at bounding box center [459, 19] width 12 height 4
click at [162, 71] on div at bounding box center [147, 70] width 61 height 38
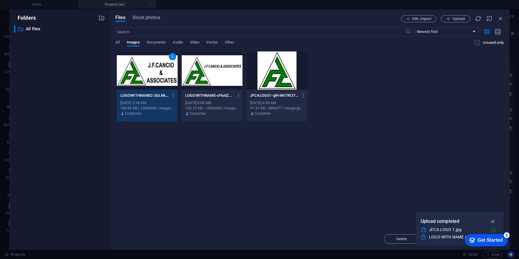
click at [444, 232] on div "JFCA LOGO 1.jpg" at bounding box center [457, 229] width 57 height 7
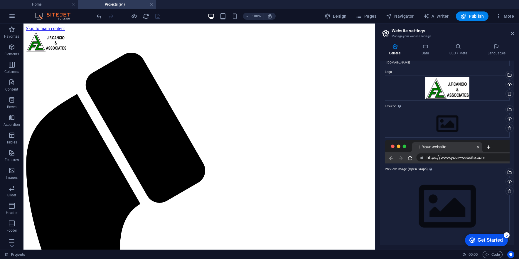
click at [475, 240] on div "checkmark Get Started 5" at bounding box center [485, 240] width 33 height 6
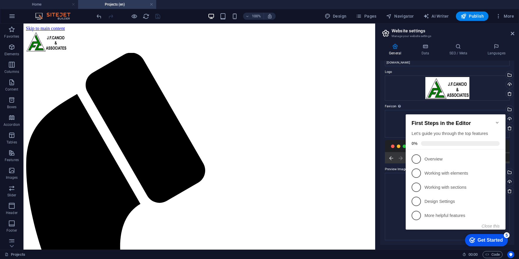
click at [490, 238] on div "Get Started" at bounding box center [490, 239] width 25 height 5
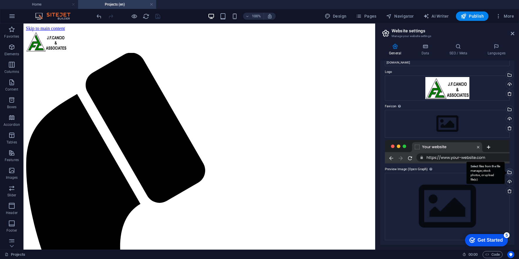
click at [505, 172] on div "Select files from the file manager, stock photos, or upload file(s)" at bounding box center [486, 173] width 38 height 22
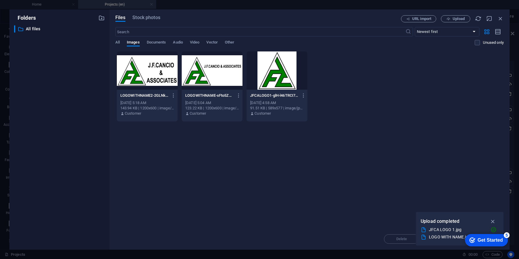
click at [153, 72] on div at bounding box center [147, 70] width 61 height 38
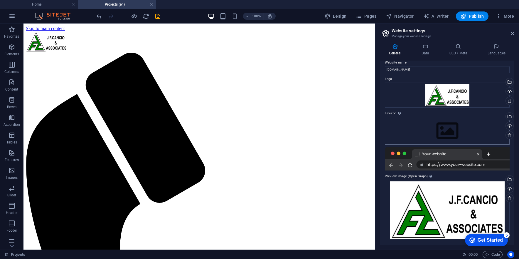
scroll to position [0, 0]
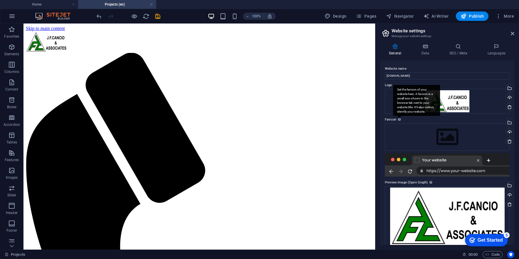
click at [398, 116] on div "Set the favicon of your website here. A favicon is a small icon shown in the br…" at bounding box center [416, 100] width 47 height 31
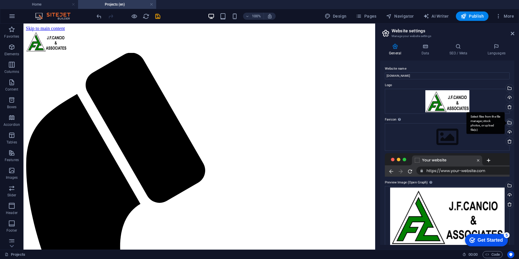
click at [505, 122] on div "Select files from the file manager, stock photos, or upload file(s)" at bounding box center [486, 123] width 38 height 22
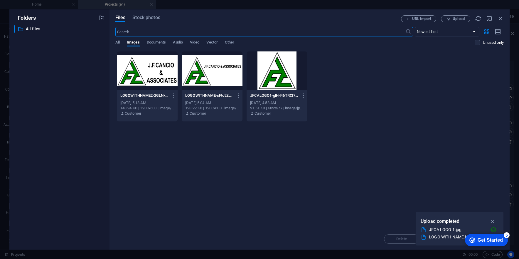
click at [282, 66] on div at bounding box center [277, 70] width 61 height 38
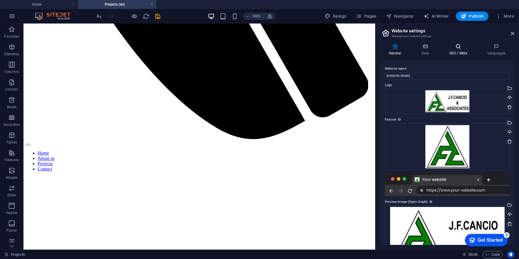
scroll to position [352, 0]
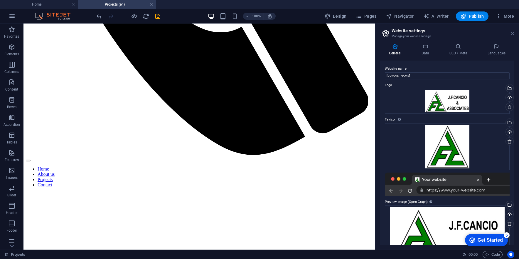
drag, startPoint x: 511, startPoint y: 34, endPoint x: 488, endPoint y: 10, distance: 33.4
click at [511, 34] on icon at bounding box center [513, 33] width 4 height 5
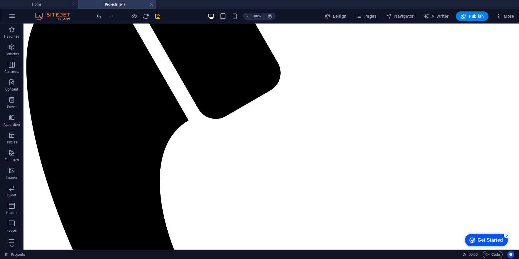
scroll to position [0, 0]
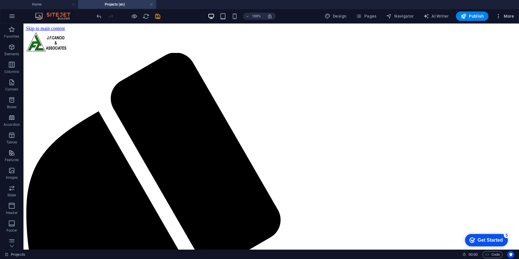
click at [507, 15] on span "More" at bounding box center [505, 16] width 18 height 6
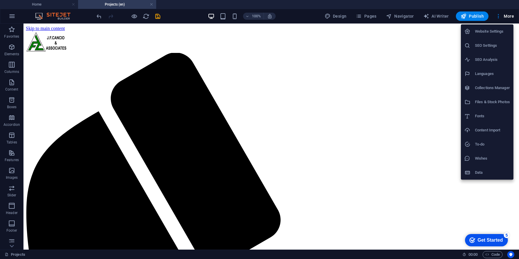
click at [486, 28] on h6 "Website Settings" at bounding box center [492, 31] width 35 height 7
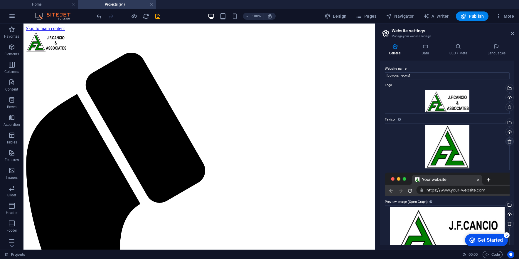
click at [509, 142] on icon at bounding box center [509, 141] width 5 height 5
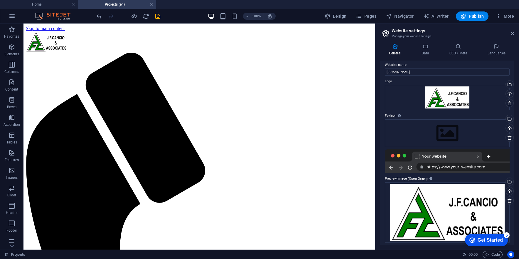
scroll to position [6, 0]
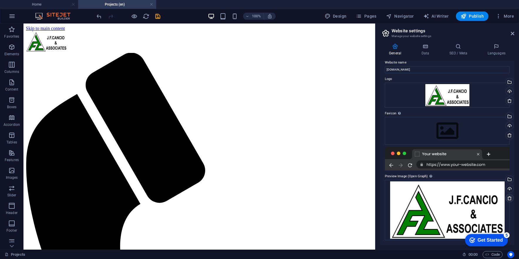
click at [510, 198] on icon at bounding box center [509, 198] width 5 height 5
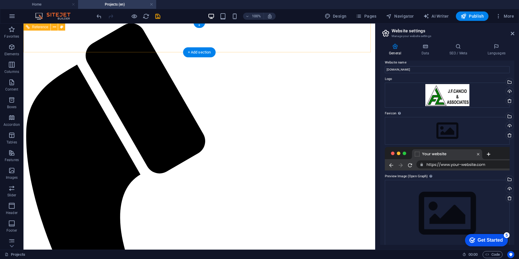
scroll to position [0, 0]
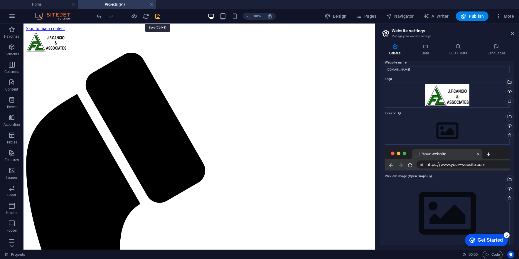
drag, startPoint x: 158, startPoint y: 16, endPoint x: 225, endPoint y: 42, distance: 72.6
click at [158, 16] on icon "save" at bounding box center [157, 16] width 7 height 7
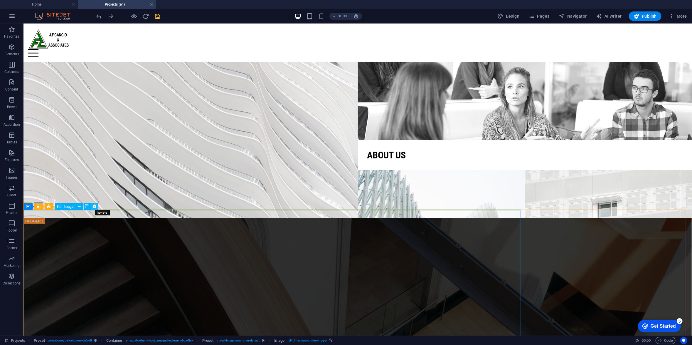
click at [97, 204] on button at bounding box center [94, 206] width 7 height 7
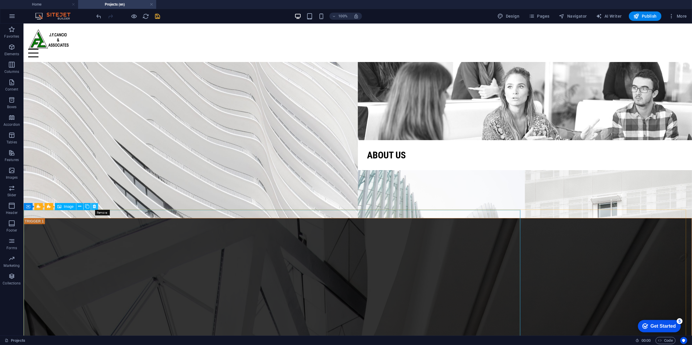
click at [97, 205] on button at bounding box center [94, 206] width 7 height 7
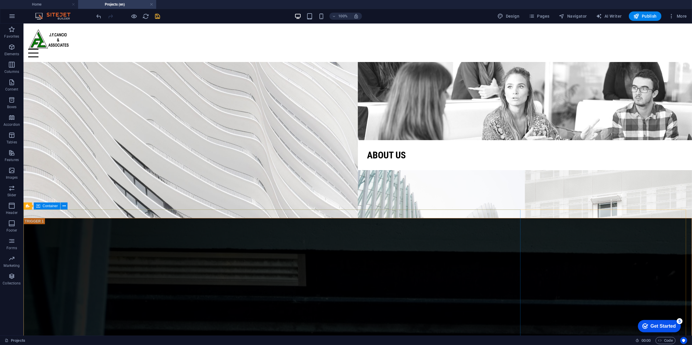
click at [68, 205] on div "Preset Container" at bounding box center [47, 205] width 48 height 7
click at [65, 204] on icon at bounding box center [64, 206] width 3 height 6
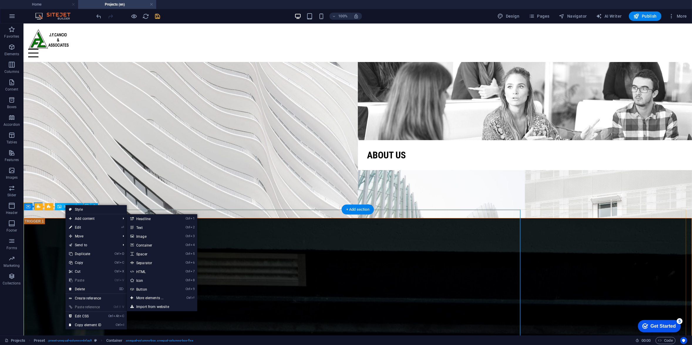
drag, startPoint x: 518, startPoint y: 292, endPoint x: 526, endPoint y: 277, distance: 16.5
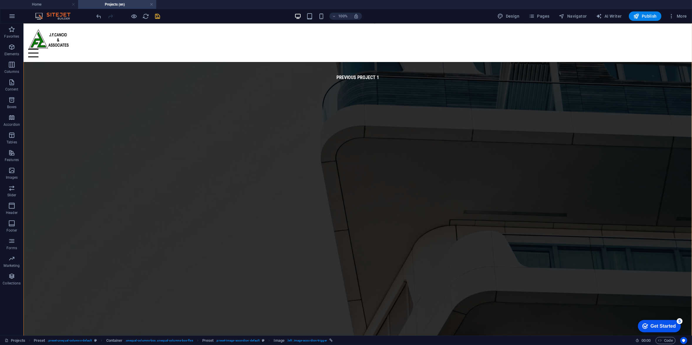
scroll to position [3313, 0]
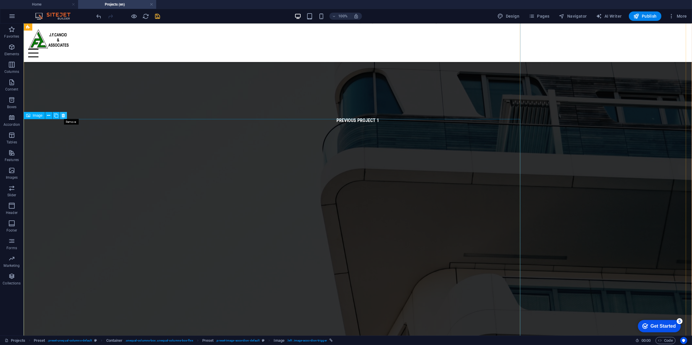
click at [62, 116] on icon at bounding box center [63, 115] width 3 height 6
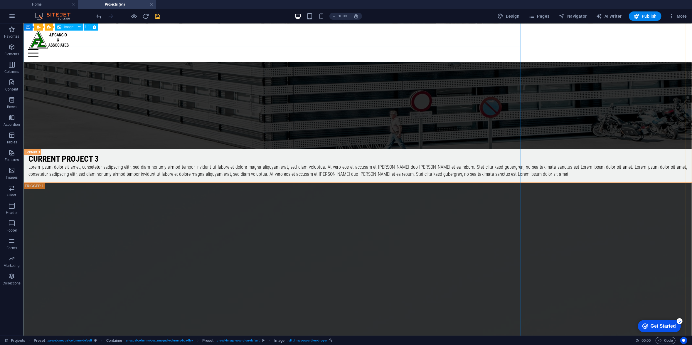
scroll to position [2720, 0]
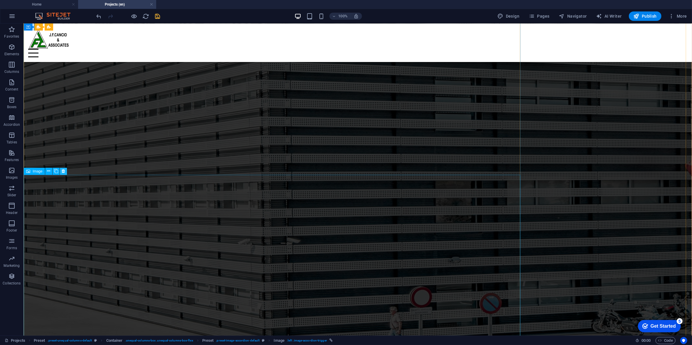
click at [63, 170] on icon at bounding box center [63, 171] width 3 height 6
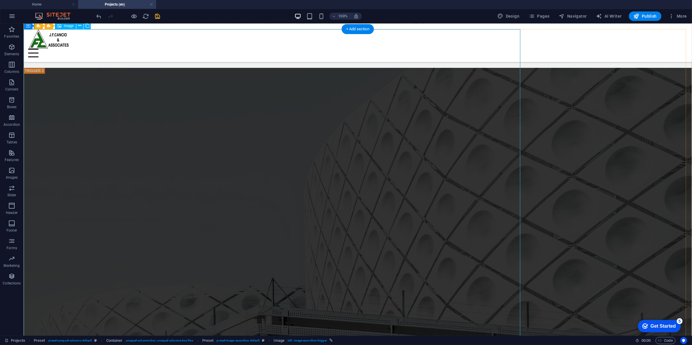
scroll to position [2133, 0]
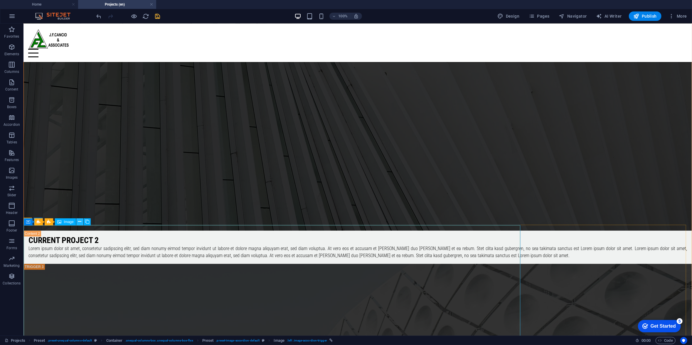
click at [78, 221] on icon at bounding box center [79, 221] width 3 height 6
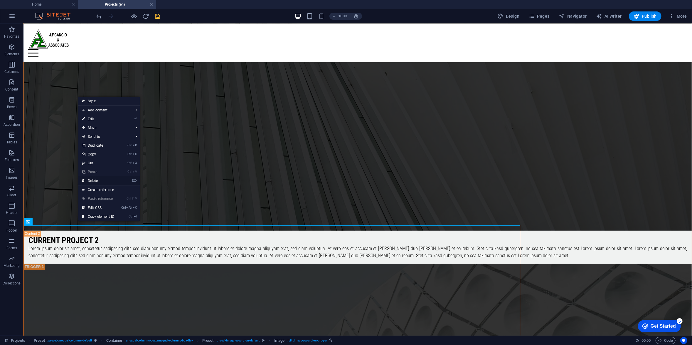
click at [98, 179] on link "⌦ Delete" at bounding box center [97, 180] width 39 height 9
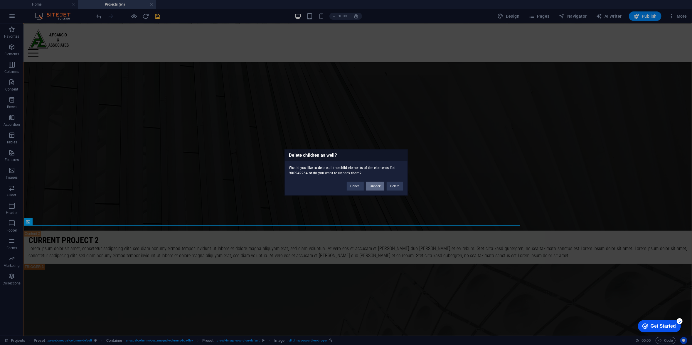
click at [376, 186] on button "Unpack" at bounding box center [375, 186] width 18 height 9
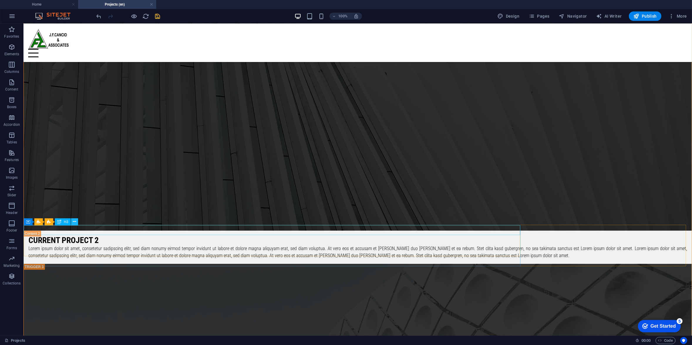
click at [77, 220] on button at bounding box center [74, 221] width 7 height 7
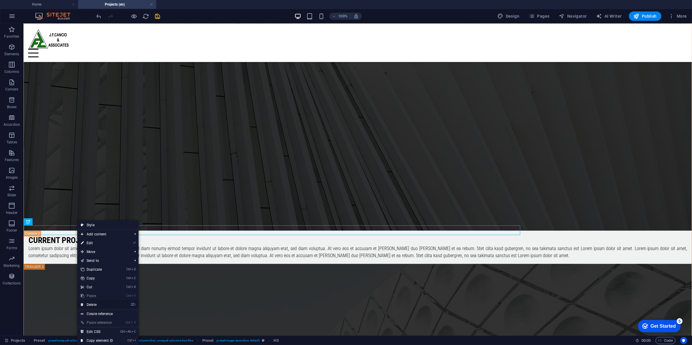
drag, startPoint x: 109, startPoint y: 307, endPoint x: 85, endPoint y: 282, distance: 34.7
click at [109, 258] on link "⌦ Delete" at bounding box center [96, 304] width 39 height 9
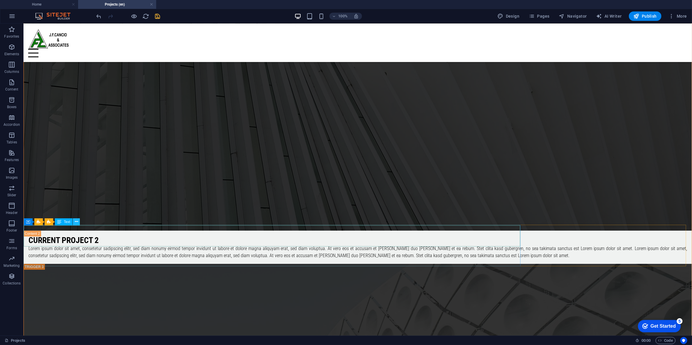
click at [73, 218] on button at bounding box center [76, 221] width 7 height 7
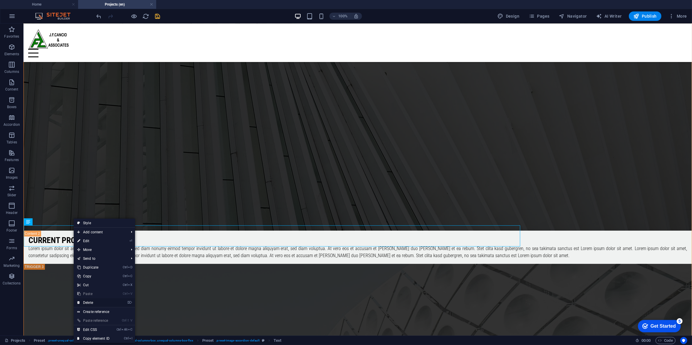
click at [93, 258] on link "⌦ Delete" at bounding box center [93, 302] width 39 height 9
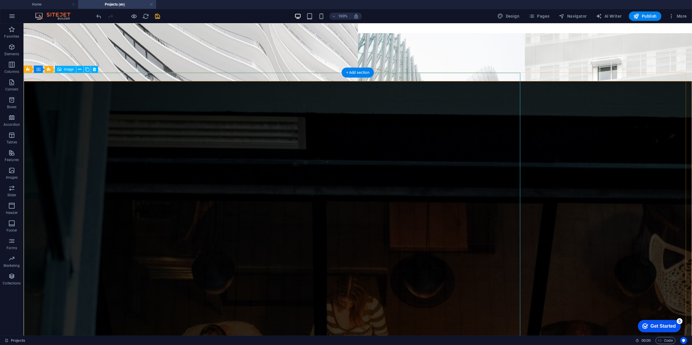
scroll to position [0, 0]
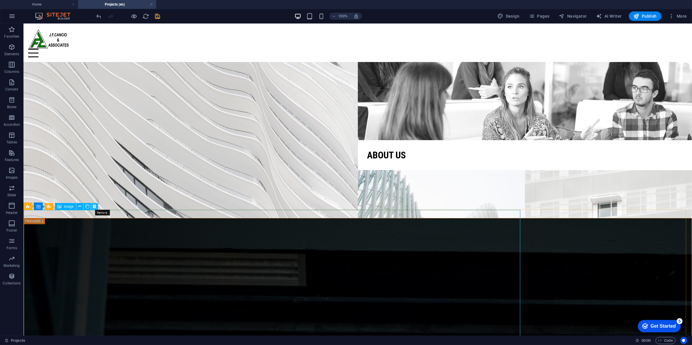
click at [93, 207] on icon at bounding box center [94, 206] width 3 height 6
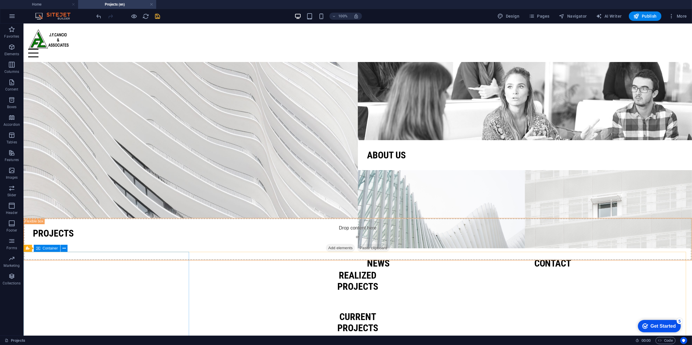
click at [39, 248] on icon at bounding box center [38, 248] width 4 height 7
click at [50, 248] on span "Container" at bounding box center [50, 248] width 15 height 4
click at [358, 252] on div "+ Add section" at bounding box center [357, 252] width 33 height 10
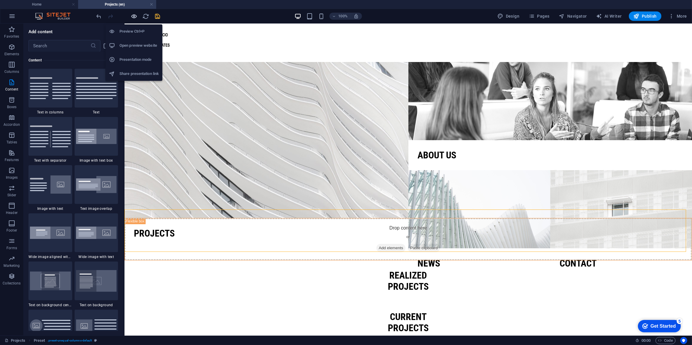
click at [136, 16] on icon "button" at bounding box center [134, 16] width 7 height 7
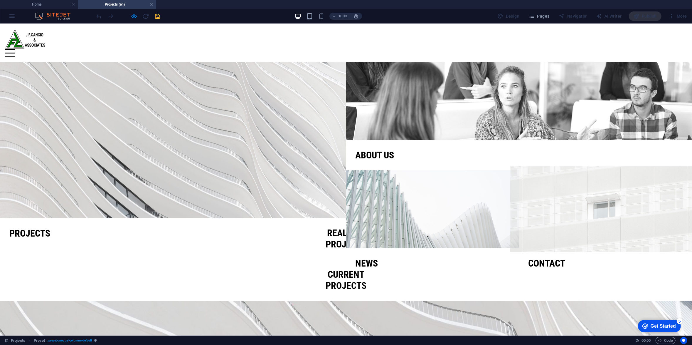
click at [519, 185] on div at bounding box center [605, 209] width 190 height 86
click at [519, 257] on link "Contact" at bounding box center [546, 262] width 37 height 11
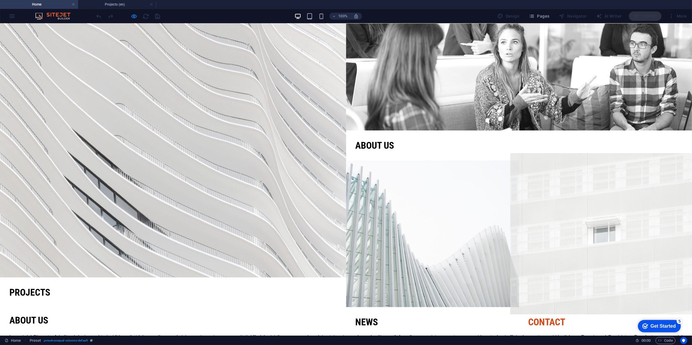
click at [519, 258] on link "Contact" at bounding box center [546, 321] width 37 height 11
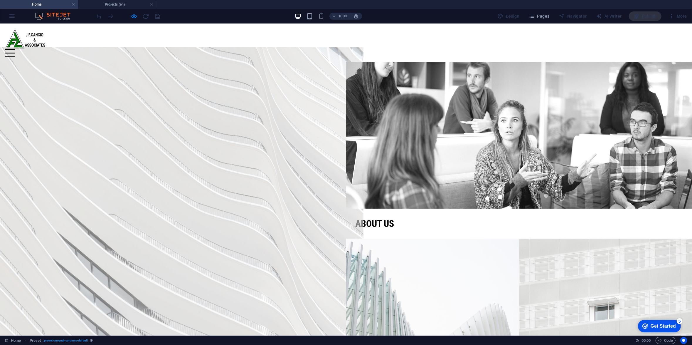
click at [232, 208] on div at bounding box center [173, 208] width 380 height 323
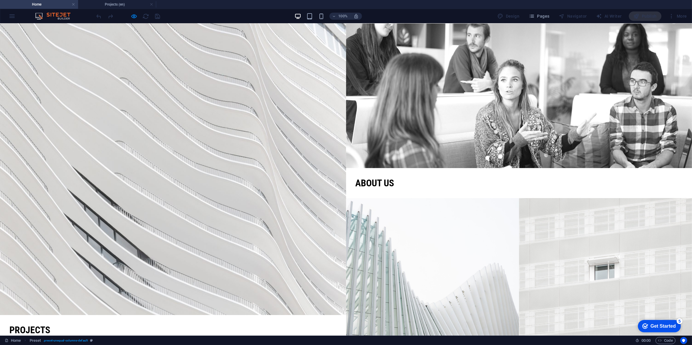
scroll to position [117, 0]
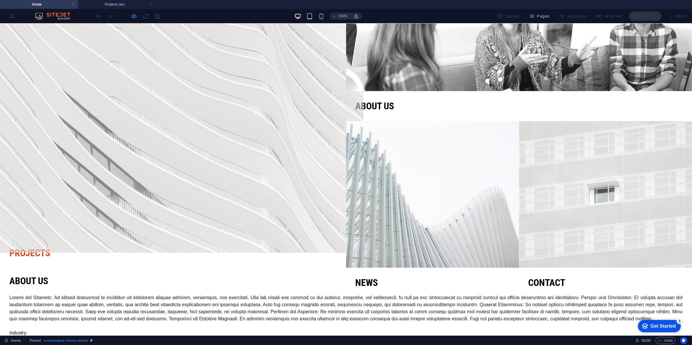
click at [33, 247] on link "Projects" at bounding box center [29, 252] width 41 height 11
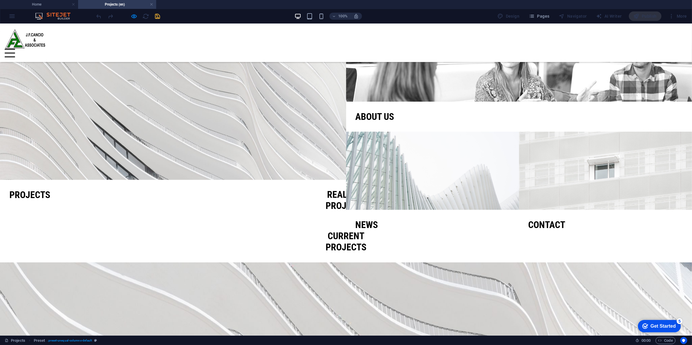
scroll to position [0, 0]
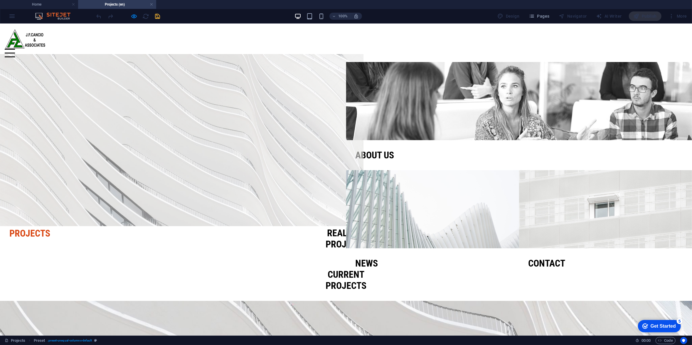
click at [28, 227] on link "Projects" at bounding box center [29, 232] width 41 height 11
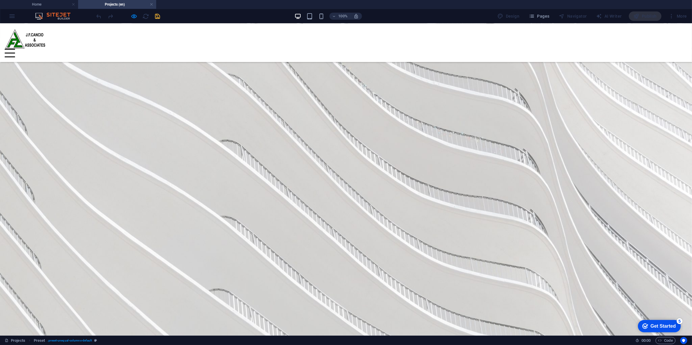
scroll to position [300, 0]
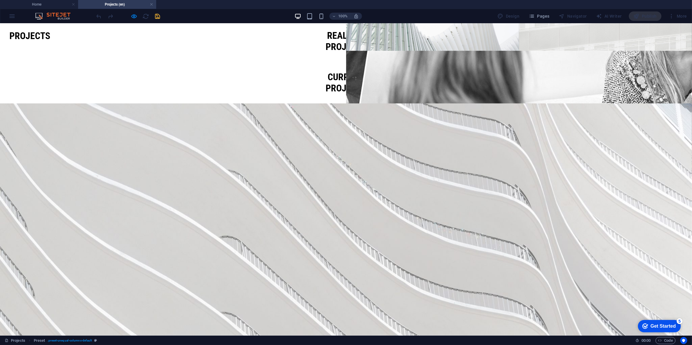
scroll to position [144, 0]
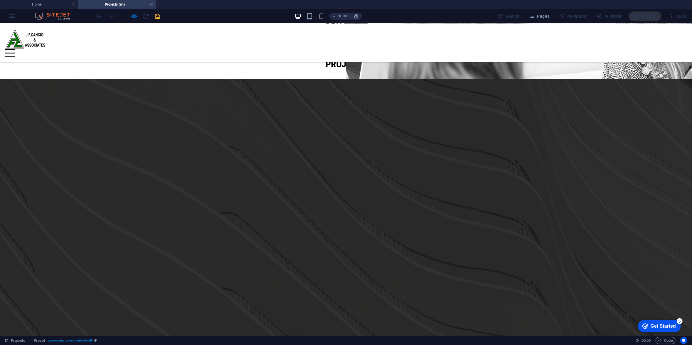
scroll to position [222, 0]
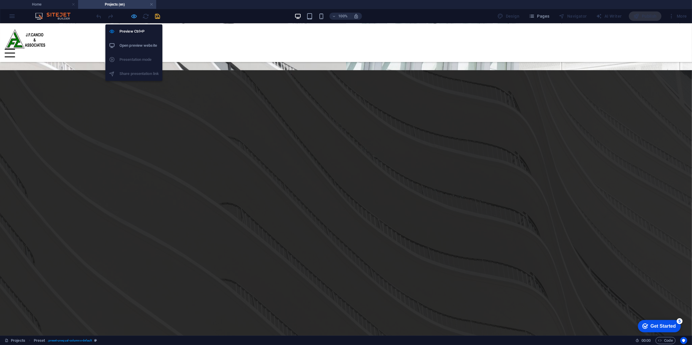
drag, startPoint x: 134, startPoint y: 15, endPoint x: 172, endPoint y: 76, distance: 71.2
click at [134, 15] on icon "button" at bounding box center [134, 16] width 7 height 7
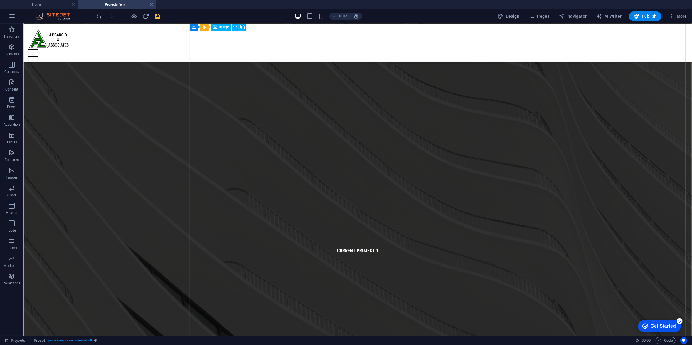
scroll to position [614, 0]
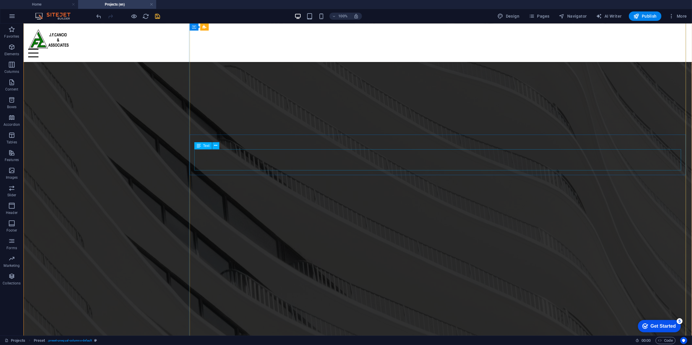
click at [214, 144] on icon at bounding box center [215, 145] width 3 height 6
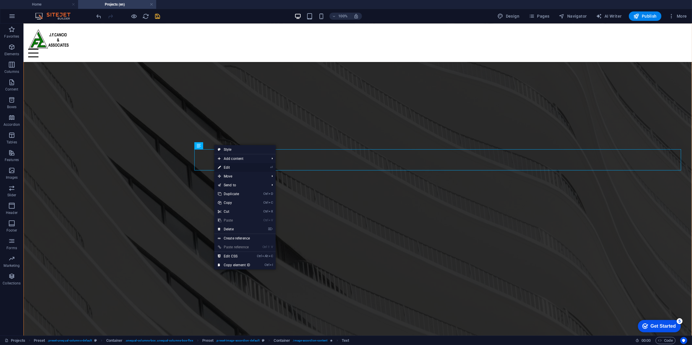
click at [233, 164] on link "⏎ Edit" at bounding box center [233, 167] width 39 height 9
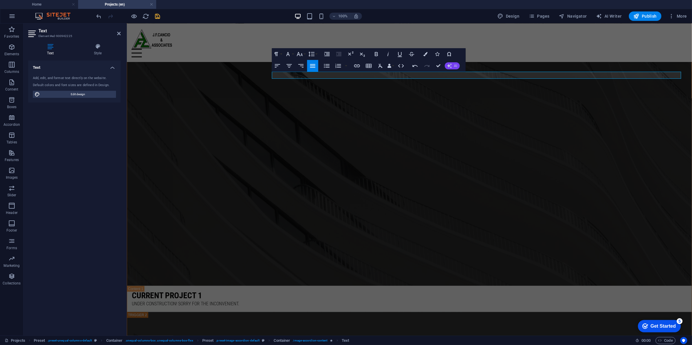
click at [453, 65] on button "AI" at bounding box center [452, 65] width 15 height 7
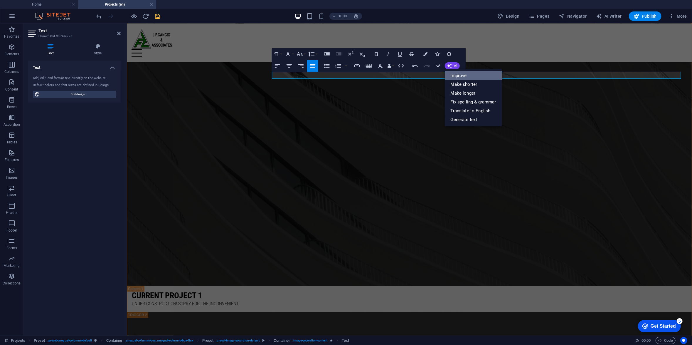
click at [456, 76] on link "Improve" at bounding box center [473, 75] width 57 height 9
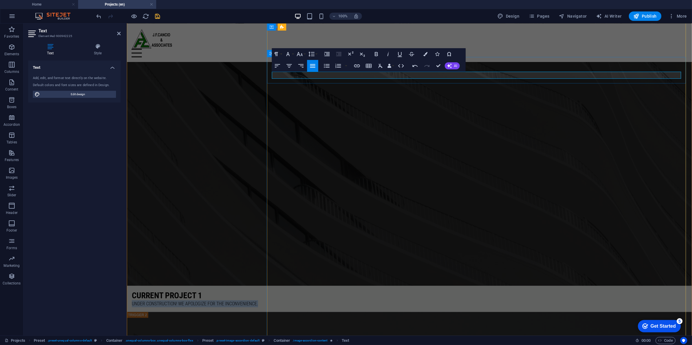
drag, startPoint x: 408, startPoint y: 74, endPoint x: 269, endPoint y: 76, distance: 139.8
click at [269, 258] on div "Current PROJECT 1 UNDER CONSTRUCTION! WE APOLOGIZE FOR THE INCONVENIENCE." at bounding box center [409, 298] width 565 height 26
copy p "UNDER CONSTRUCTION! WE APOLOGIZE FOR THE INCONVENIENCE."
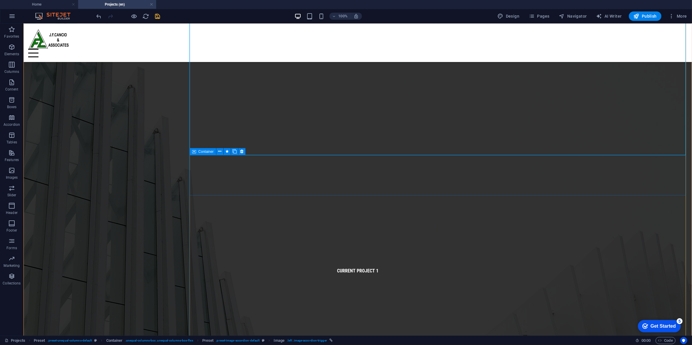
scroll to position [1122, 0]
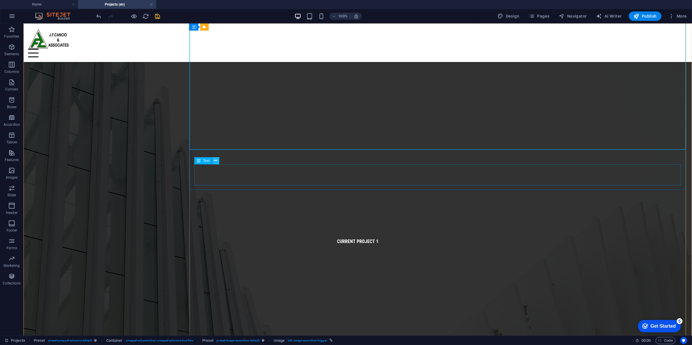
click at [218, 160] on button at bounding box center [215, 160] width 7 height 7
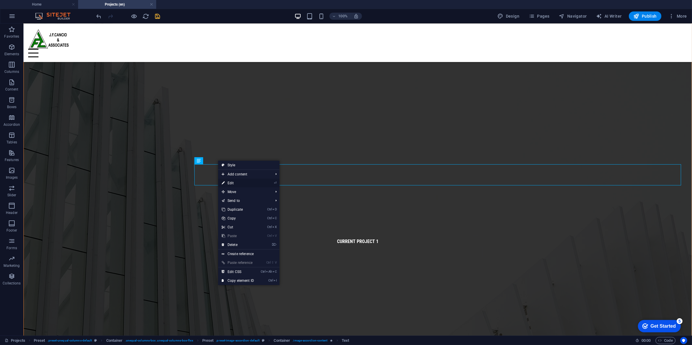
click at [233, 182] on link "⏎ Edit" at bounding box center [237, 183] width 39 height 9
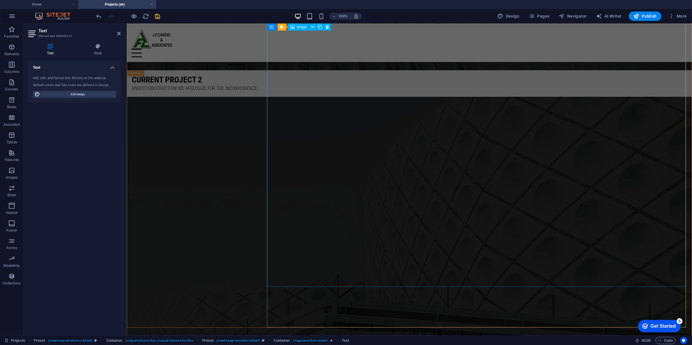
scroll to position [1421, 0]
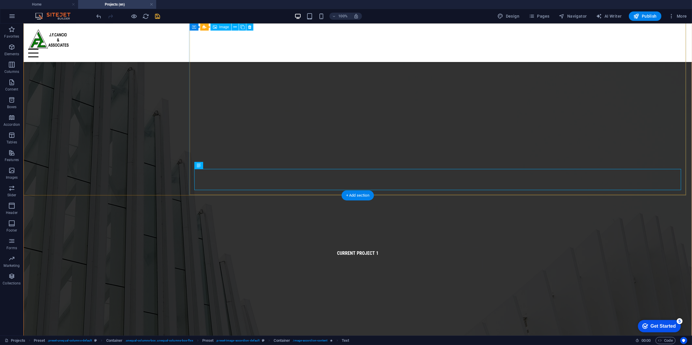
scroll to position [1639, 0]
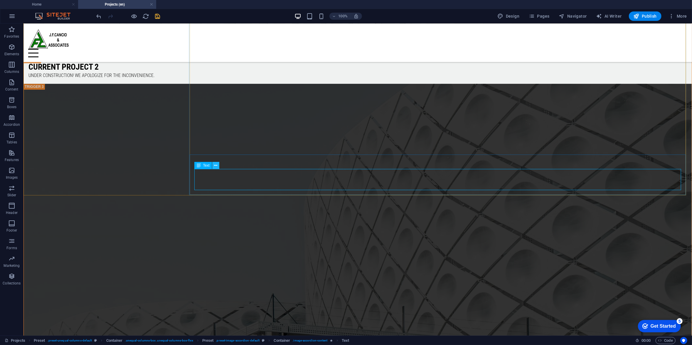
click at [216, 164] on icon at bounding box center [215, 165] width 3 height 6
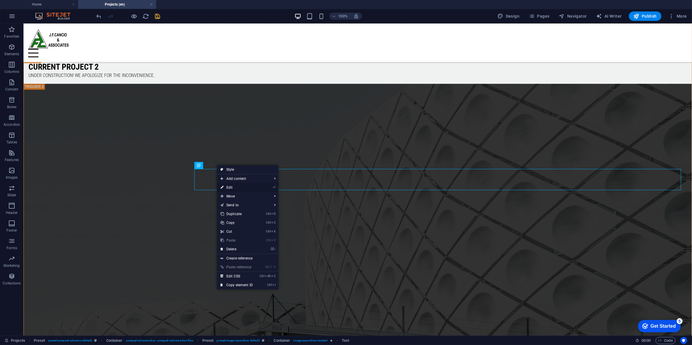
drag, startPoint x: 228, startPoint y: 186, endPoint x: 124, endPoint y: 169, distance: 105.9
click at [228, 186] on link "⏎ Edit" at bounding box center [236, 187] width 39 height 9
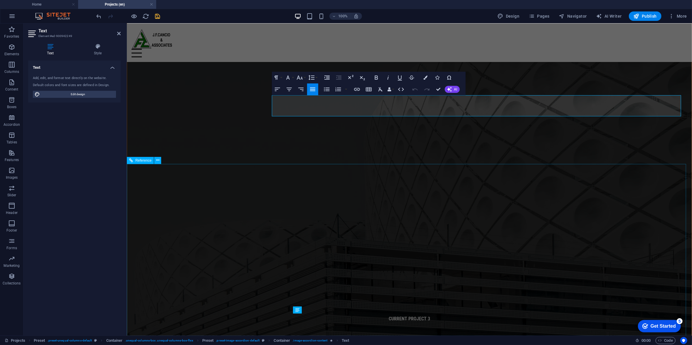
scroll to position [1466, 0]
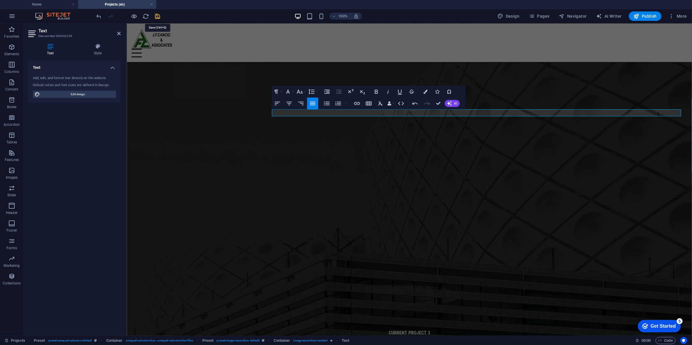
drag, startPoint x: 158, startPoint y: 17, endPoint x: 142, endPoint y: 14, distance: 15.7
click at [158, 17] on icon "save" at bounding box center [157, 16] width 7 height 7
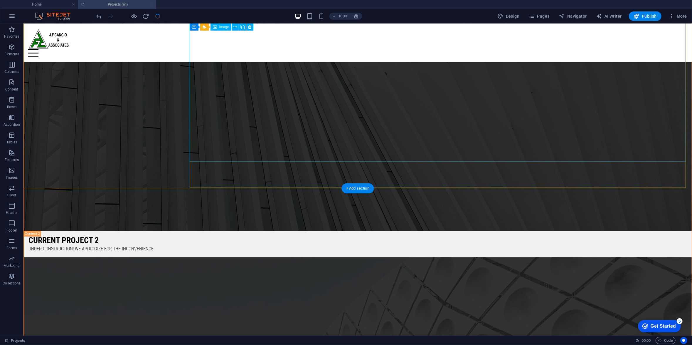
scroll to position [1632, 0]
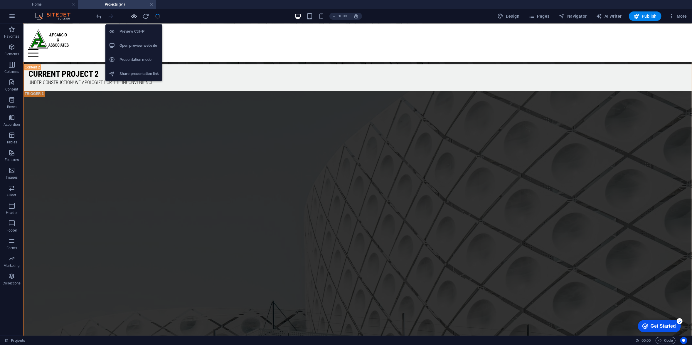
click at [134, 16] on icon "button" at bounding box center [134, 16] width 7 height 7
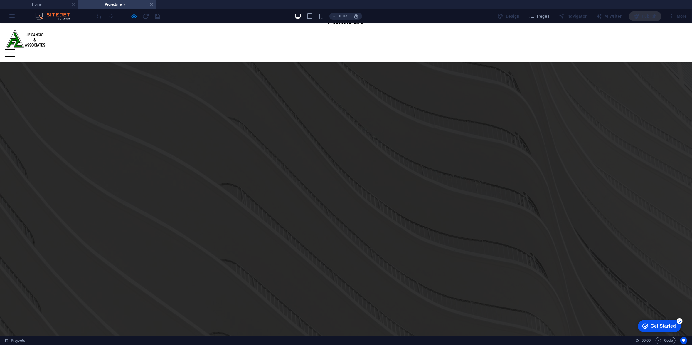
scroll to position [222, 0]
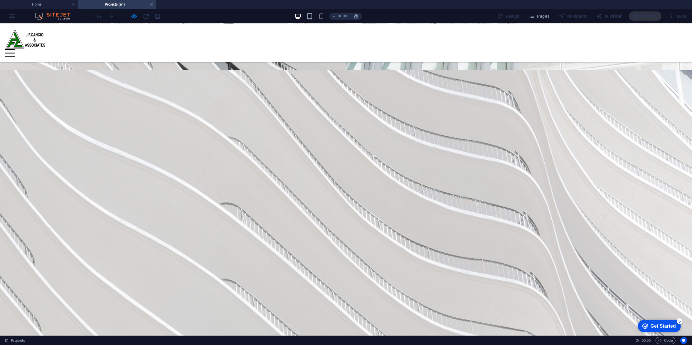
drag, startPoint x: 619, startPoint y: 115, endPoint x: 540, endPoint y: 127, distance: 80.1
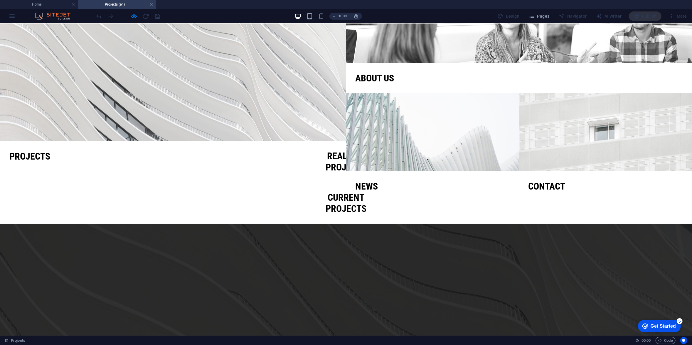
scroll to position [65, 0]
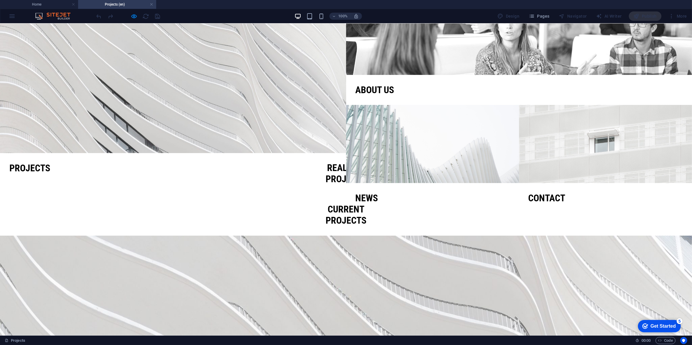
drag, startPoint x: 597, startPoint y: 165, endPoint x: 602, endPoint y: 161, distance: 6.1
click at [519, 165] on h2 "Realized Projects" at bounding box center [345, 173] width 673 height 23
click at [519, 162] on h2 "Realized Projects" at bounding box center [345, 173] width 673 height 23
drag, startPoint x: 622, startPoint y: 169, endPoint x: 570, endPoint y: 158, distance: 53.5
click at [519, 162] on h2 "Realized Projects" at bounding box center [345, 173] width 673 height 23
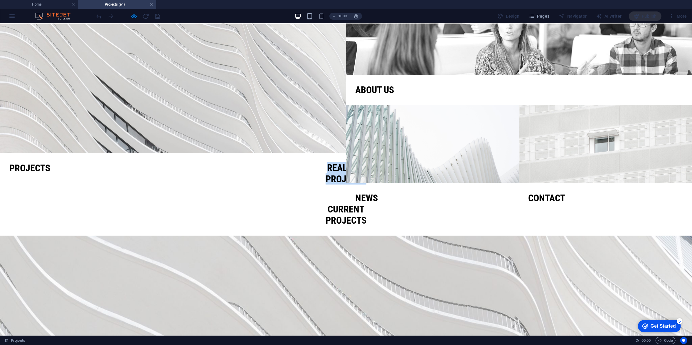
click at [519, 162] on h2 "Realized Projects" at bounding box center [345, 173] width 673 height 23
click at [467, 152] on div "Drop content here or Add elements Paste clipboard" at bounding box center [346, 152] width 692 height 0
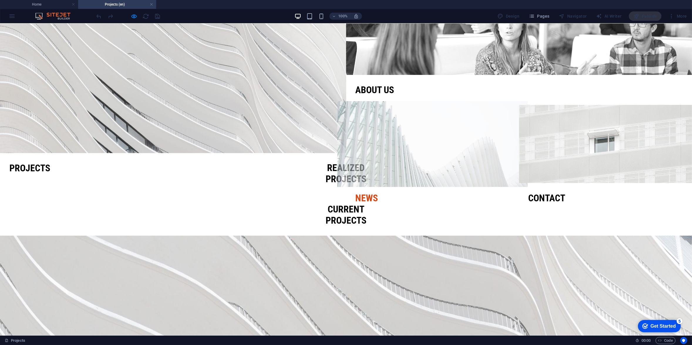
click at [367, 192] on link "News" at bounding box center [367, 197] width 23 height 11
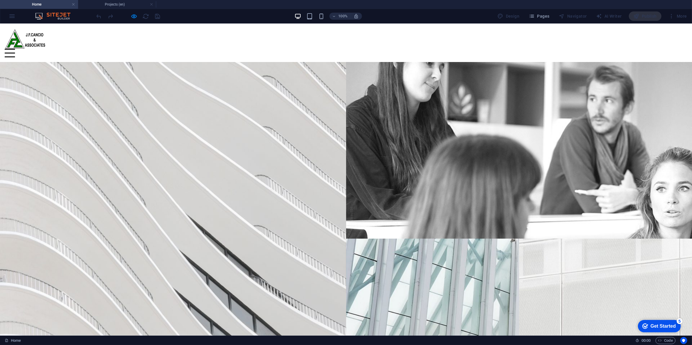
scroll to position [117, 0]
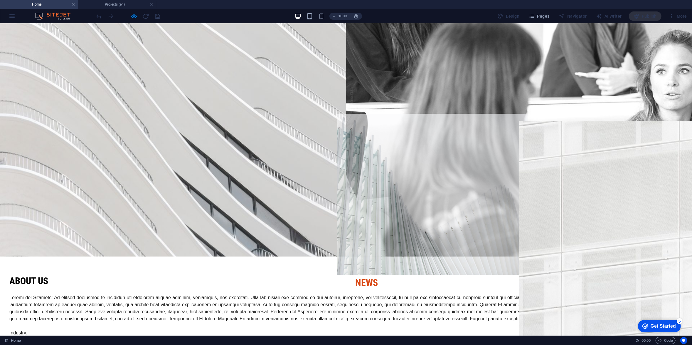
click at [361, 258] on link "News" at bounding box center [367, 282] width 23 height 11
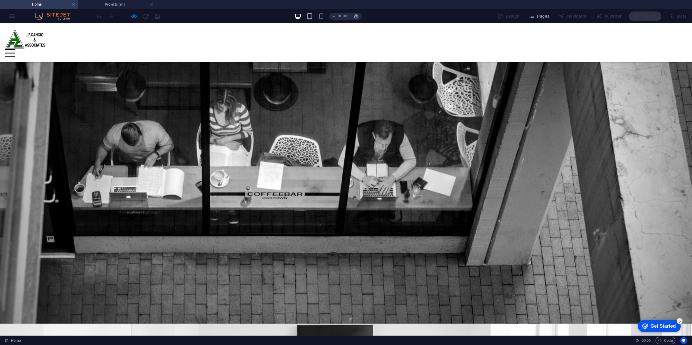
scroll to position [539, 0]
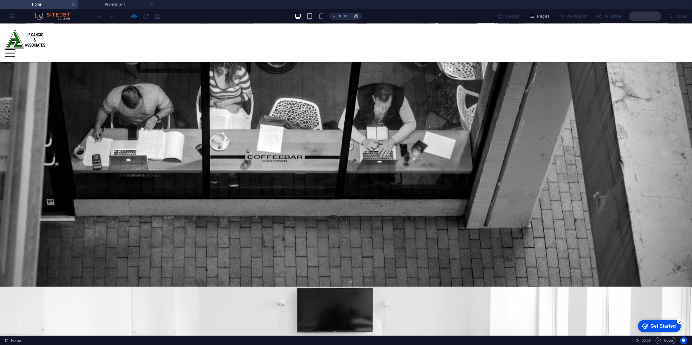
click at [133, 18] on icon "button" at bounding box center [134, 16] width 7 height 7
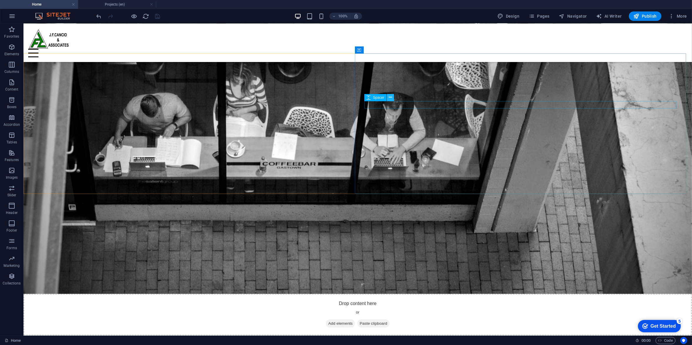
click at [392, 96] on icon at bounding box center [390, 97] width 3 height 6
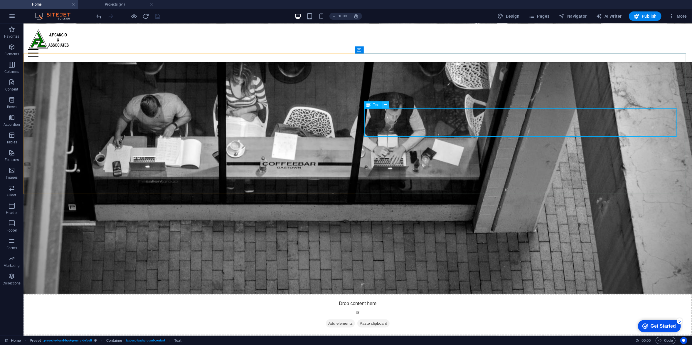
click at [386, 102] on icon at bounding box center [385, 105] width 3 height 6
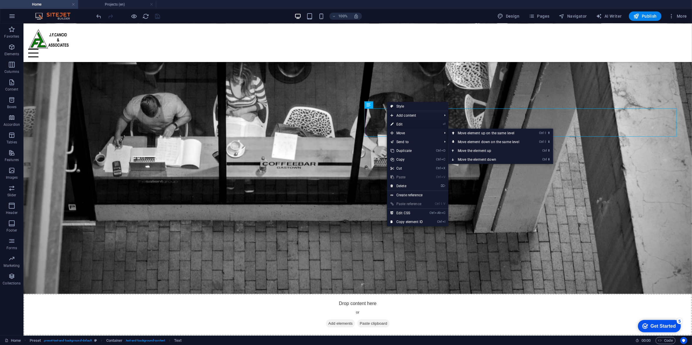
click at [402, 125] on link "⏎ Edit" at bounding box center [406, 124] width 39 height 9
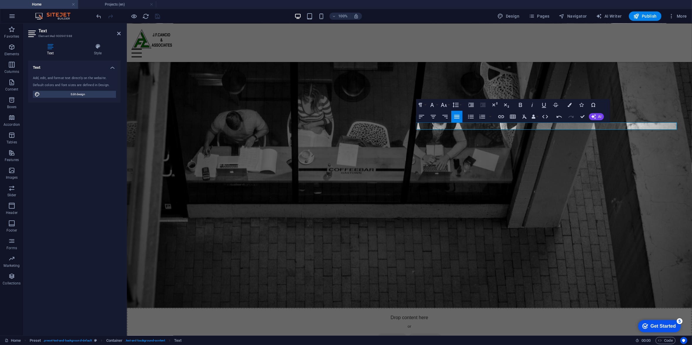
click at [159, 16] on div at bounding box center [128, 15] width 66 height 9
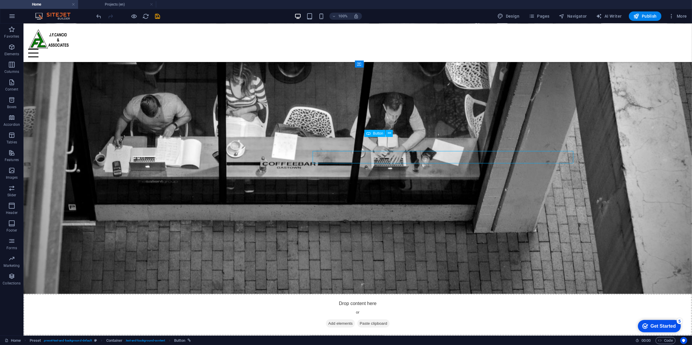
scroll to position [525, 0]
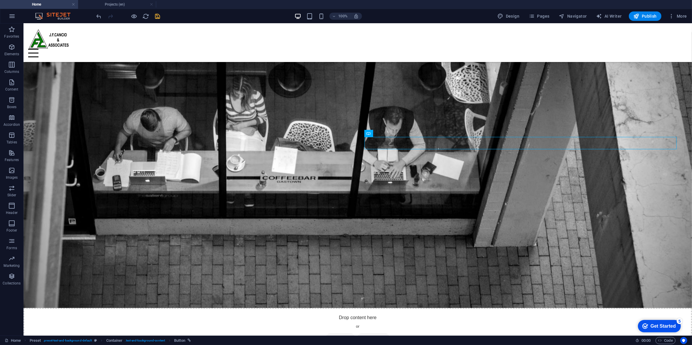
click at [160, 14] on icon "save" at bounding box center [157, 16] width 7 height 7
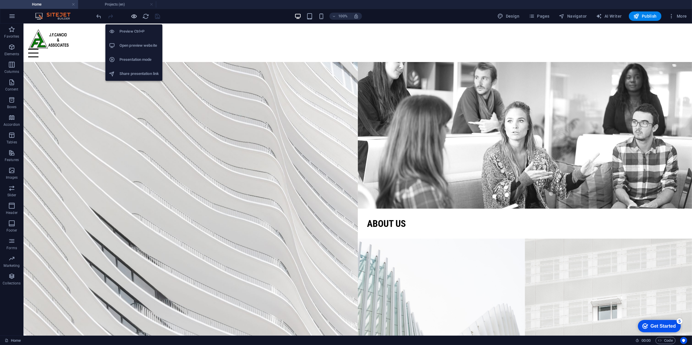
click at [135, 17] on icon "button" at bounding box center [134, 16] width 7 height 7
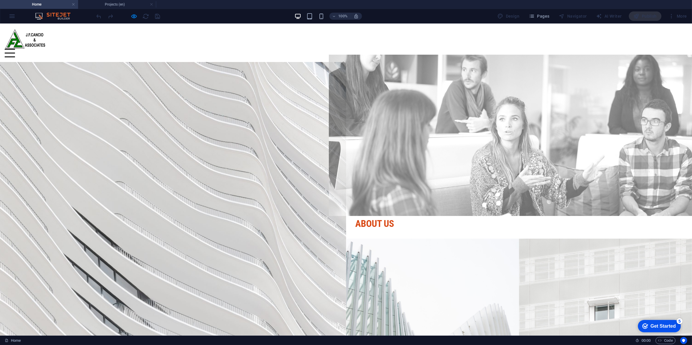
click at [373, 218] on link "About us" at bounding box center [375, 223] width 39 height 11
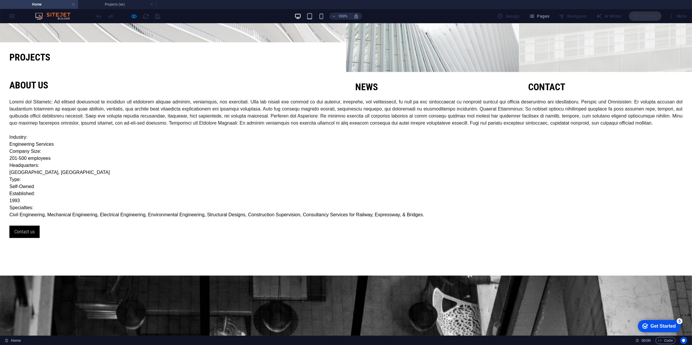
scroll to position [263, 0]
